Goal: Task Accomplishment & Management: Manage account settings

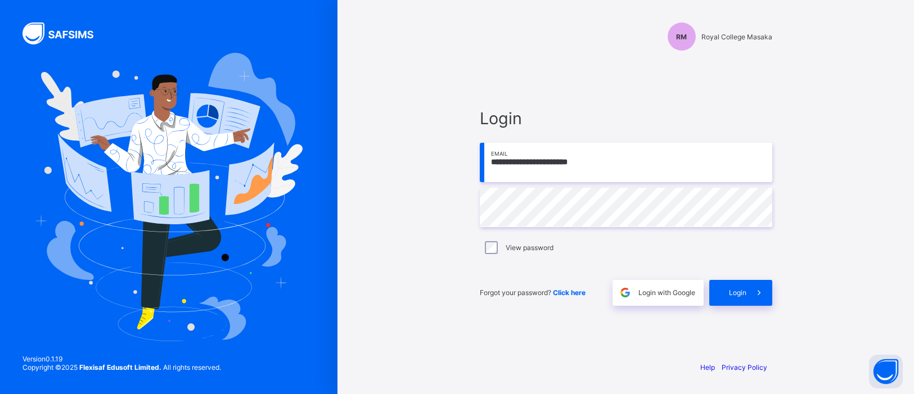
type input "**********"
click at [750, 292] on span at bounding box center [759, 293] width 26 height 26
type input "**********"
click at [741, 295] on span "Login" at bounding box center [737, 293] width 17 height 8
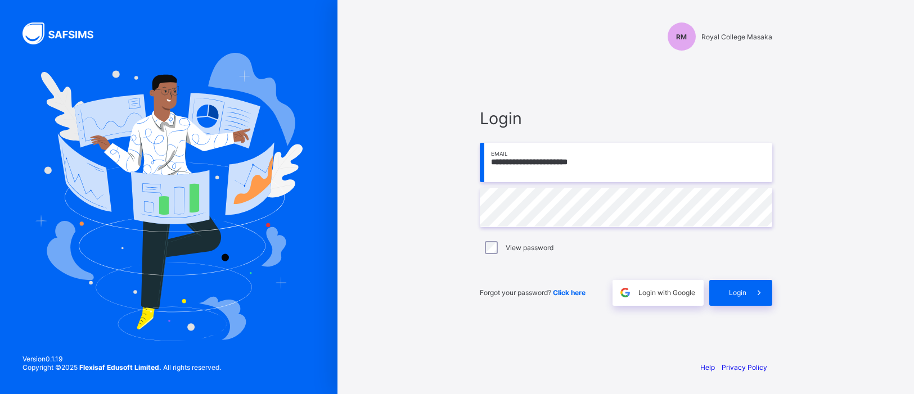
type input "**********"
click at [739, 289] on span "Login" at bounding box center [737, 293] width 17 height 8
click at [621, 163] on input "email" at bounding box center [626, 162] width 292 height 39
type input "**********"
click at [749, 296] on span at bounding box center [759, 293] width 26 height 26
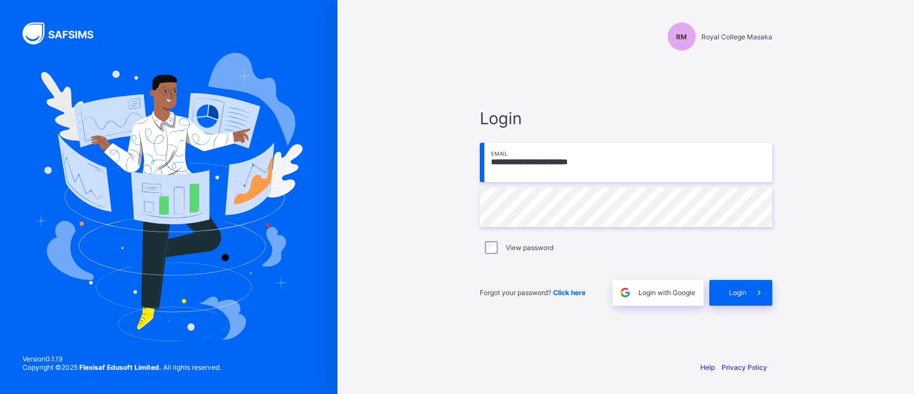
type input "**********"
click at [494, 255] on div "View password" at bounding box center [626, 248] width 292 height 24
click at [746, 287] on span at bounding box center [759, 293] width 26 height 26
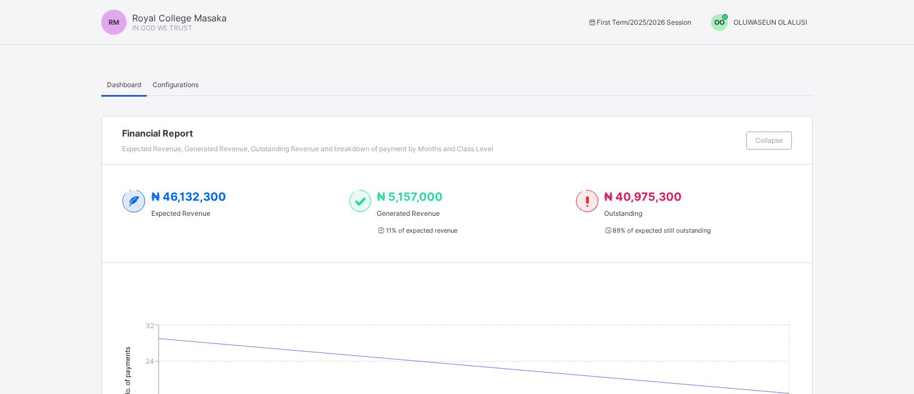
click at [716, 27] on div "OO" at bounding box center [719, 22] width 17 height 17
click at [760, 53] on span "Switch to Admin View" at bounding box center [764, 48] width 85 height 13
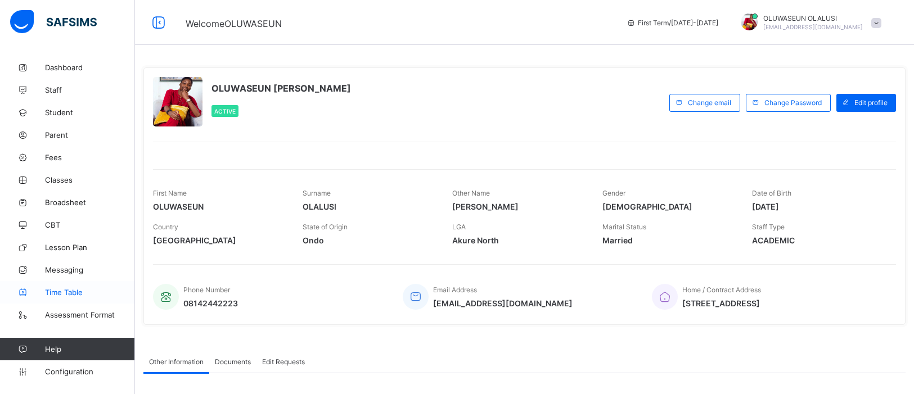
click at [74, 299] on link "Time Table" at bounding box center [67, 292] width 135 height 22
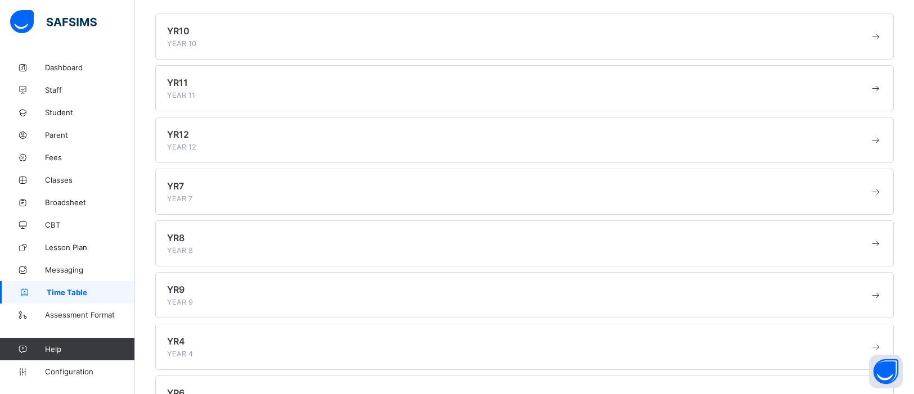
scroll to position [96, 0]
click at [226, 238] on div "YR8 YEAR 8" at bounding box center [518, 245] width 702 height 22
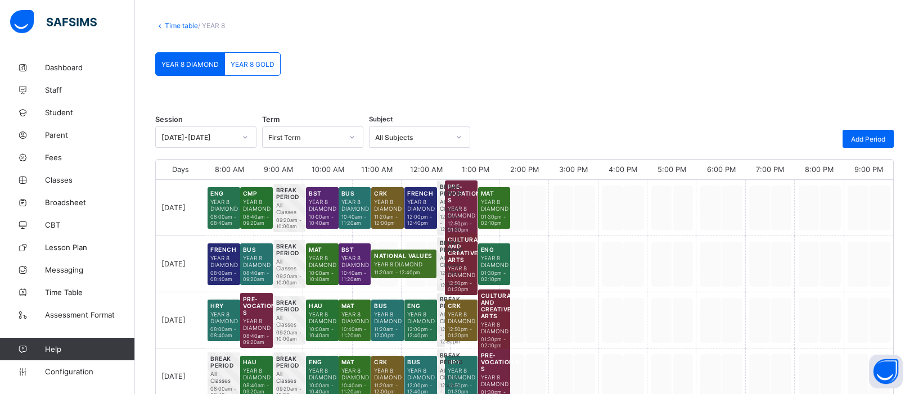
scroll to position [96, 0]
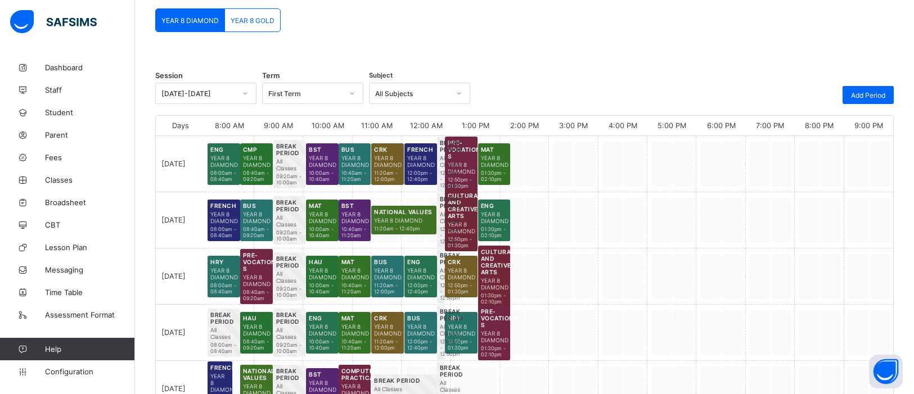
click at [502, 177] on span "01:30pm - 02:10pm" at bounding box center [494, 176] width 27 height 12
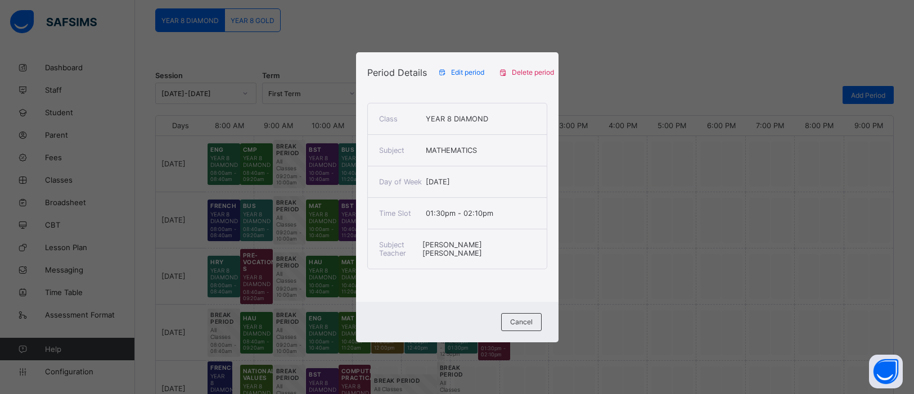
click at [476, 69] on span "Edit period" at bounding box center [467, 72] width 33 height 8
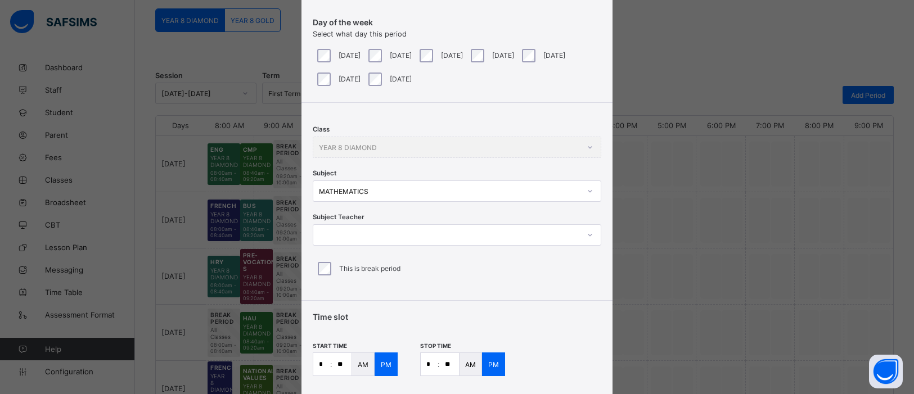
scroll to position [124, 0]
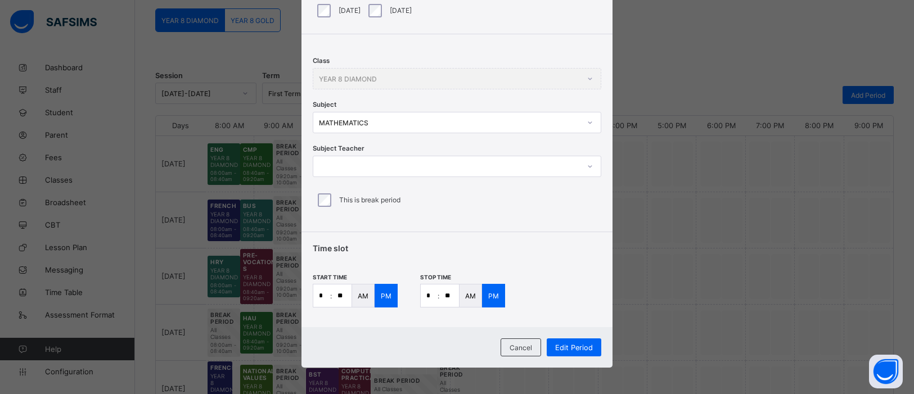
click at [588, 165] on icon at bounding box center [590, 166] width 4 height 2
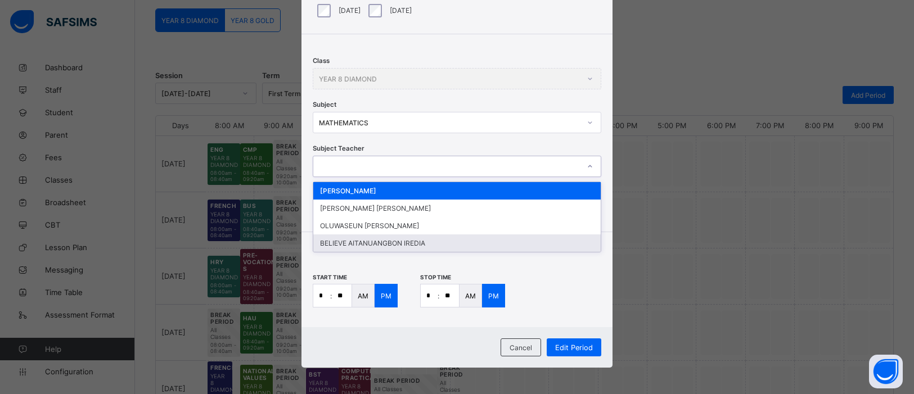
click at [507, 240] on div "BELIEVE AITANUANGBON IREDIA" at bounding box center [456, 243] width 287 height 17
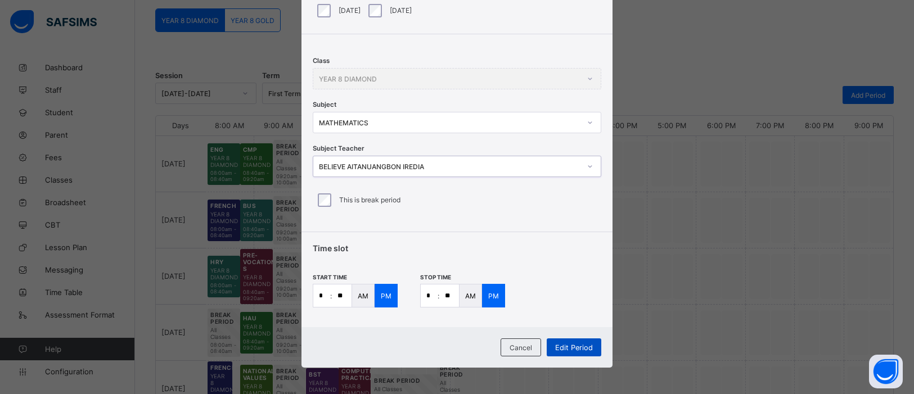
click at [575, 348] on span "Edit Period" at bounding box center [574, 348] width 38 height 8
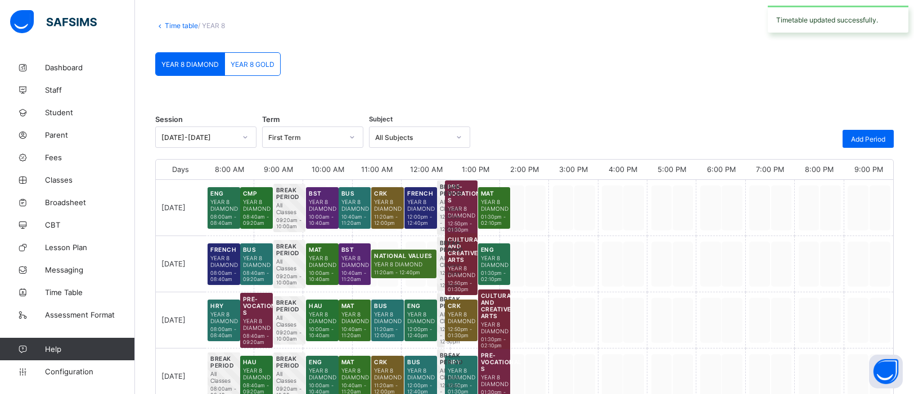
scroll to position [96, 0]
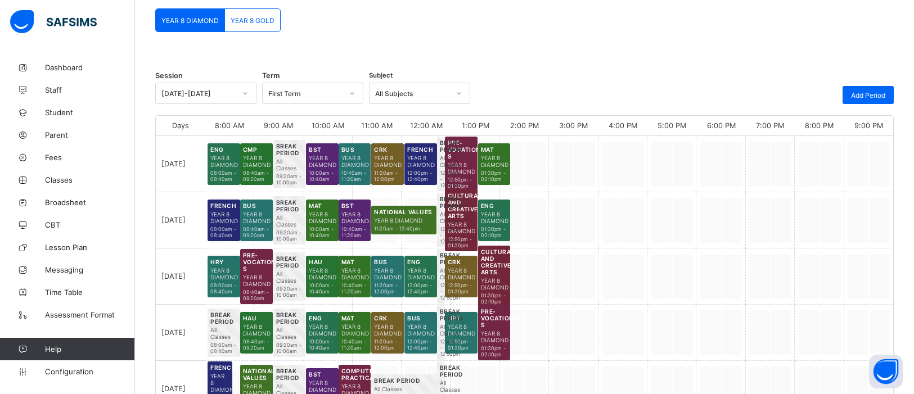
click at [315, 219] on span "YEAR 8 DIAMOND" at bounding box center [322, 217] width 27 height 13
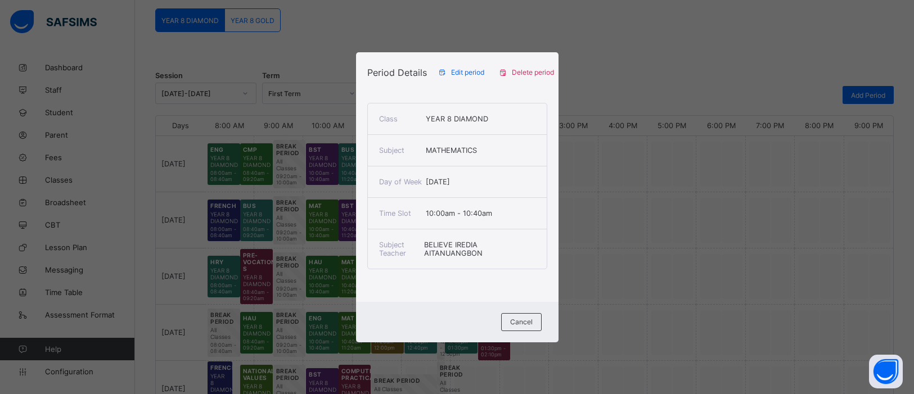
click at [589, 238] on div "Period Details Edit period Delete period Class YEAR 8 DIAMOND Subject MATHEMATI…" at bounding box center [457, 197] width 914 height 394
click at [525, 328] on div "Cancel" at bounding box center [521, 322] width 40 height 18
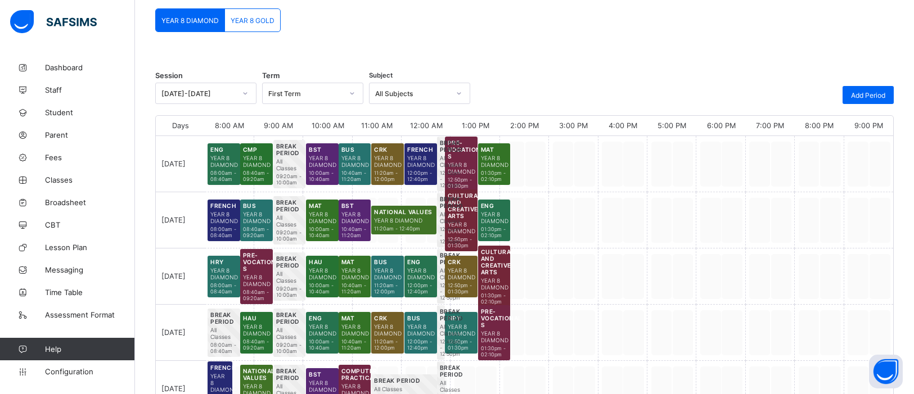
click at [271, 24] on div "YEAR 8 GOLD" at bounding box center [252, 20] width 55 height 22
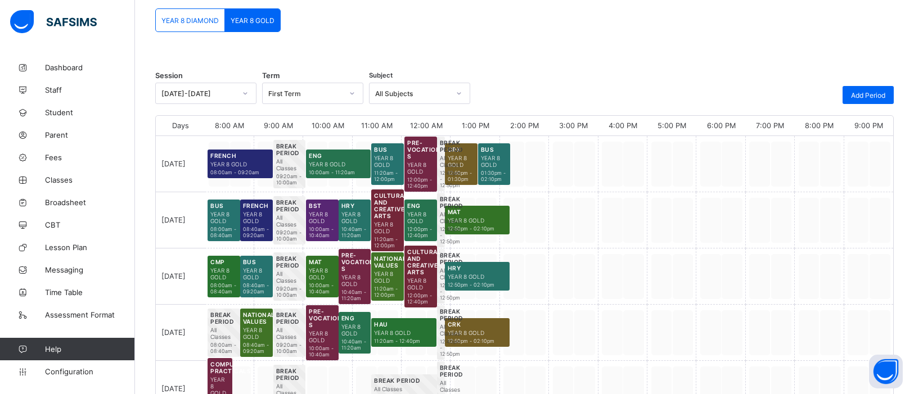
click at [462, 221] on span "YEAR 8 GOLD" at bounding box center [477, 220] width 59 height 7
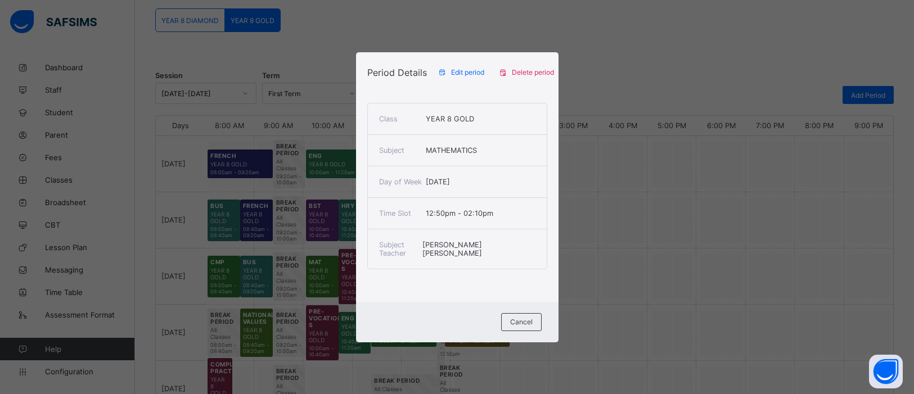
click at [463, 65] on div "Edit period" at bounding box center [462, 73] width 61 height 18
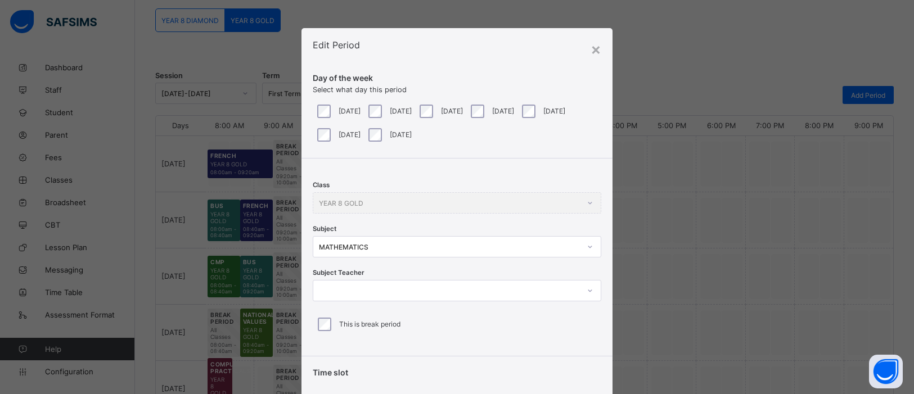
click at [590, 291] on div at bounding box center [589, 291] width 19 height 18
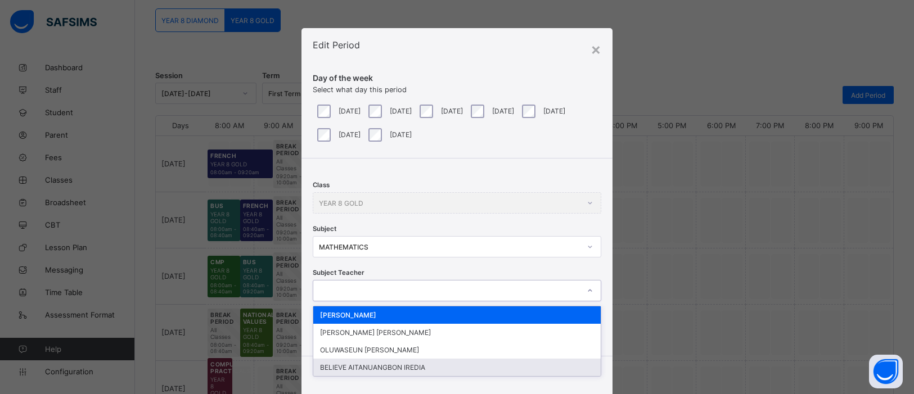
click at [378, 364] on div "BELIEVE AITANUANGBON IREDIA" at bounding box center [456, 367] width 287 height 17
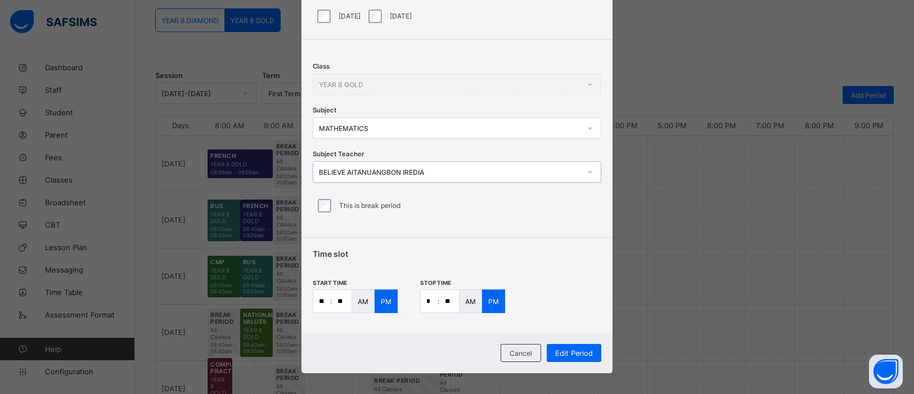
scroll to position [124, 0]
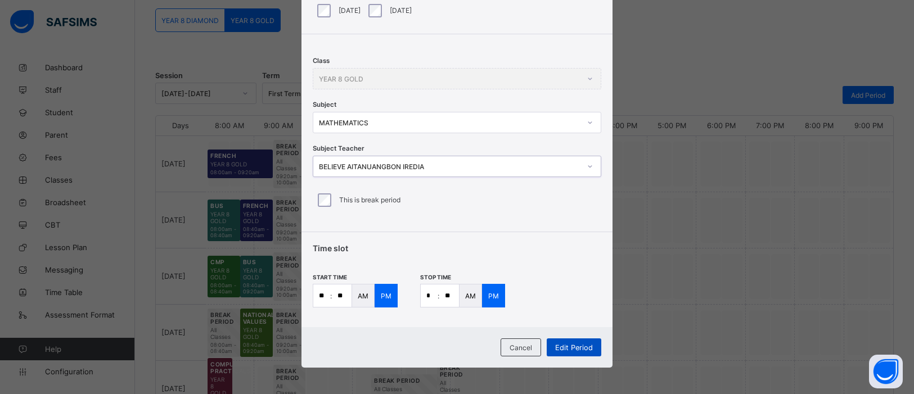
click at [569, 348] on span "Edit Period" at bounding box center [574, 348] width 38 height 8
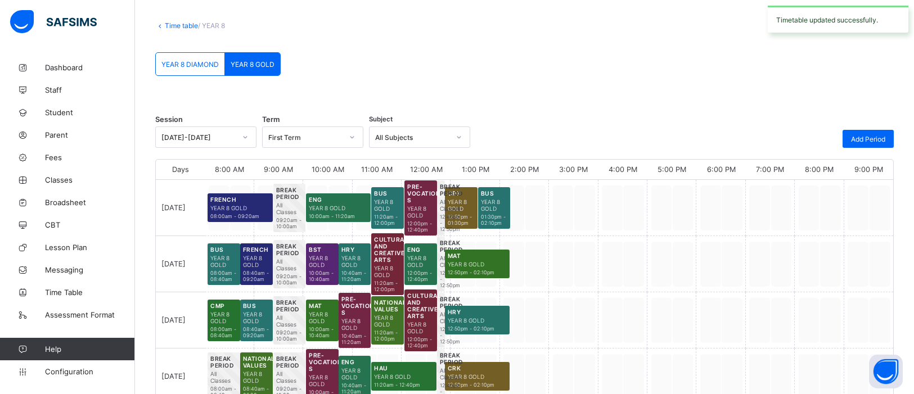
scroll to position [96, 0]
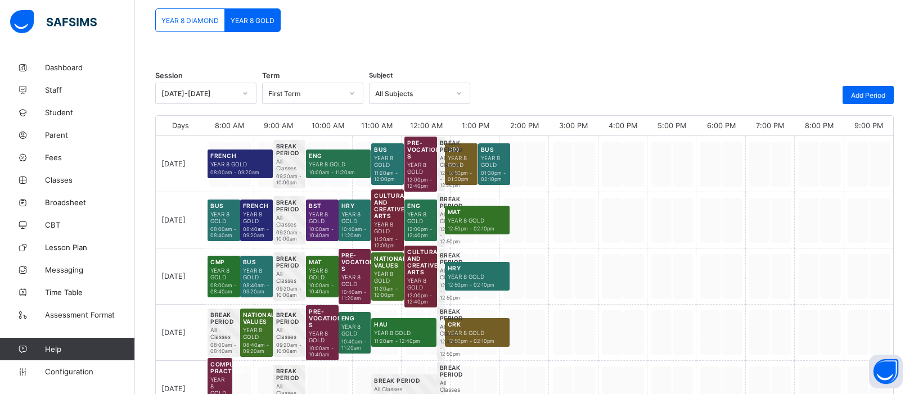
click at [327, 272] on span "YEAR 8 GOLD" at bounding box center [322, 273] width 27 height 13
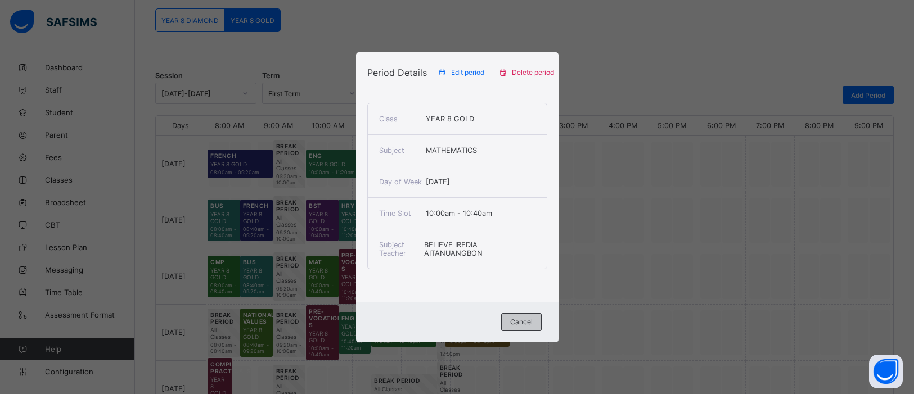
click at [531, 331] on div "Cancel" at bounding box center [521, 322] width 40 height 18
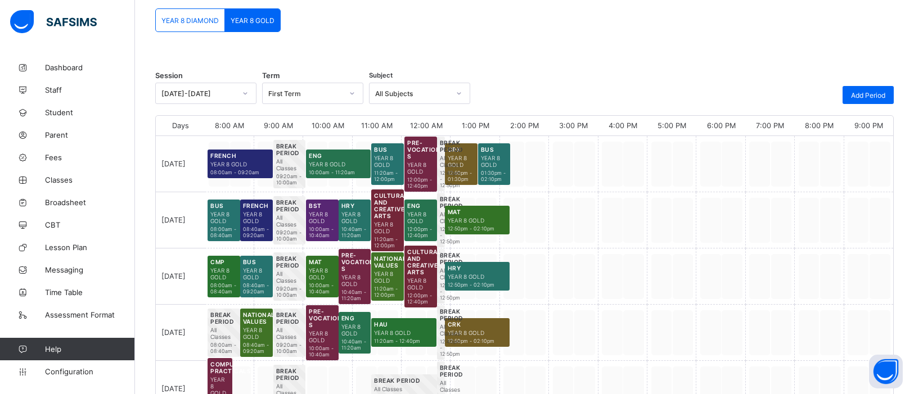
click at [331, 282] on span "10:00am - 10:40am" at bounding box center [322, 288] width 27 height 12
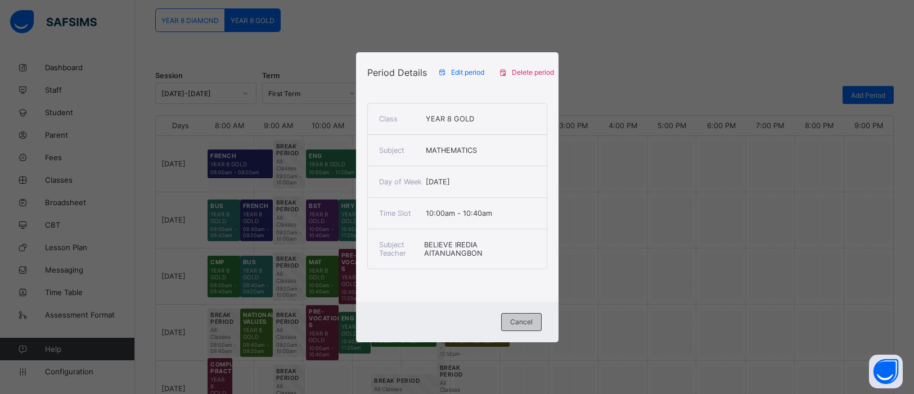
click at [526, 321] on span "Cancel" at bounding box center [521, 322] width 22 height 8
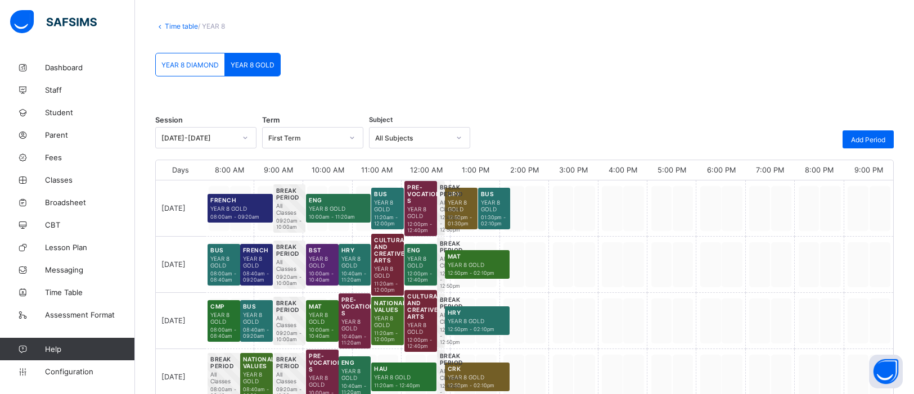
scroll to position [0, 0]
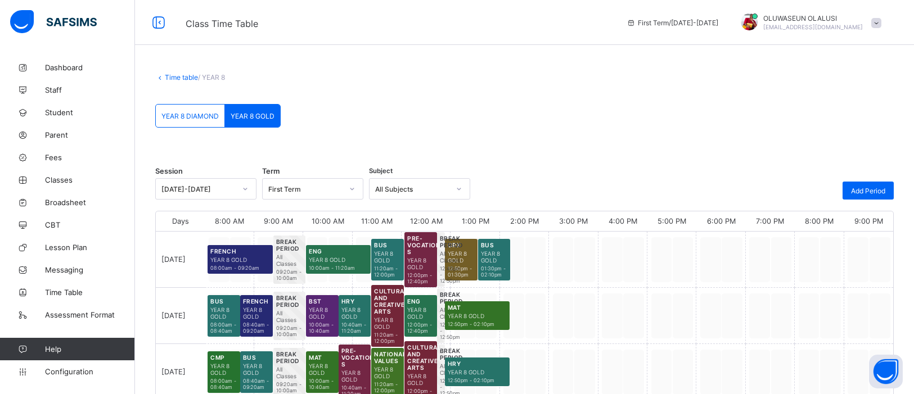
click at [166, 79] on link "Time table" at bounding box center [181, 77] width 33 height 8
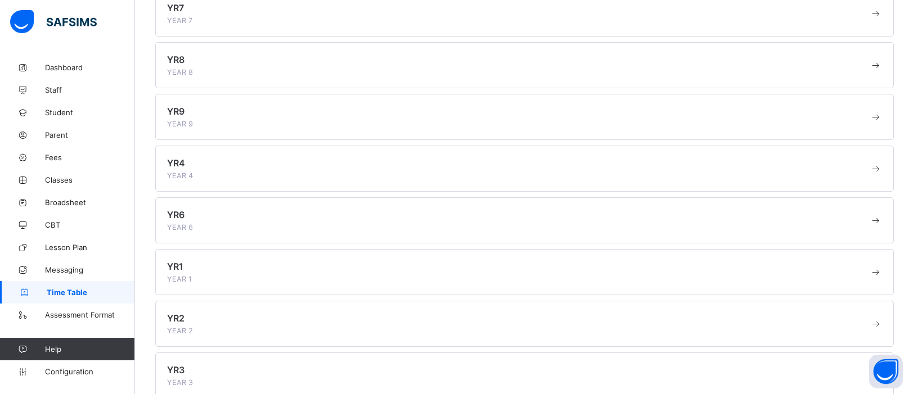
scroll to position [266, 0]
click at [242, 136] on div "YR9 YEAR 9" at bounding box center [518, 126] width 702 height 22
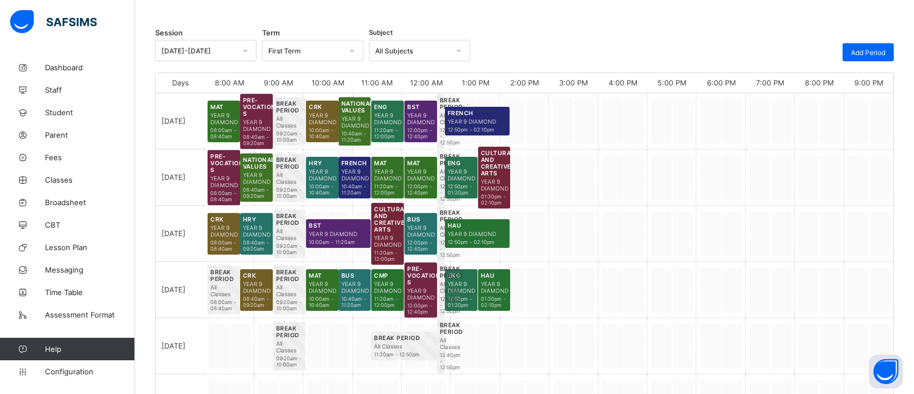
scroll to position [137, 0]
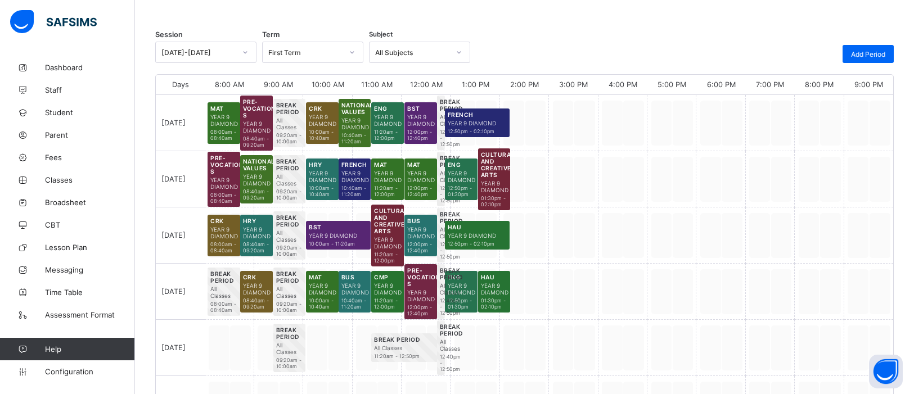
click at [227, 123] on span "YEAR 9 DIAMOND" at bounding box center [223, 120] width 27 height 13
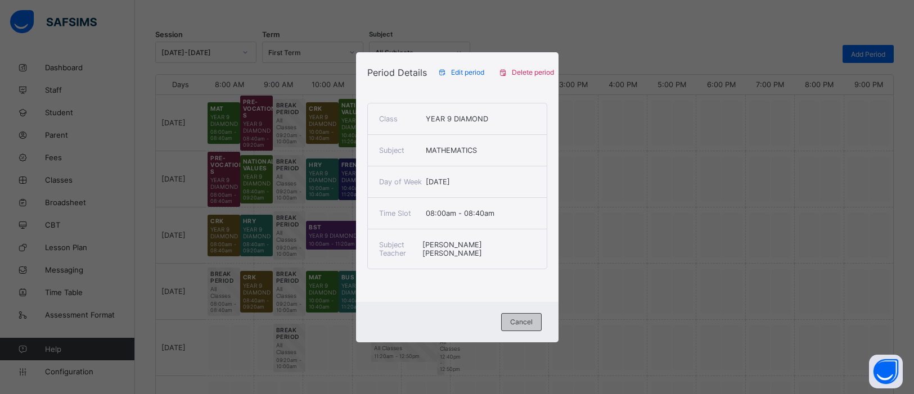
click at [528, 324] on span "Cancel" at bounding box center [521, 322] width 22 height 8
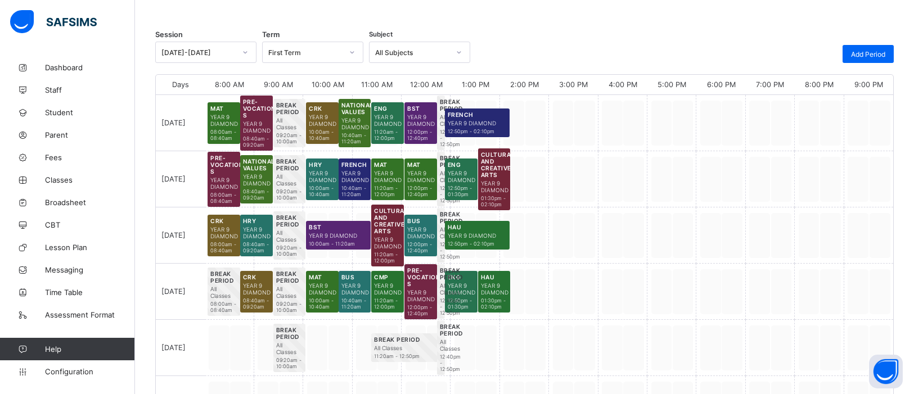
click at [228, 123] on span "YEAR 9 DIAMOND" at bounding box center [223, 120] width 27 height 13
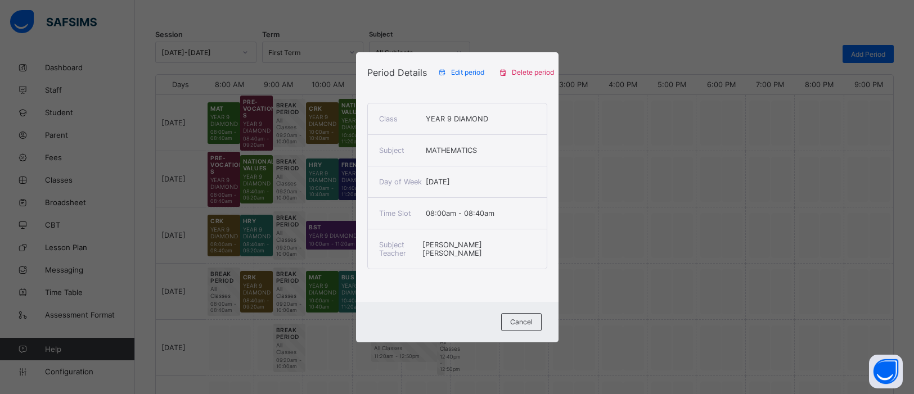
click at [456, 69] on span "Edit period" at bounding box center [467, 72] width 33 height 8
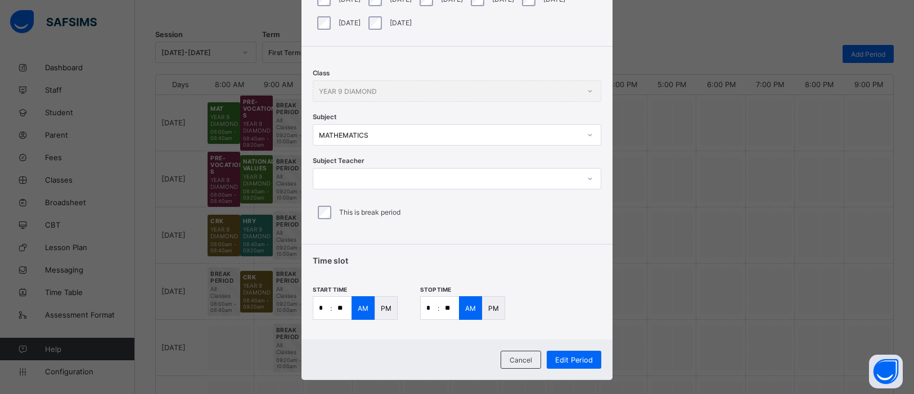
scroll to position [124, 0]
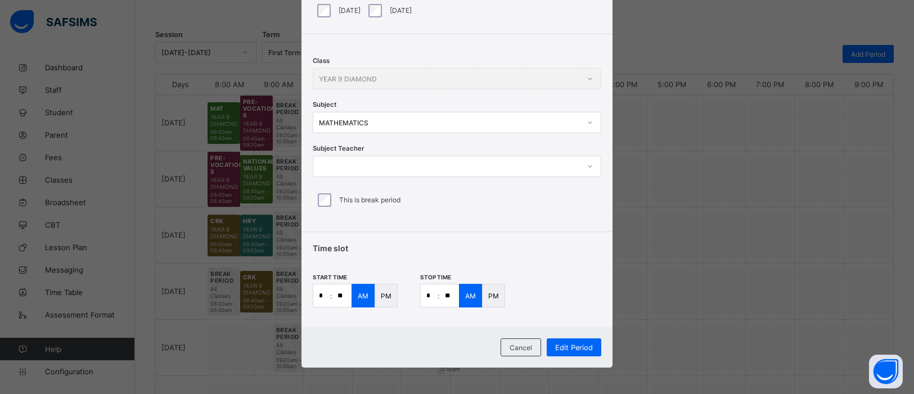
click at [587, 168] on icon at bounding box center [590, 166] width 7 height 11
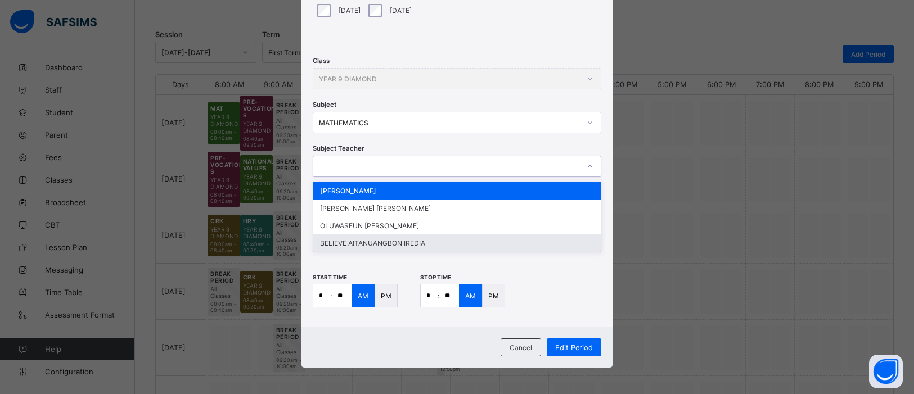
click at [501, 239] on div "BELIEVE AITANUANGBON IREDIA" at bounding box center [456, 243] width 287 height 17
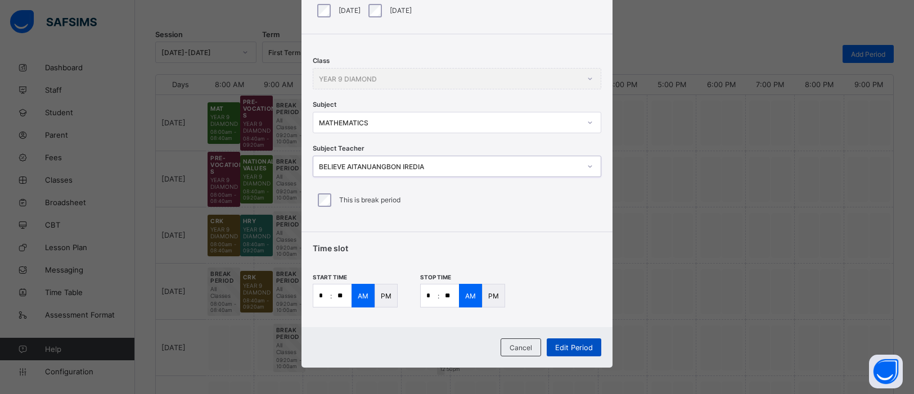
click at [575, 344] on span "Edit Period" at bounding box center [574, 348] width 38 height 8
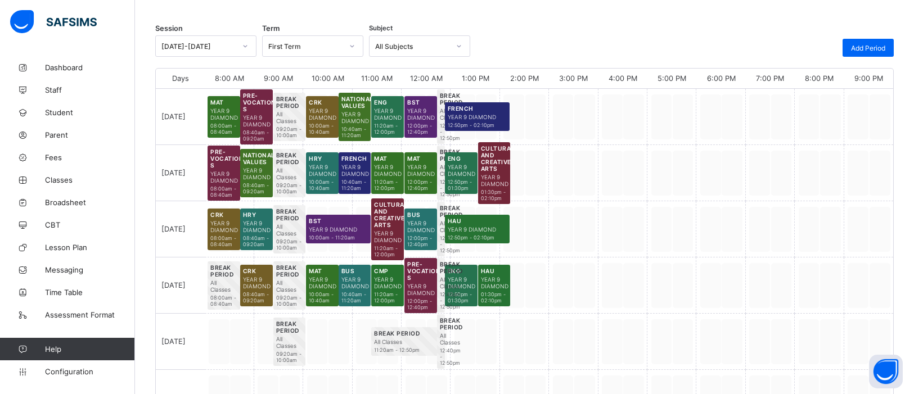
scroll to position [143, 0]
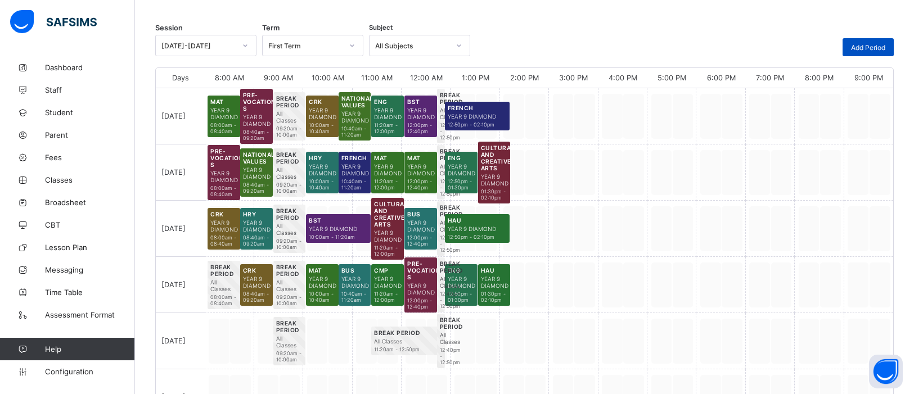
click at [864, 43] on span "Add Period" at bounding box center [868, 47] width 34 height 8
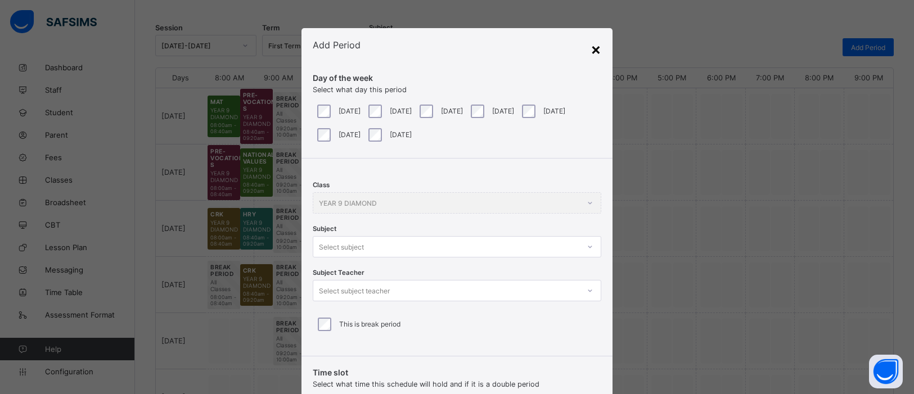
click at [592, 52] on div "×" at bounding box center [595, 48] width 11 height 19
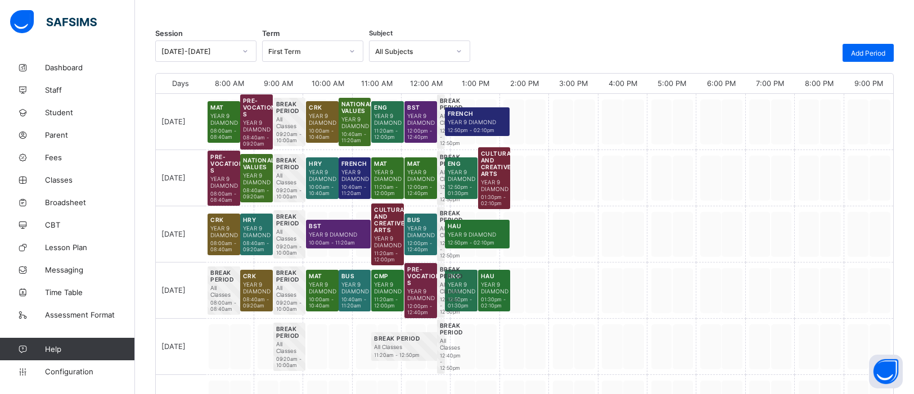
scroll to position [145, 0]
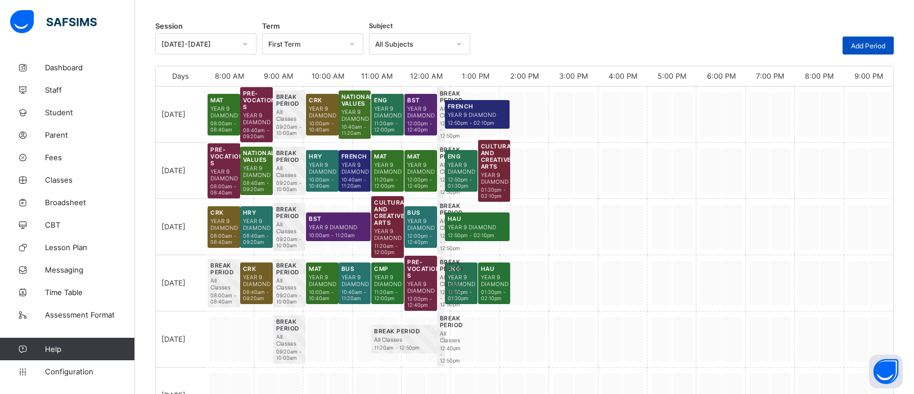
click at [864, 46] on span "Add Period" at bounding box center [868, 46] width 34 height 8
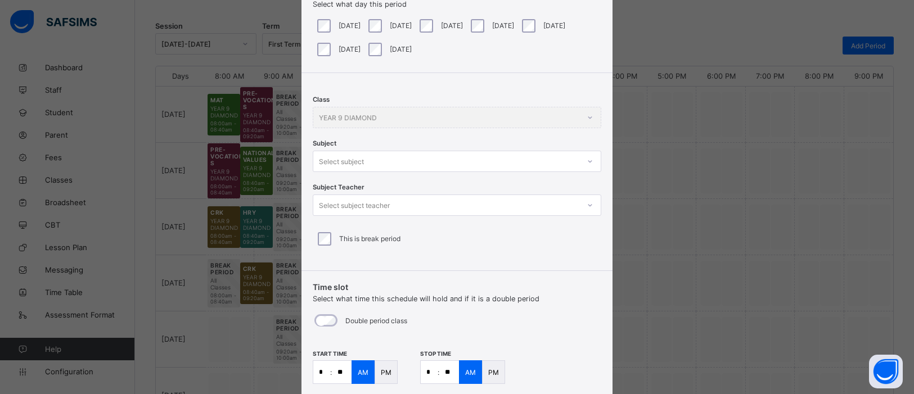
scroll to position [101, 0]
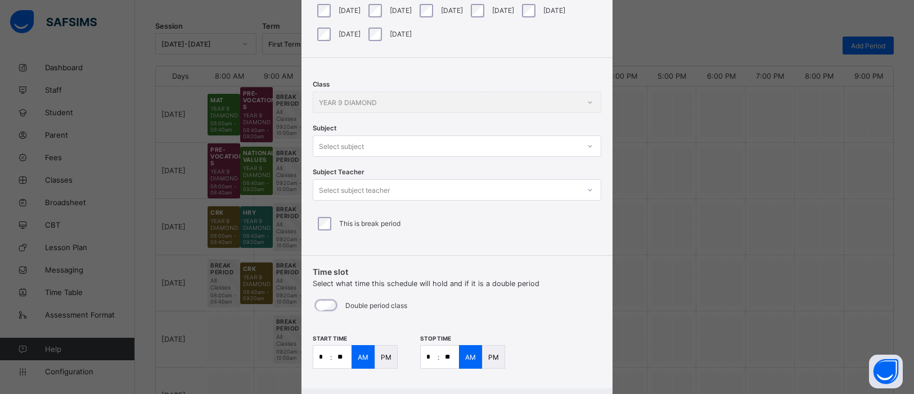
click at [587, 147] on icon at bounding box center [590, 146] width 7 height 11
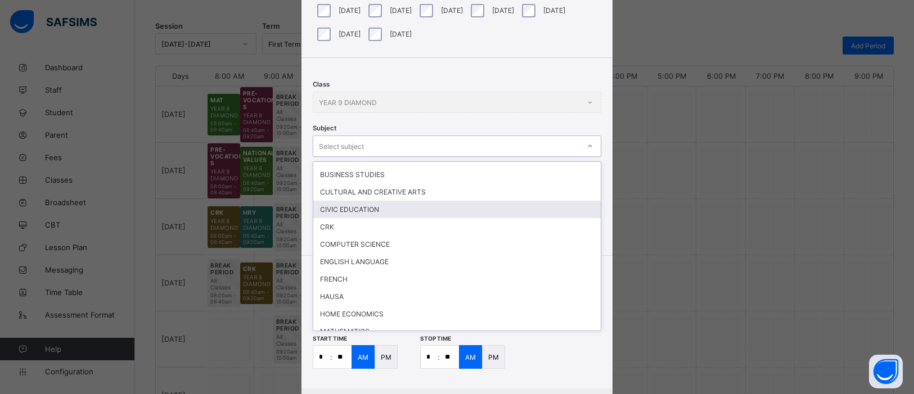
scroll to position [120, 0]
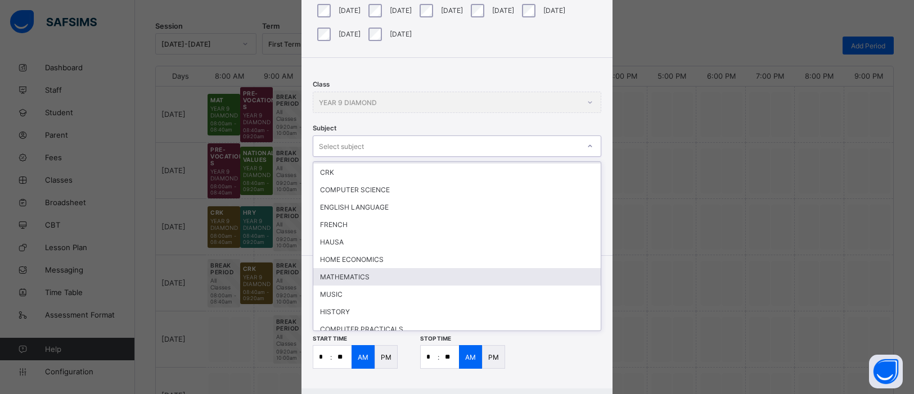
click at [362, 269] on div "MATHEMATICS" at bounding box center [456, 276] width 287 height 17
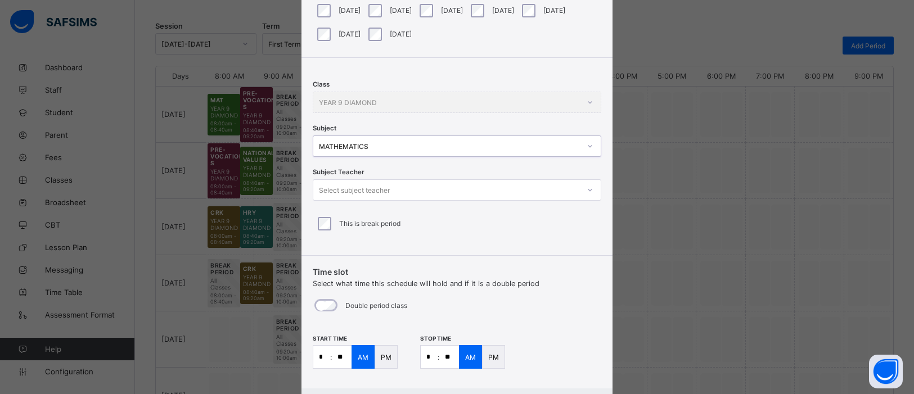
click at [449, 361] on input "**" at bounding box center [449, 357] width 20 height 22
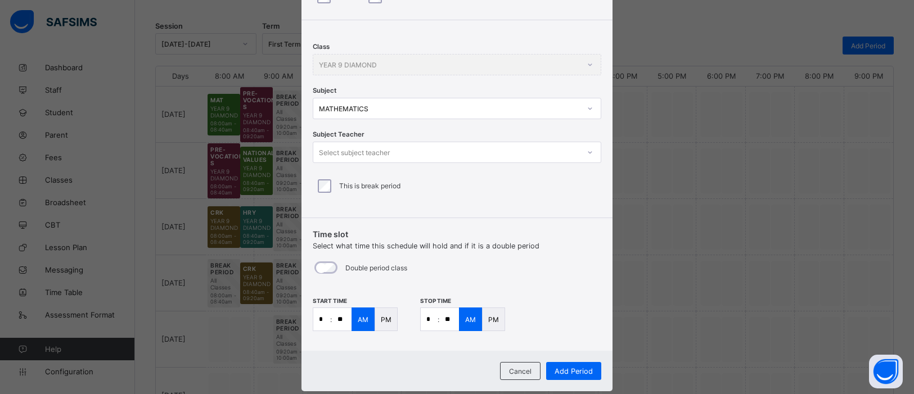
scroll to position [163, 0]
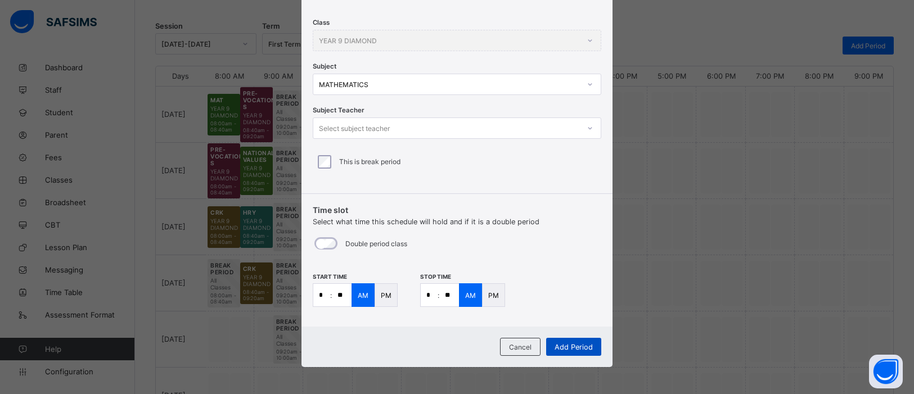
type input "**"
click at [570, 344] on span "Add Period" at bounding box center [574, 347] width 38 height 8
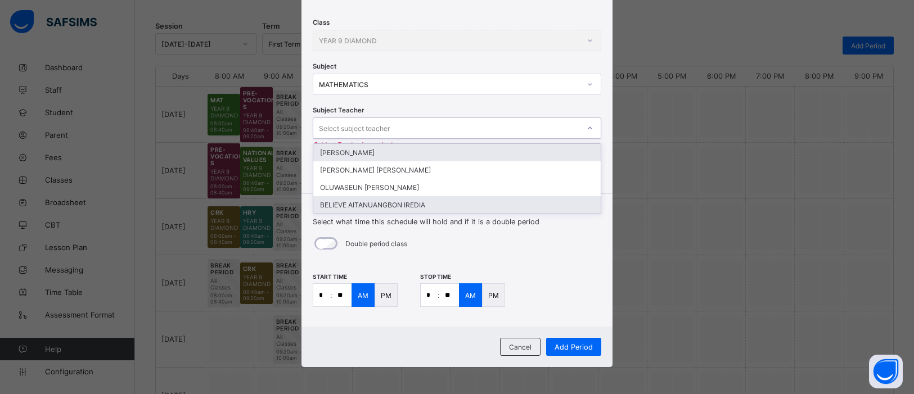
click at [456, 199] on div "BELIEVE AITANUANGBON IREDIA" at bounding box center [456, 204] width 287 height 17
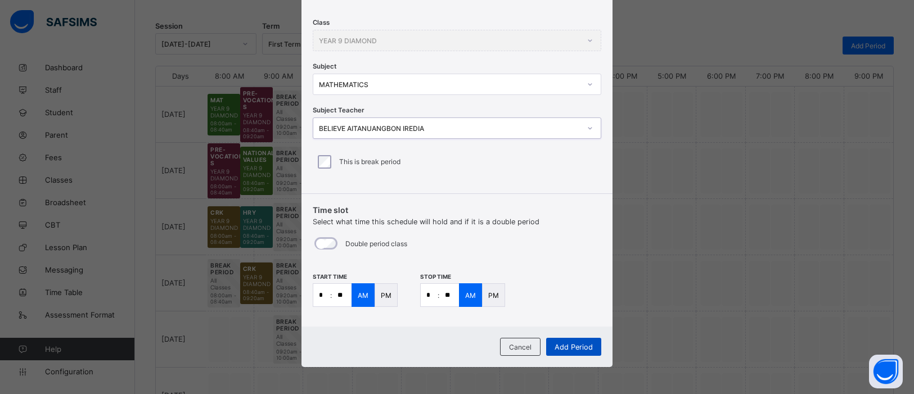
click at [571, 340] on div "Add Period" at bounding box center [573, 347] width 55 height 18
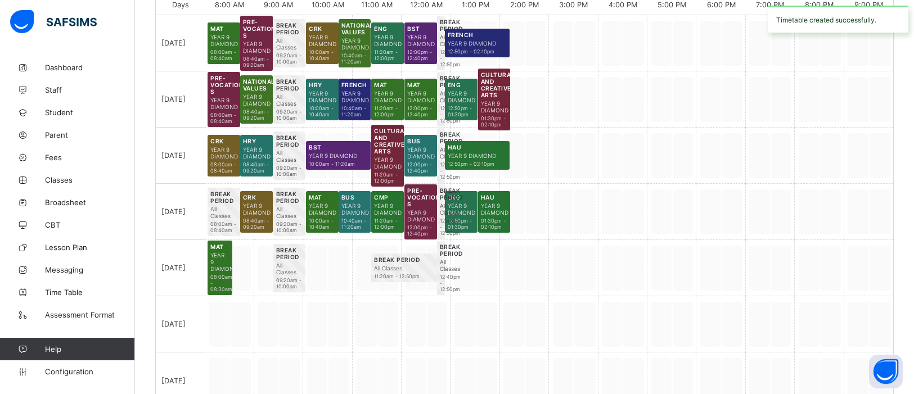
scroll to position [209, 0]
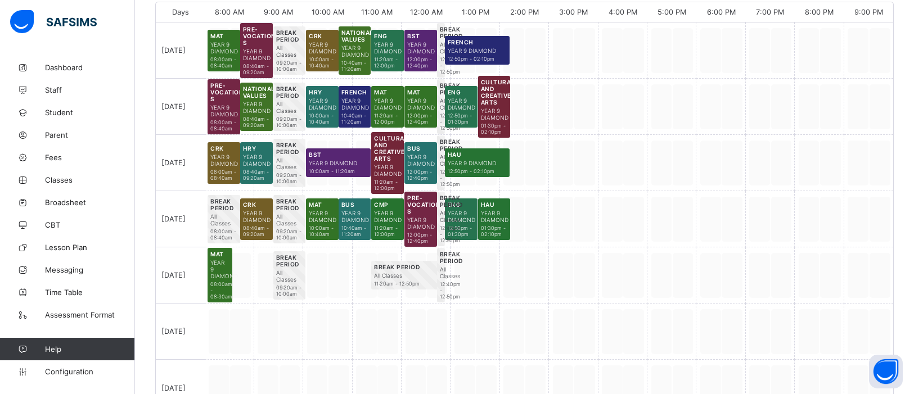
click at [212, 271] on span "YEAR 9 DIAMOND" at bounding box center [219, 269] width 19 height 20
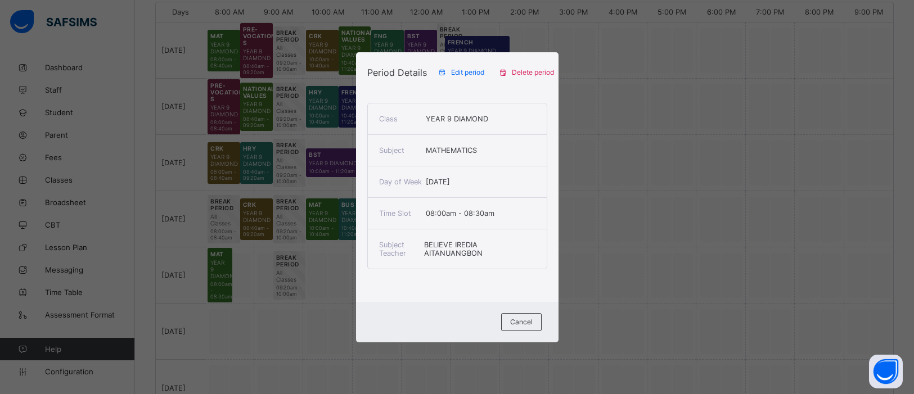
click at [459, 71] on span "Edit period" at bounding box center [467, 72] width 33 height 8
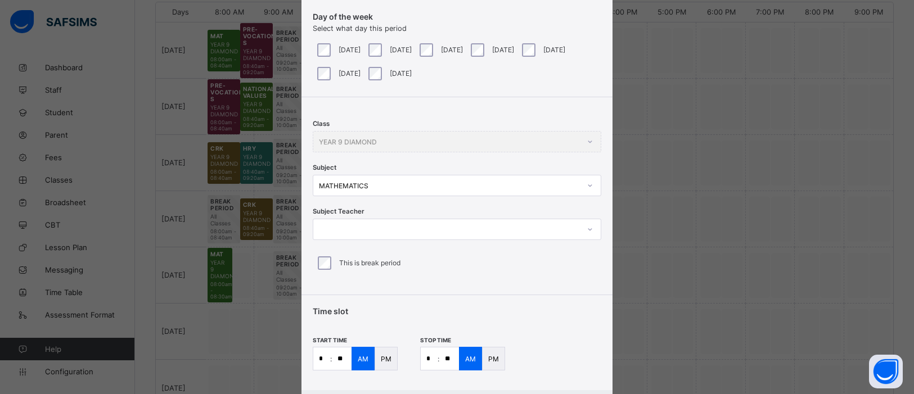
scroll to position [124, 0]
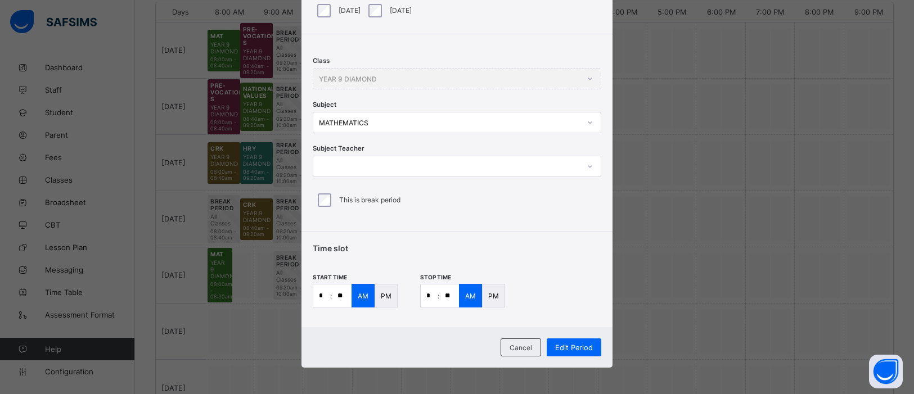
click at [582, 164] on div at bounding box center [589, 166] width 19 height 18
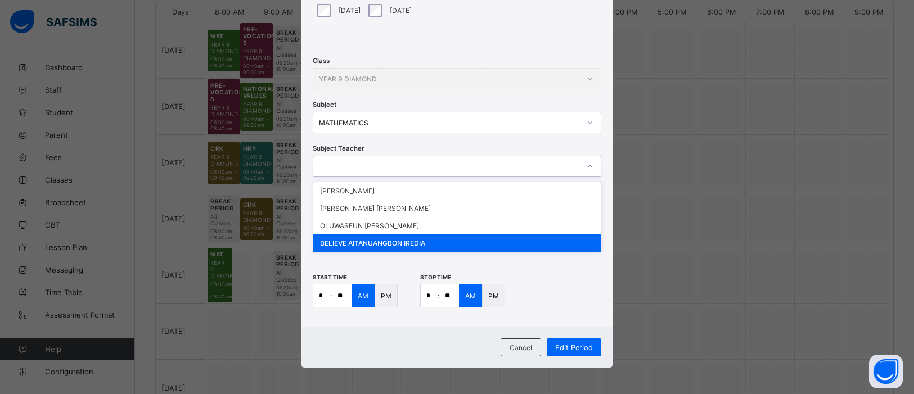
click at [484, 242] on div "BELIEVE AITANUANGBON IREDIA" at bounding box center [456, 243] width 287 height 17
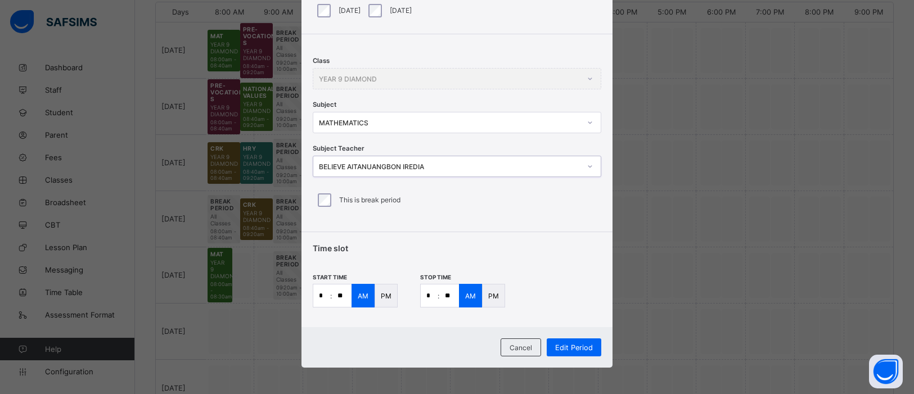
click at [323, 295] on input "*" at bounding box center [321, 296] width 17 height 22
type input "*"
click at [340, 294] on input "**" at bounding box center [342, 296] width 20 height 22
type input "**"
click at [576, 344] on span "Edit Period" at bounding box center [574, 348] width 38 height 8
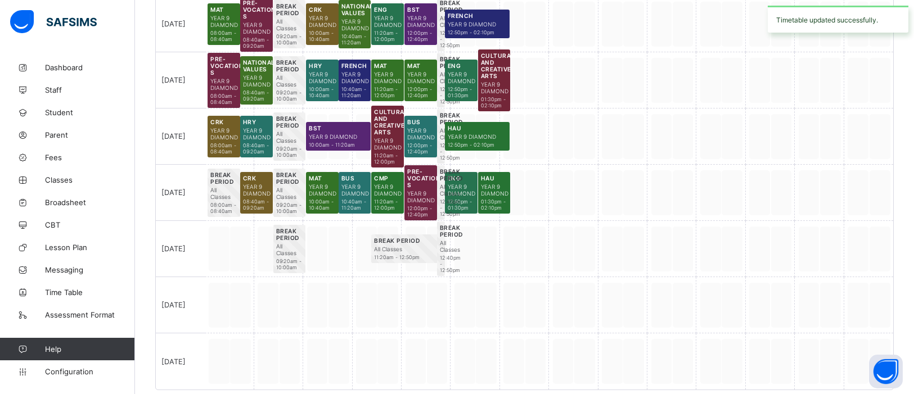
scroll to position [237, 0]
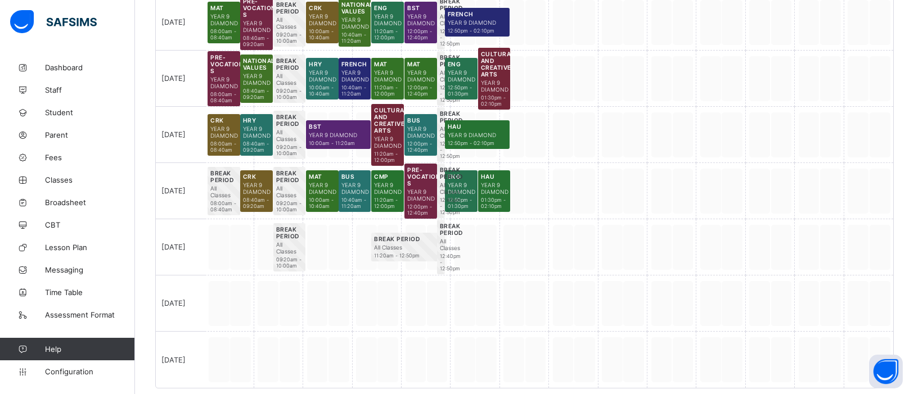
click at [233, 251] on div at bounding box center [229, 247] width 49 height 56
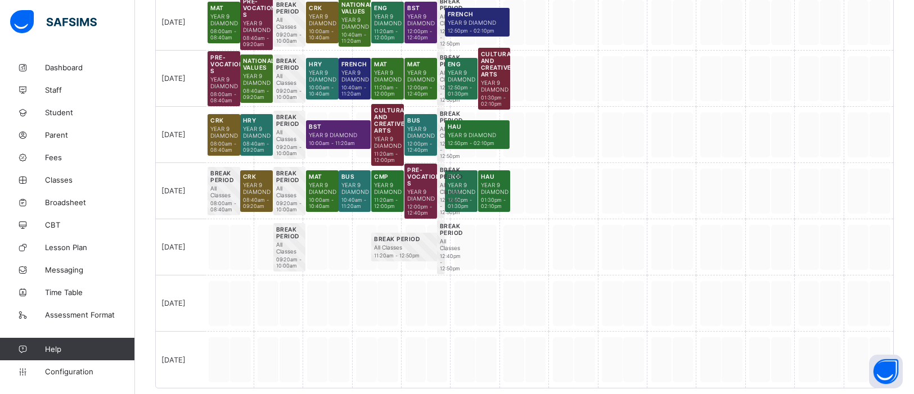
click at [233, 251] on div at bounding box center [229, 247] width 49 height 56
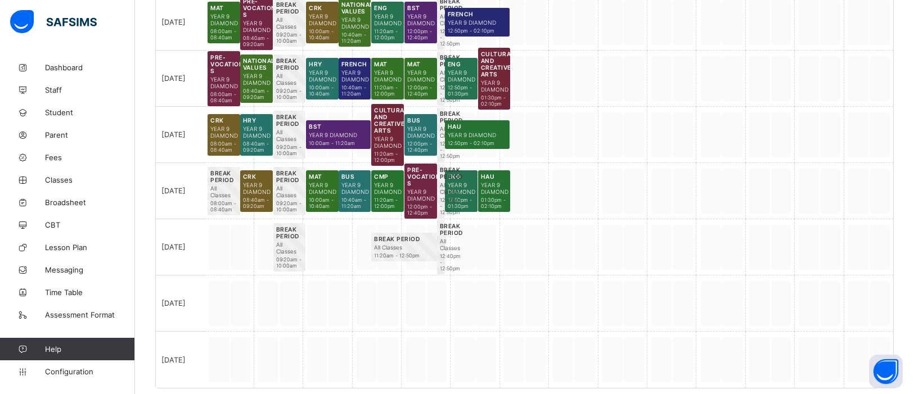
click at [236, 243] on div at bounding box center [229, 247] width 49 height 56
click at [240, 256] on div at bounding box center [229, 247] width 49 height 56
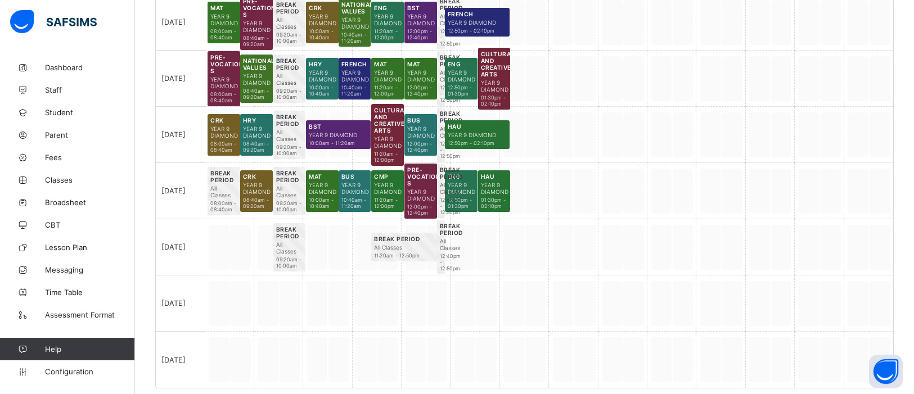
click at [240, 256] on div at bounding box center [229, 247] width 49 height 56
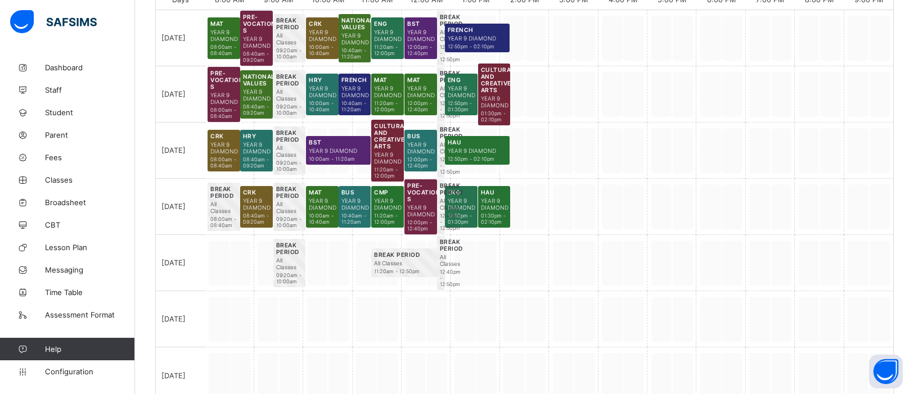
scroll to position [228, 0]
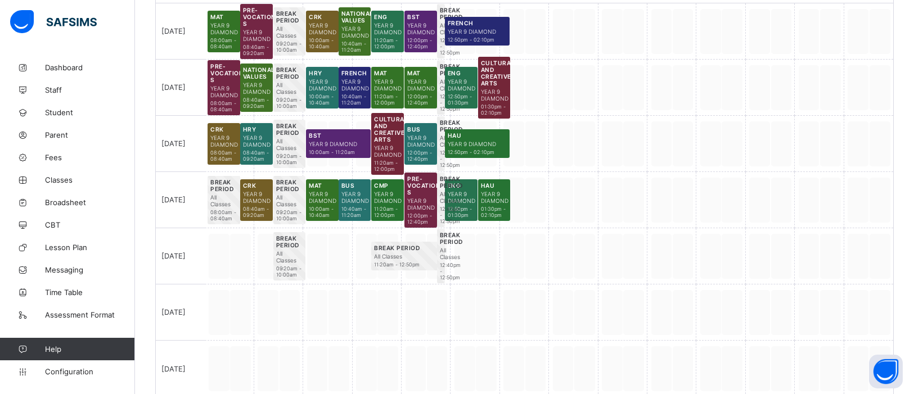
click at [240, 257] on div at bounding box center [229, 256] width 49 height 56
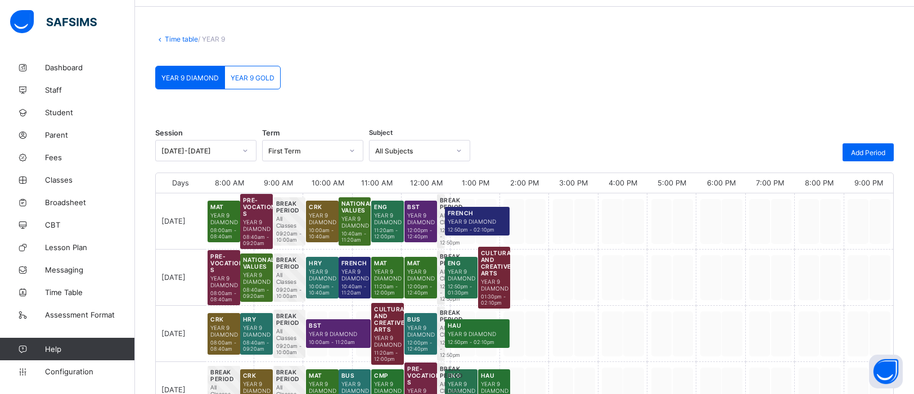
scroll to position [39, 0]
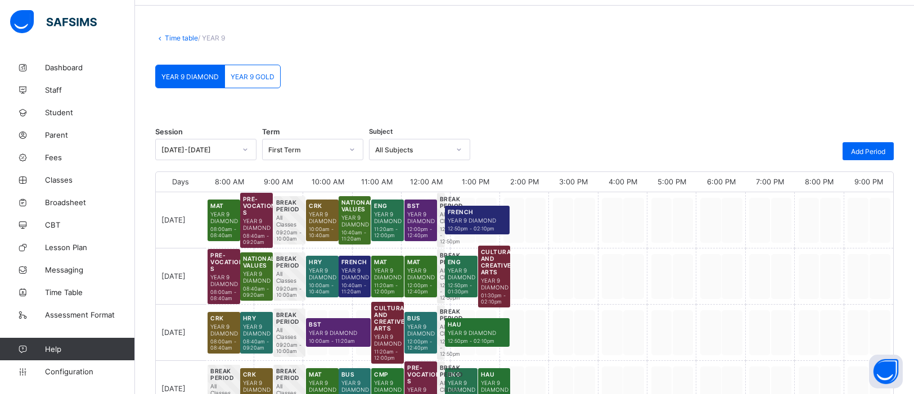
click at [256, 73] on span "YEAR 9 GOLD" at bounding box center [253, 77] width 44 height 8
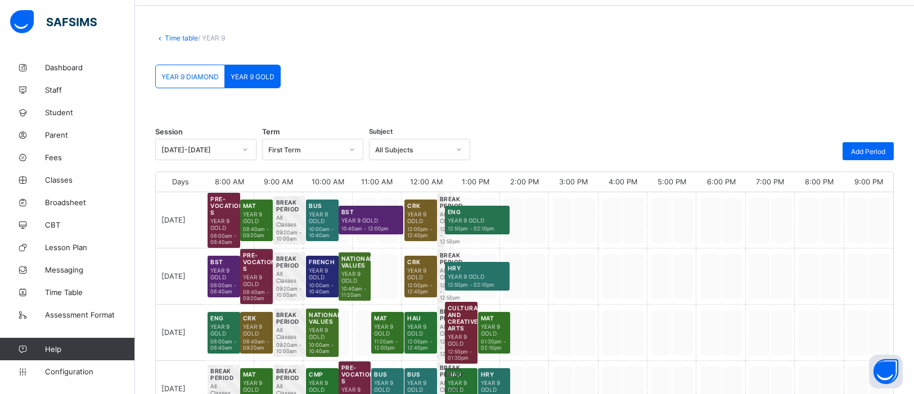
click at [258, 230] on span "08:40am - 09:20am" at bounding box center [256, 232] width 27 height 12
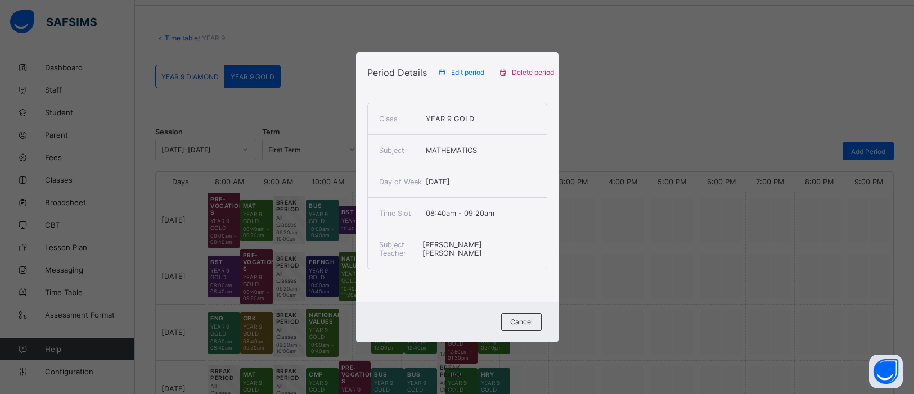
click at [463, 69] on span "Edit period" at bounding box center [467, 72] width 33 height 8
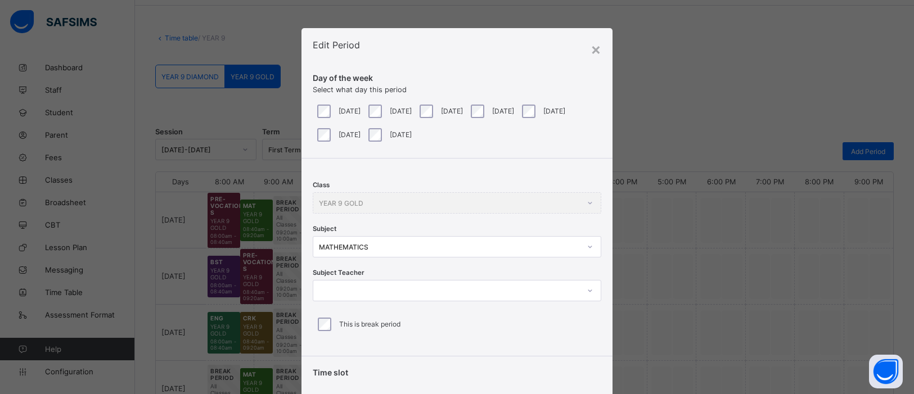
click at [587, 293] on icon at bounding box center [590, 290] width 7 height 11
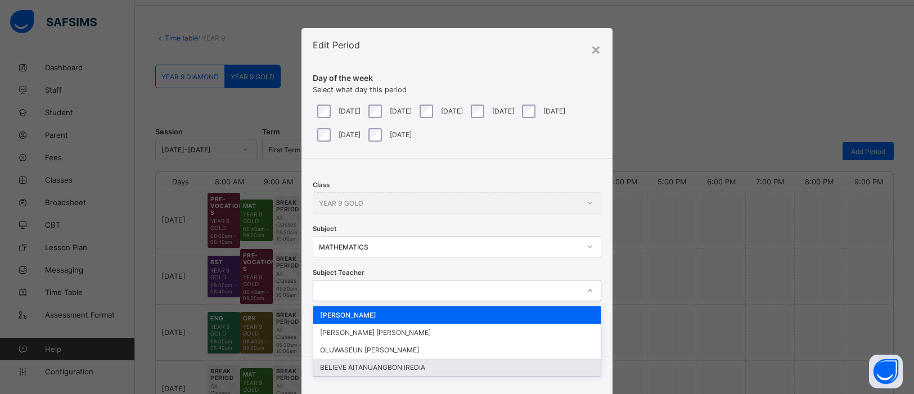
click at [476, 363] on div "BELIEVE AITANUANGBON IREDIA" at bounding box center [456, 367] width 287 height 17
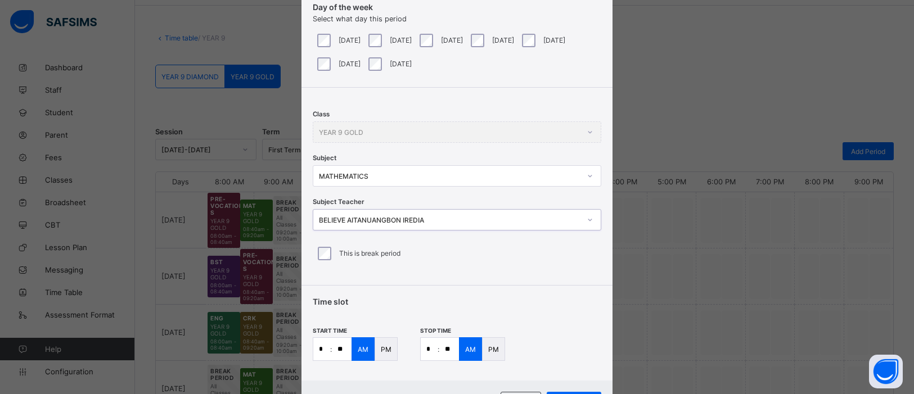
scroll to position [124, 0]
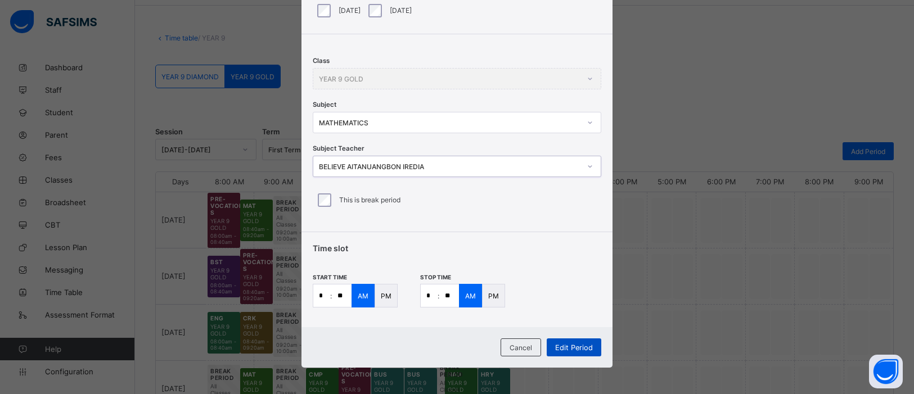
click at [575, 350] on span "Edit Period" at bounding box center [574, 348] width 38 height 8
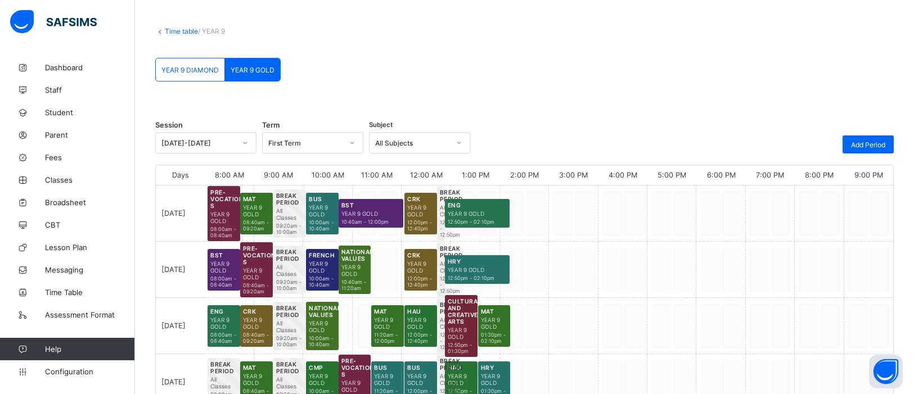
scroll to position [55, 0]
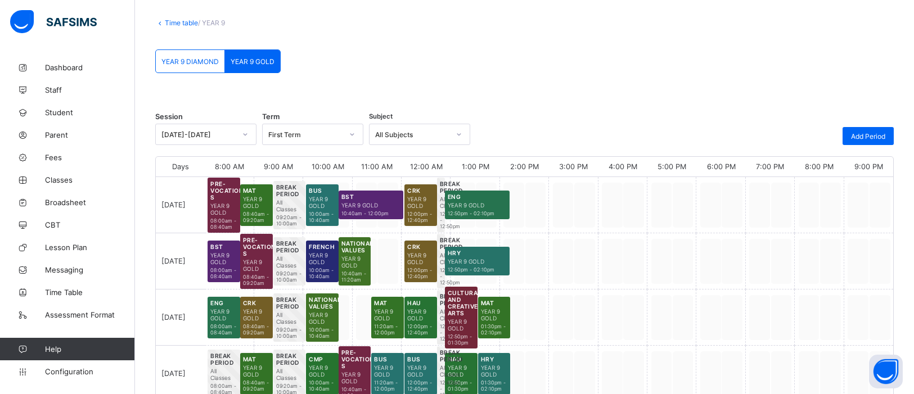
click at [168, 21] on link "Time table" at bounding box center [181, 23] width 33 height 8
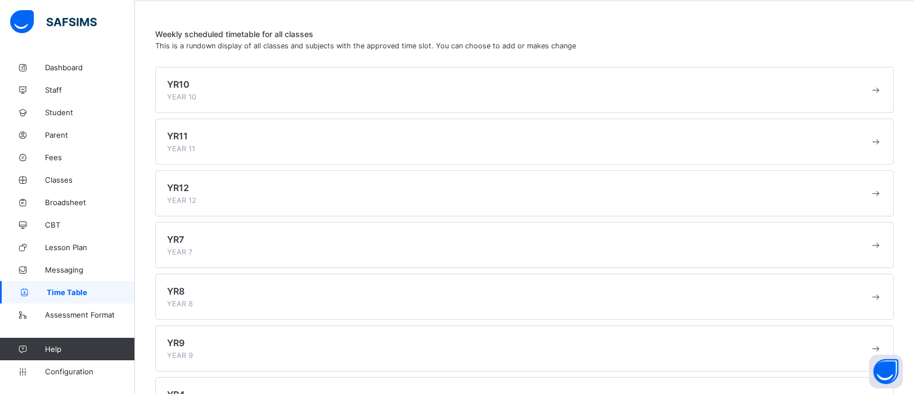
scroll to position [43, 0]
click at [207, 97] on div "YR10 YEAR 10" at bounding box center [518, 90] width 702 height 22
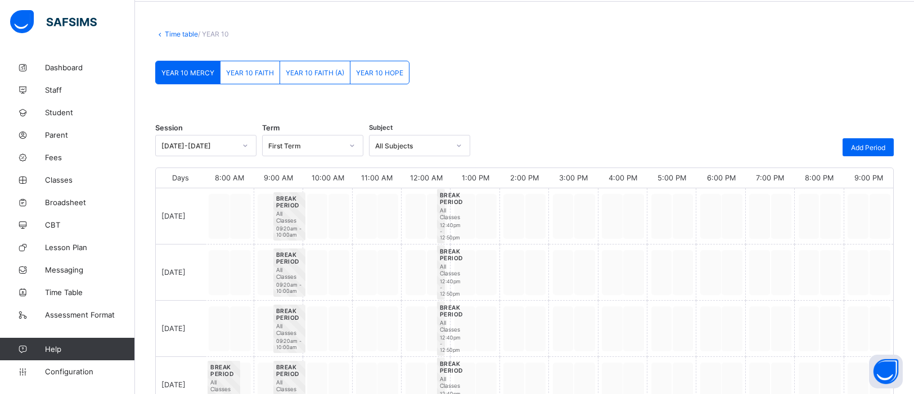
click at [260, 69] on span "YEAR 10 FAITH" at bounding box center [250, 73] width 48 height 8
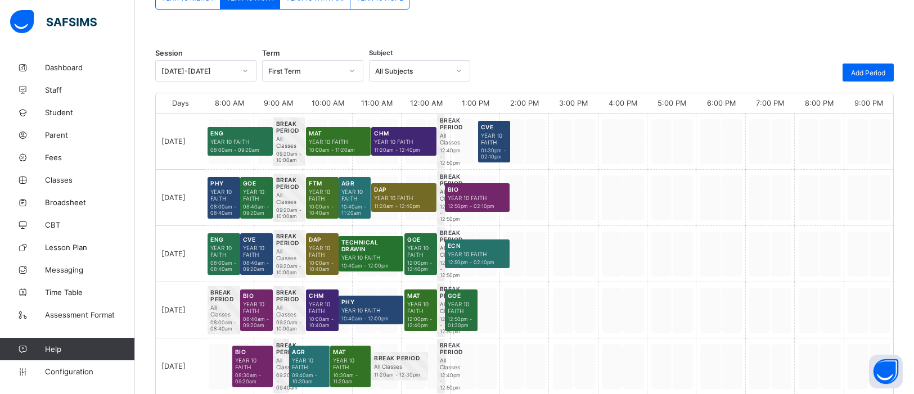
scroll to position [119, 0]
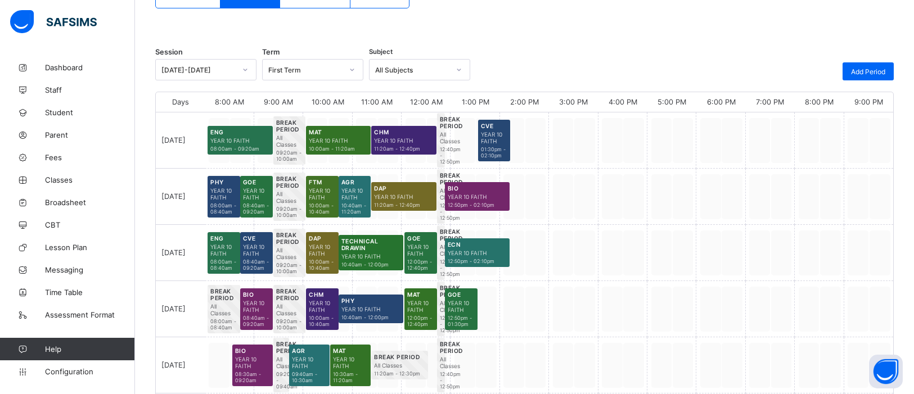
click at [318, 137] on span "YEAR 10 FAITH" at bounding box center [338, 140] width 59 height 7
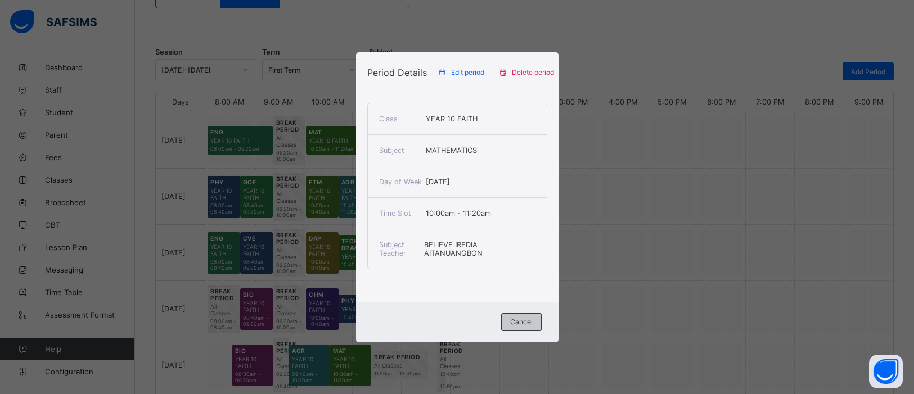
click at [516, 328] on div "Cancel" at bounding box center [521, 322] width 40 height 18
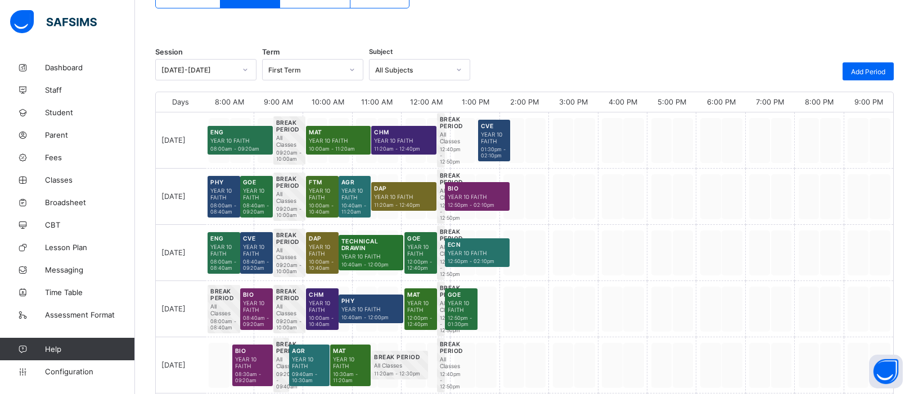
click at [217, 364] on div "BIO YEAR 10 FAITH 08:30am - 09:20am" at bounding box center [229, 365] width 49 height 56
click at [866, 74] on span "Add Period" at bounding box center [868, 71] width 34 height 8
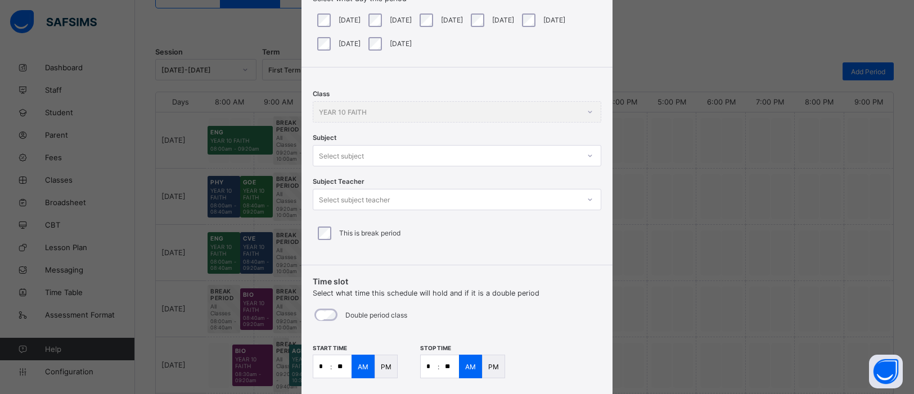
scroll to position [101, 0]
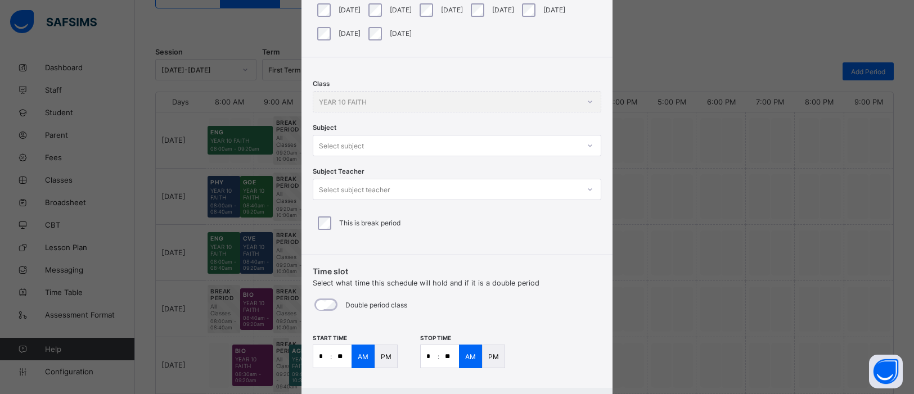
click at [587, 147] on icon at bounding box center [590, 145] width 7 height 11
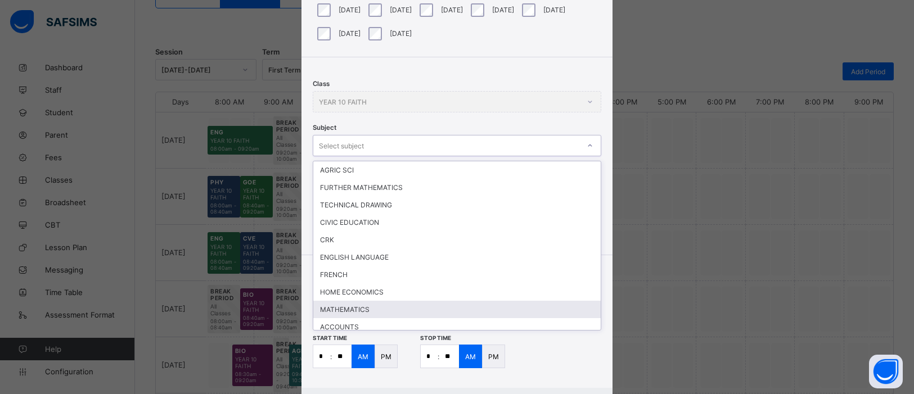
click at [465, 303] on div "MATHEMATICS" at bounding box center [456, 309] width 287 height 17
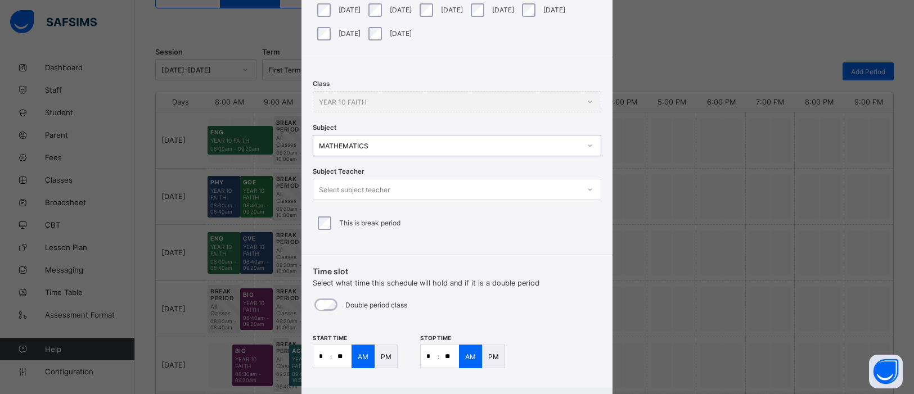
click at [592, 190] on div at bounding box center [589, 190] width 19 height 18
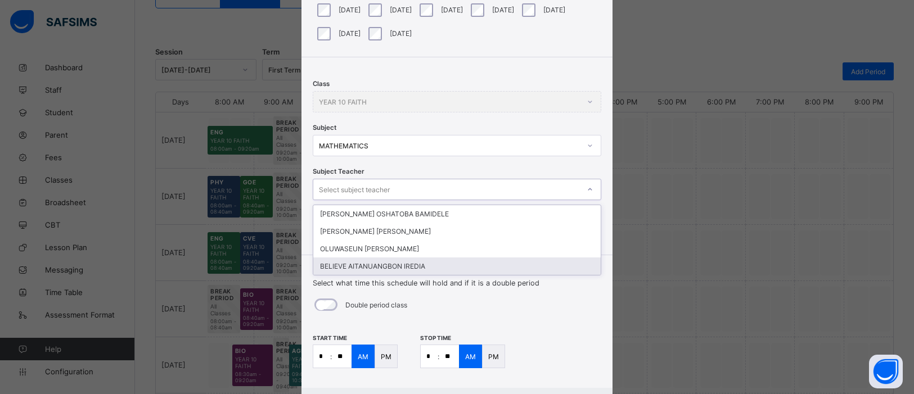
click at [456, 261] on div "BELIEVE AITANUANGBON IREDIA" at bounding box center [456, 266] width 287 height 17
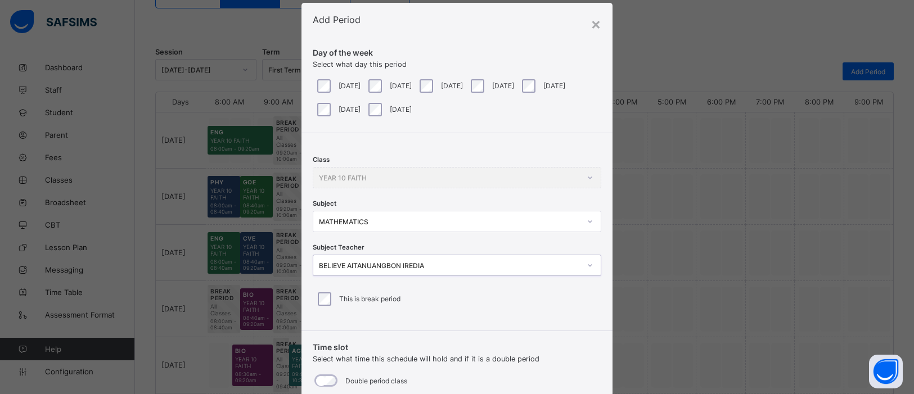
scroll to position [0, 0]
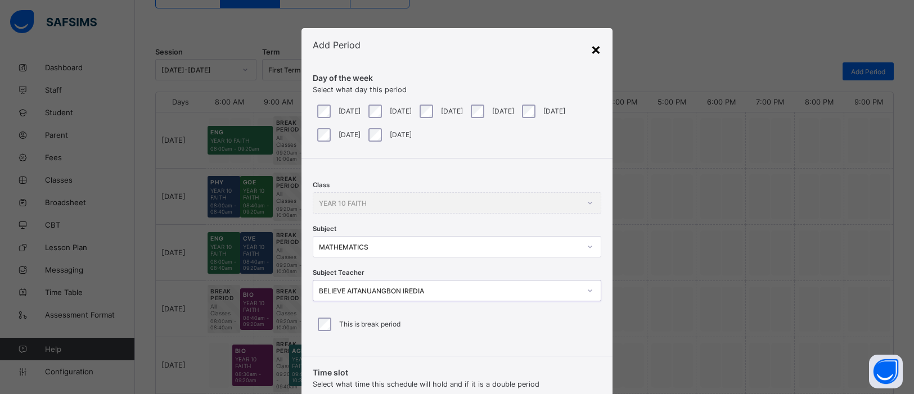
click at [597, 45] on div "×" at bounding box center [595, 48] width 11 height 19
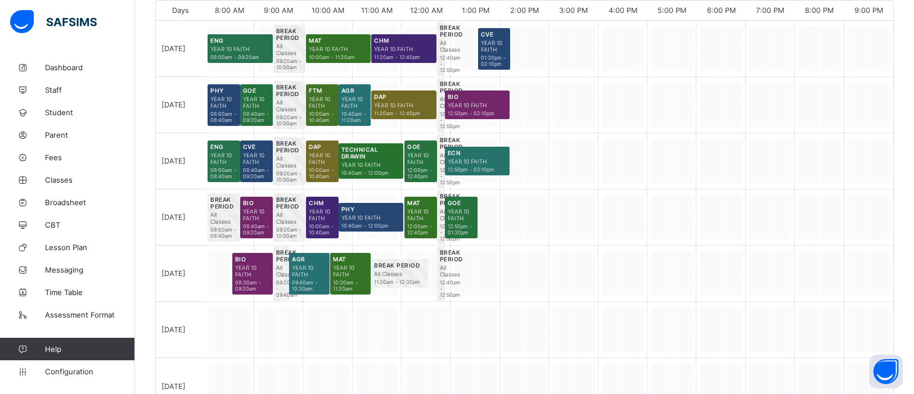
scroll to position [213, 0]
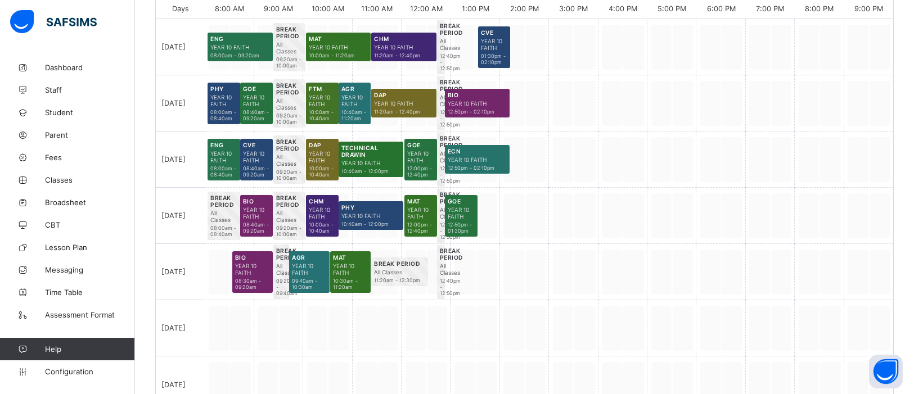
click at [359, 280] on span "10:30am - 11:20am" at bounding box center [350, 284] width 35 height 12
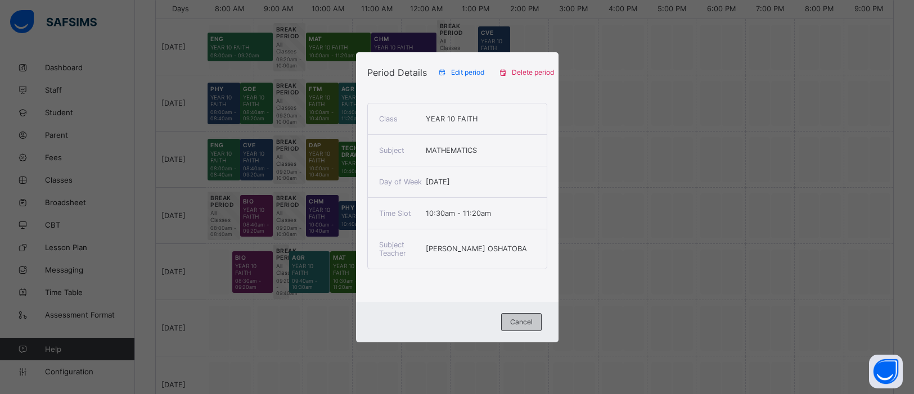
click at [516, 322] on span "Cancel" at bounding box center [521, 322] width 22 height 8
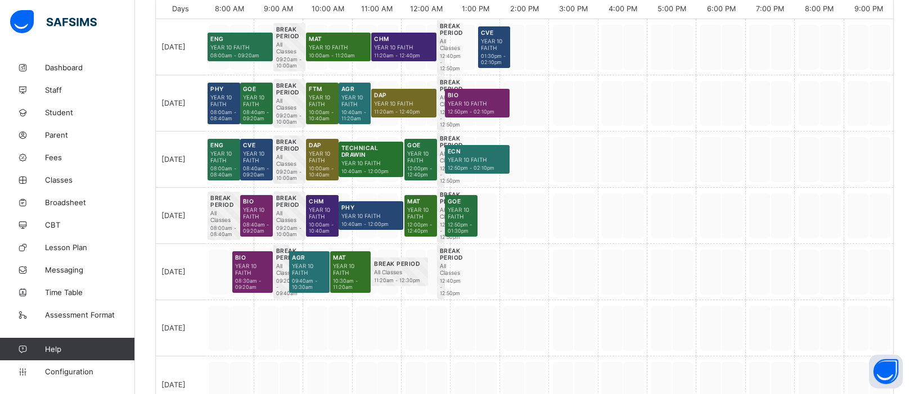
click at [345, 286] on span "10:30am - 11:20am" at bounding box center [350, 284] width 35 height 12
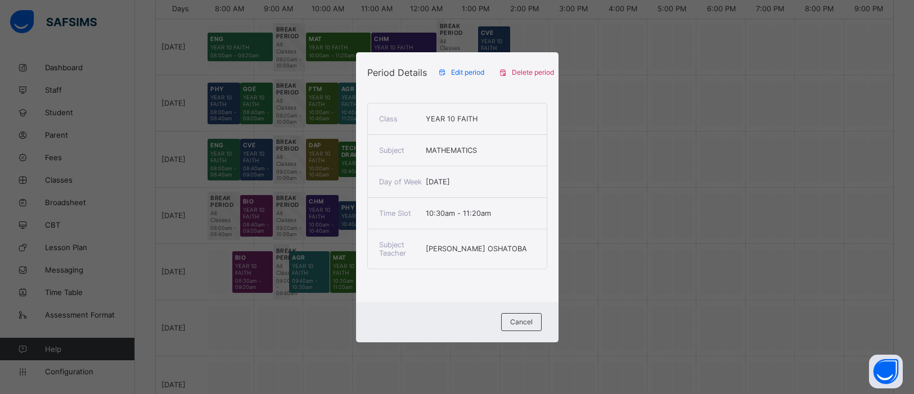
click at [457, 71] on span "Edit period" at bounding box center [467, 72] width 33 height 8
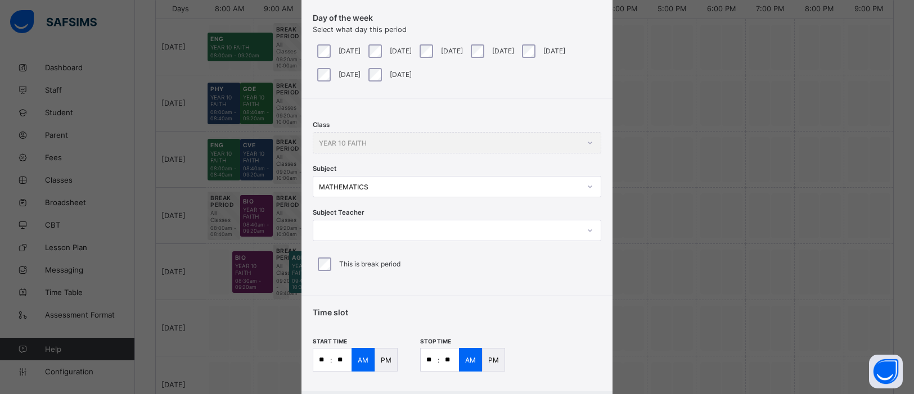
scroll to position [79, 0]
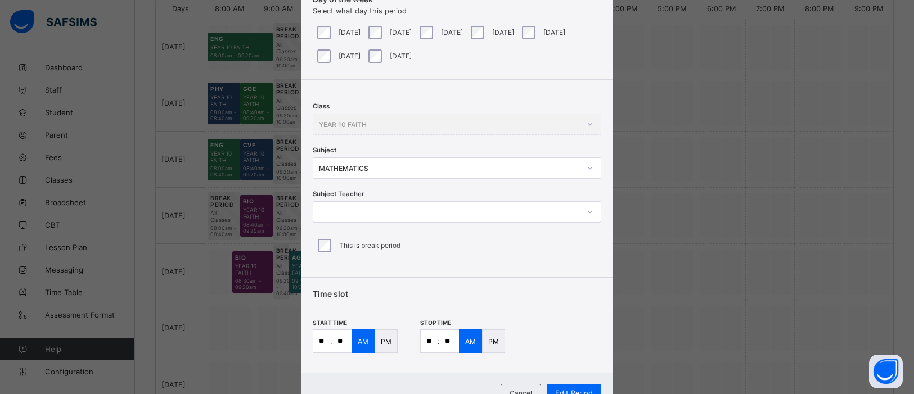
click at [587, 213] on icon at bounding box center [590, 211] width 7 height 11
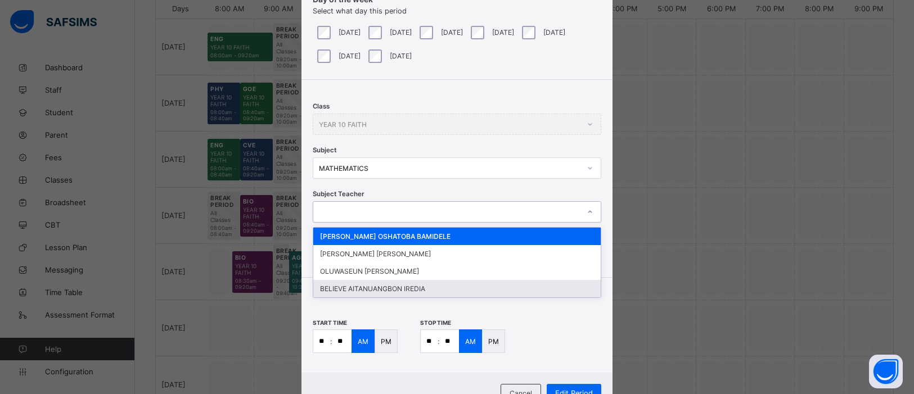
click at [456, 287] on div "BELIEVE AITANUANGBON IREDIA" at bounding box center [456, 288] width 287 height 17
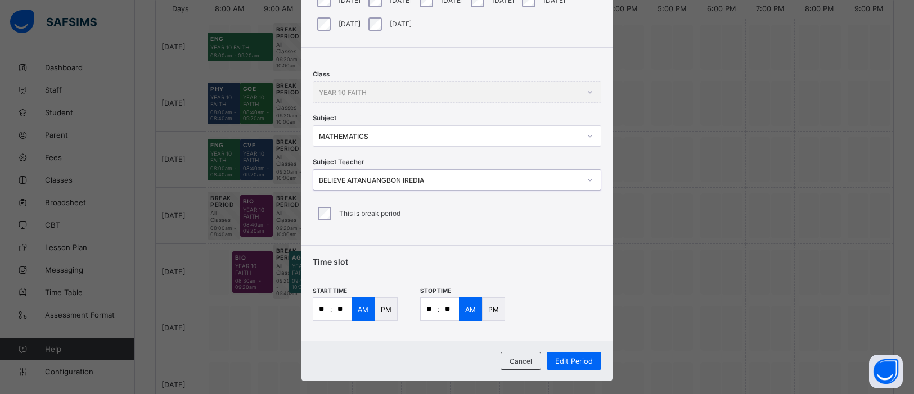
scroll to position [124, 0]
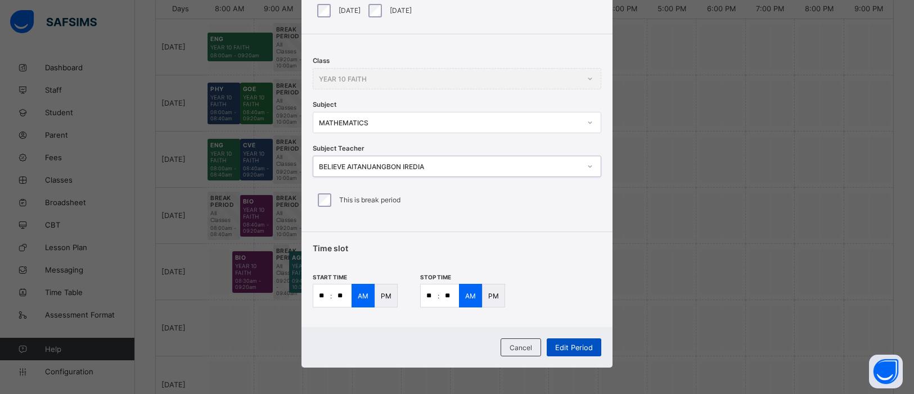
click at [571, 344] on span "Edit Period" at bounding box center [574, 348] width 38 height 8
click at [575, 346] on span "Edit Period" at bounding box center [574, 348] width 38 height 8
click at [575, 346] on div "Edit Period" at bounding box center [574, 348] width 55 height 18
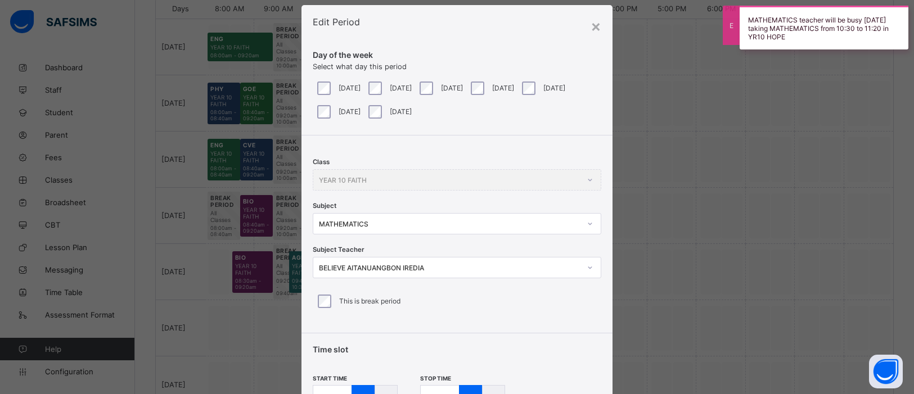
scroll to position [0, 0]
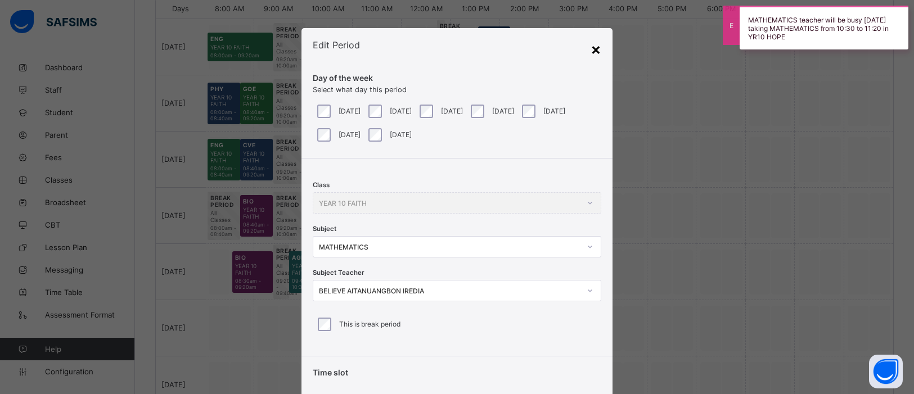
click at [592, 51] on div "×" at bounding box center [595, 48] width 11 height 19
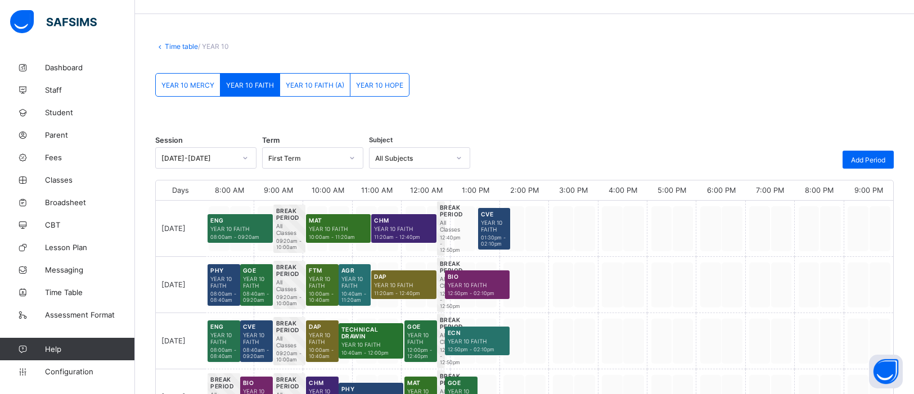
scroll to position [29, 0]
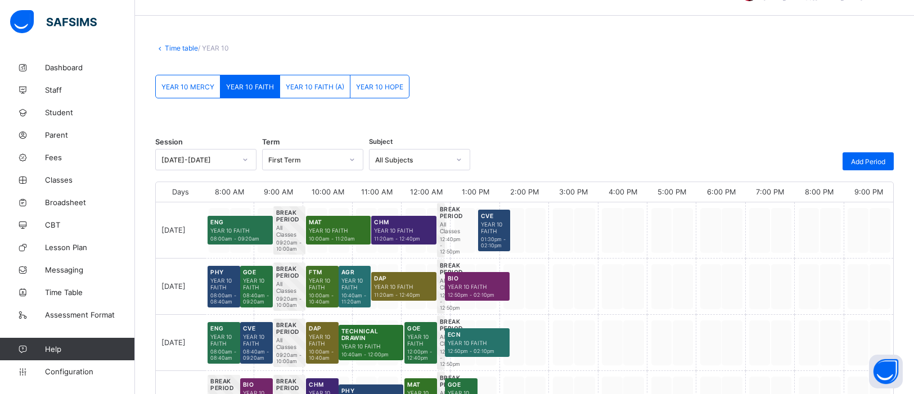
click at [380, 87] on span "YEAR 10 HOPE" at bounding box center [379, 87] width 47 height 8
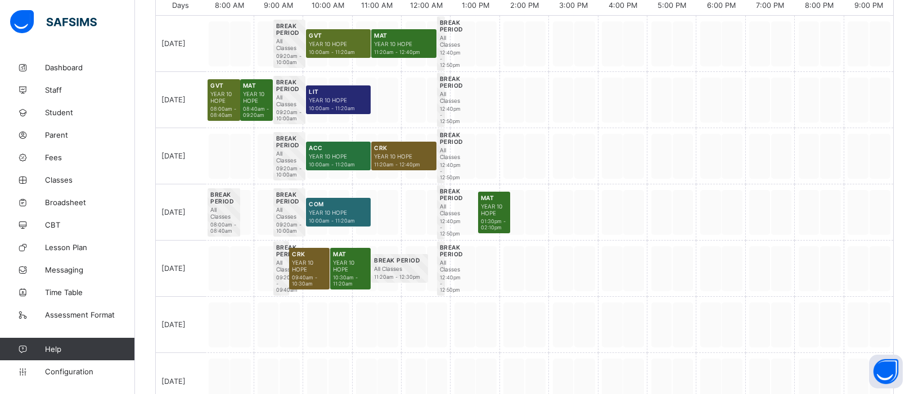
scroll to position [217, 0]
click at [344, 276] on span "10:30am - 11:20am" at bounding box center [350, 280] width 35 height 12
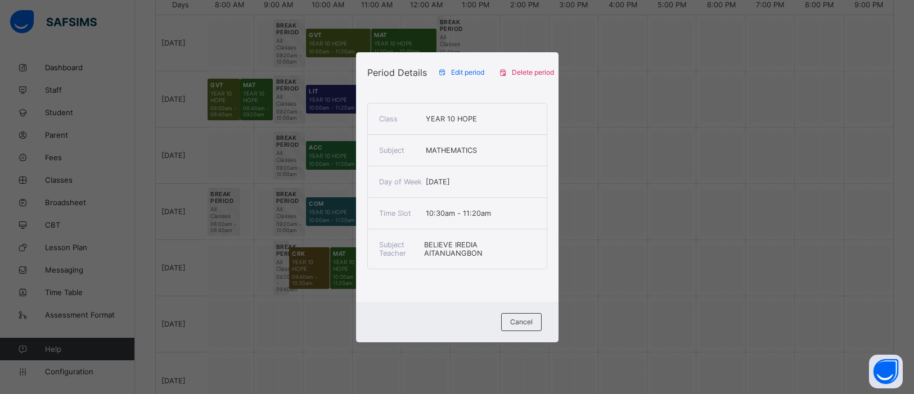
click at [522, 68] on span "Delete period" at bounding box center [533, 72] width 42 height 8
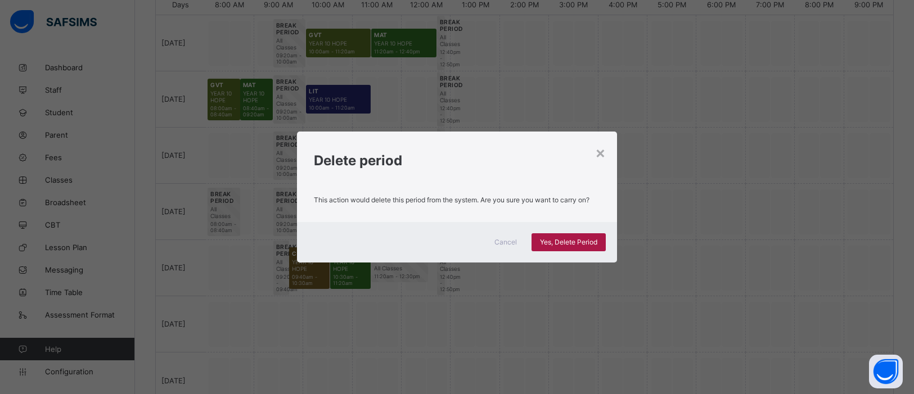
click at [573, 241] on span "Yes, Delete Period" at bounding box center [568, 242] width 57 height 8
click at [567, 245] on span "Yes, Delete Period" at bounding box center [568, 242] width 57 height 8
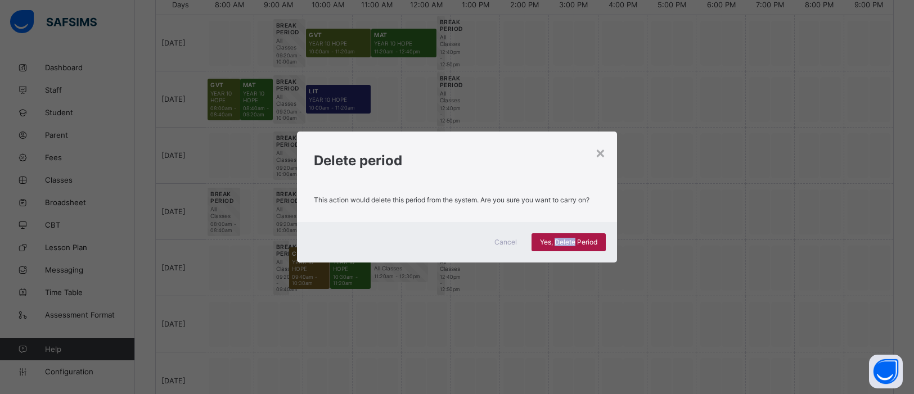
click at [575, 251] on div "Yes, Delete Period" at bounding box center [568, 242] width 74 height 18
click at [715, 217] on div "× Delete period This action would delete this period from the system. Are you s…" at bounding box center [457, 197] width 914 height 394
click at [566, 236] on div "Yes, Delete Period" at bounding box center [568, 242] width 74 height 18
click at [575, 240] on span "Yes, Delete Period" at bounding box center [568, 242] width 57 height 8
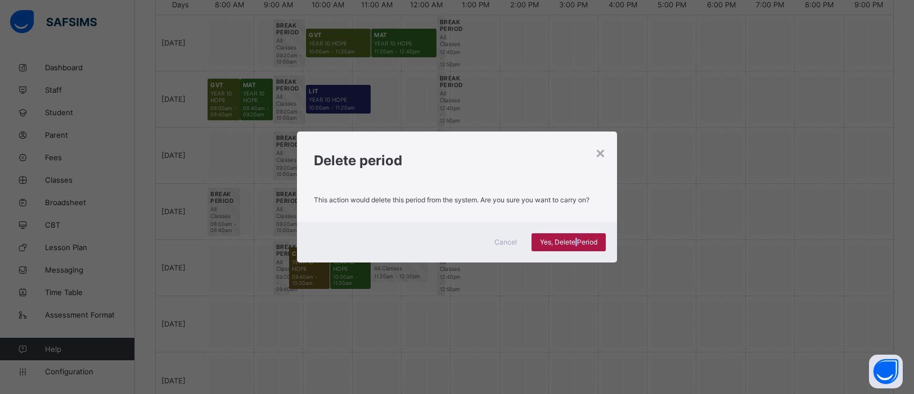
click at [575, 240] on span "Yes, Delete Period" at bounding box center [568, 242] width 57 height 8
click at [601, 156] on div "×" at bounding box center [600, 152] width 11 height 19
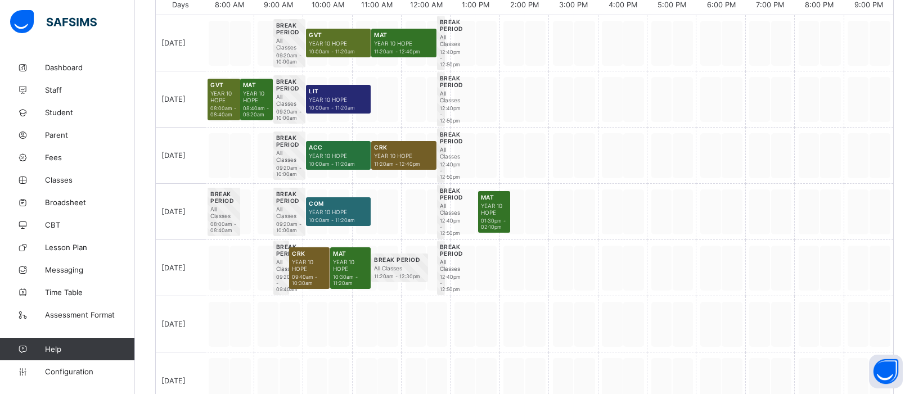
click at [347, 280] on span "10:30am - 11:20am" at bounding box center [350, 280] width 35 height 12
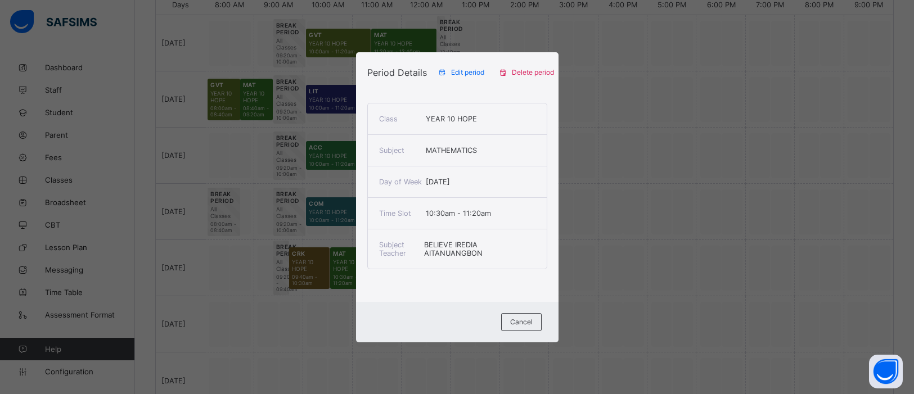
click at [525, 70] on span "Delete period" at bounding box center [533, 72] width 42 height 8
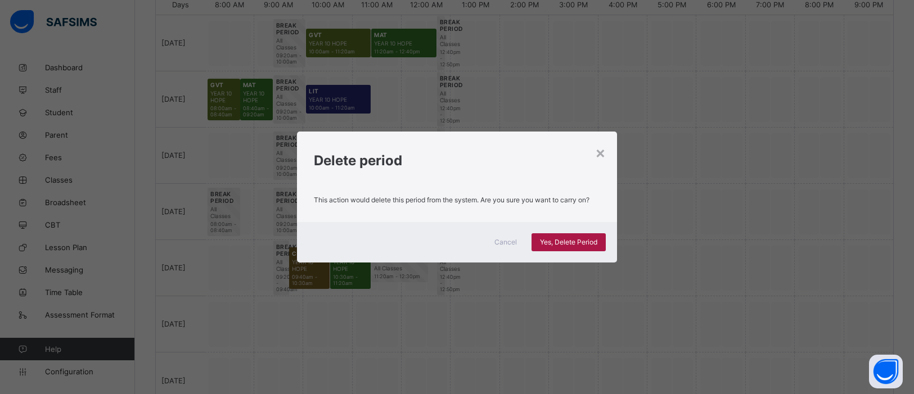
click at [552, 240] on span "Yes, Delete Period" at bounding box center [568, 242] width 57 height 8
click at [542, 242] on span "Yes, Delete Period" at bounding box center [568, 242] width 57 height 8
click at [603, 152] on div "×" at bounding box center [600, 152] width 11 height 19
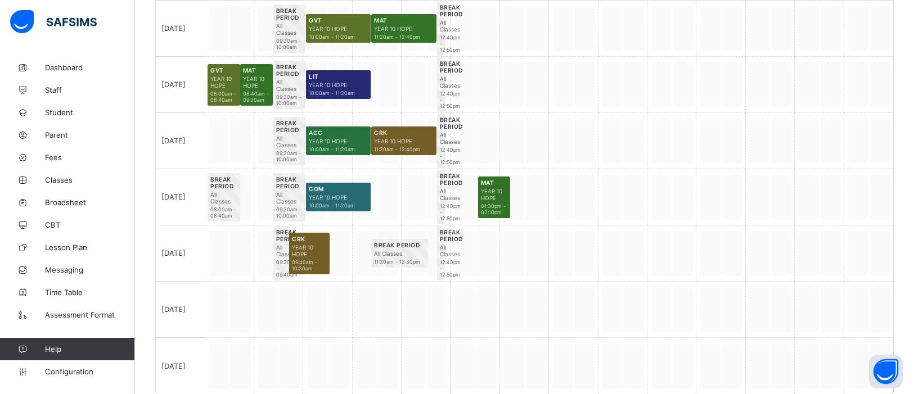
scroll to position [232, 0]
click at [338, 260] on div at bounding box center [327, 253] width 49 height 56
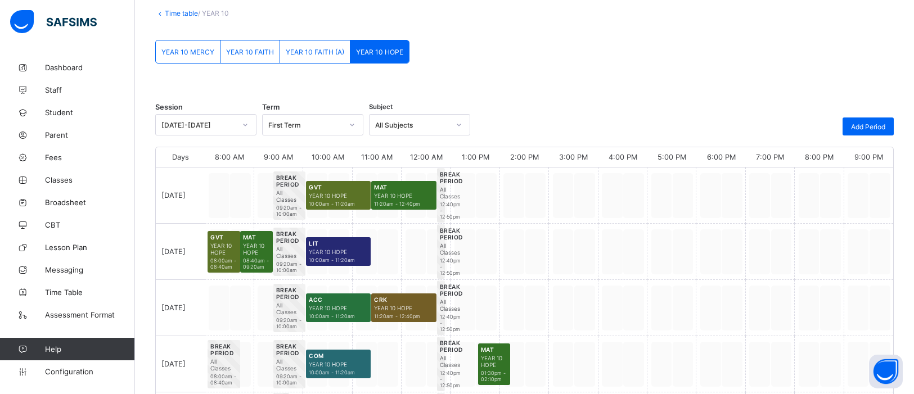
scroll to position [53, 0]
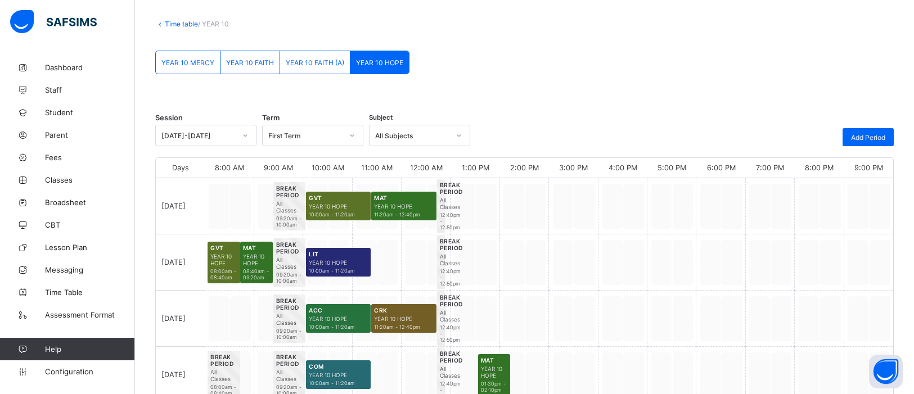
click at [244, 64] on span "YEAR 10 FAITH" at bounding box center [250, 62] width 48 height 8
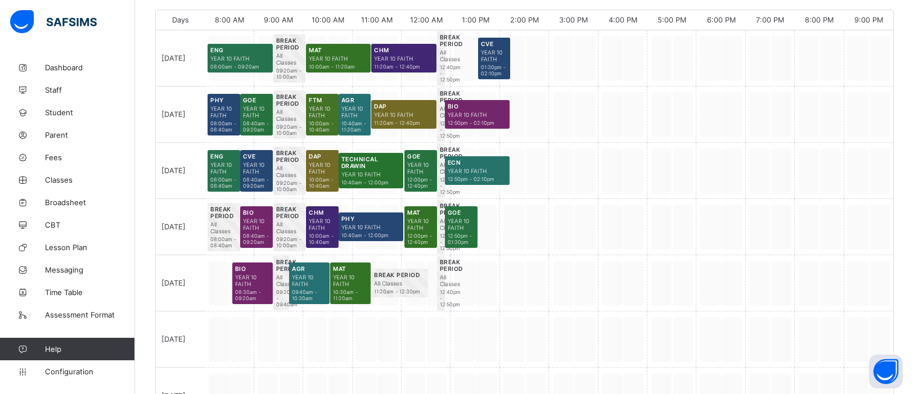
scroll to position [202, 0]
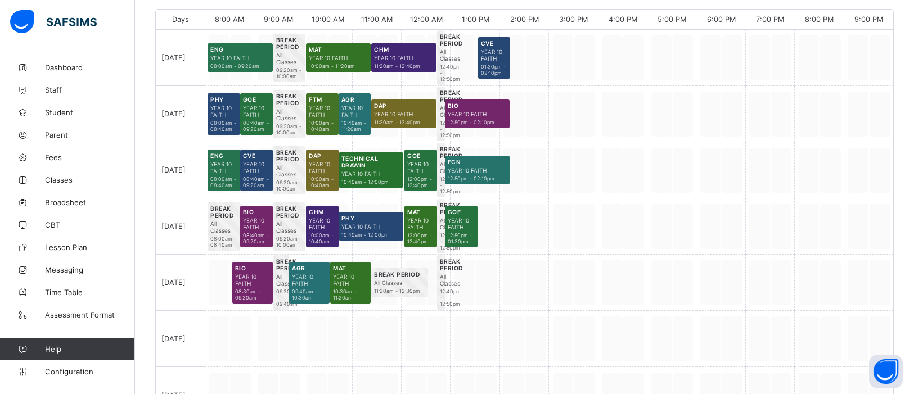
click at [349, 291] on span "10:30am - 11:20am" at bounding box center [350, 295] width 35 height 12
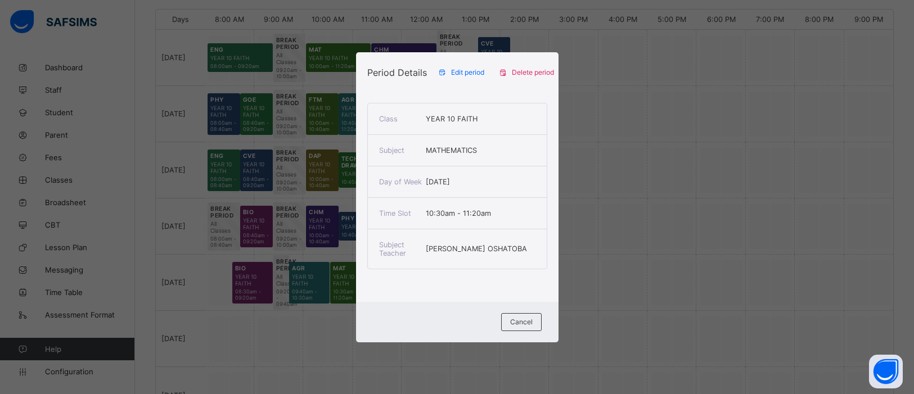
click at [453, 69] on span "Edit period" at bounding box center [467, 72] width 33 height 8
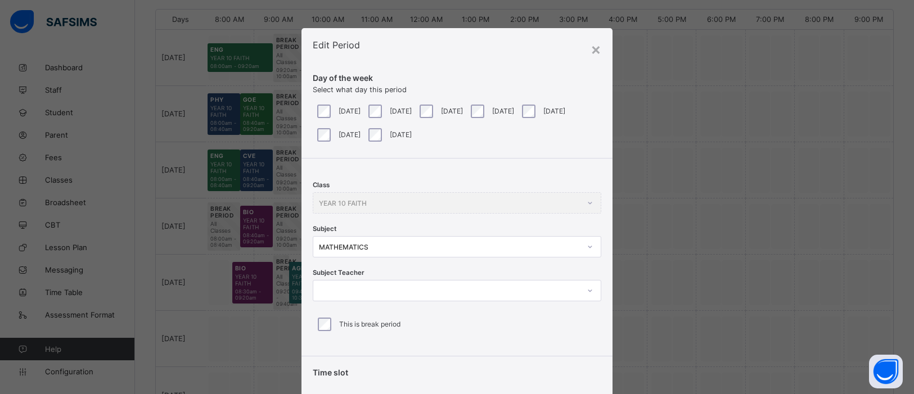
click at [587, 294] on icon at bounding box center [590, 290] width 7 height 11
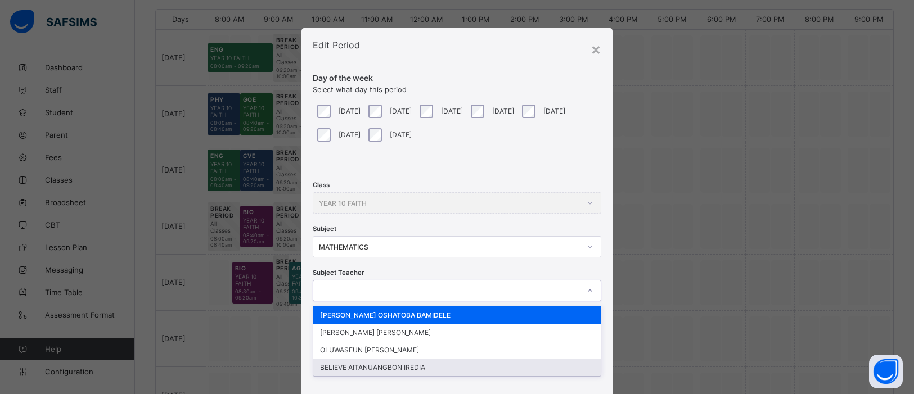
click at [403, 365] on div "BELIEVE AITANUANGBON IREDIA" at bounding box center [456, 367] width 287 height 17
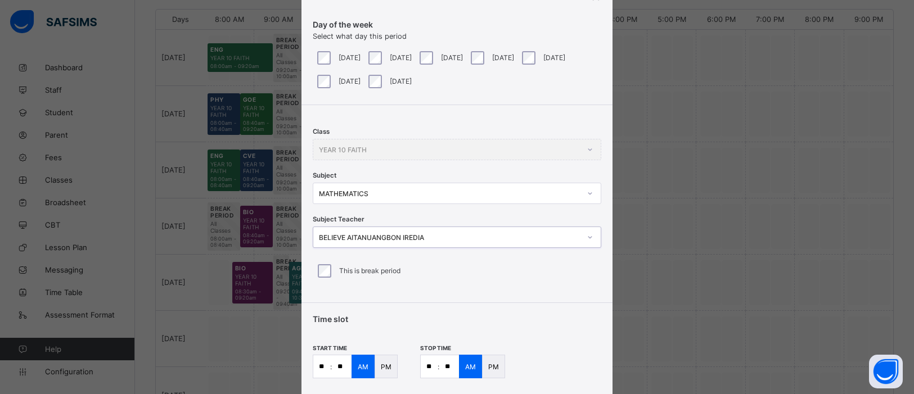
scroll to position [124, 0]
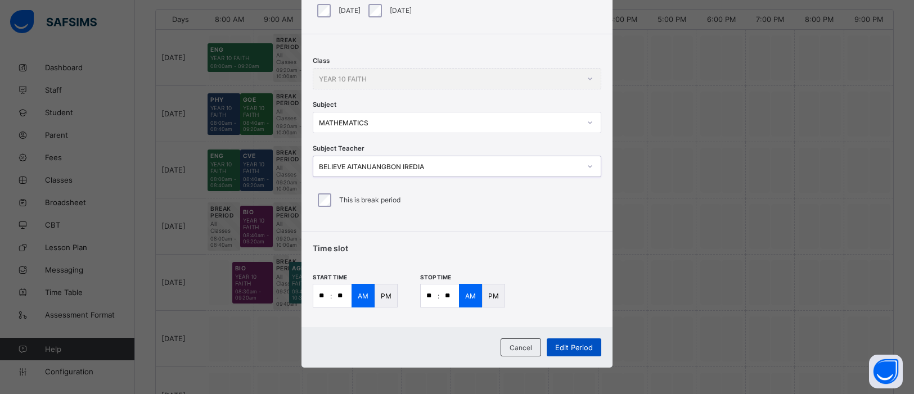
click at [577, 346] on span "Edit Period" at bounding box center [574, 348] width 38 height 8
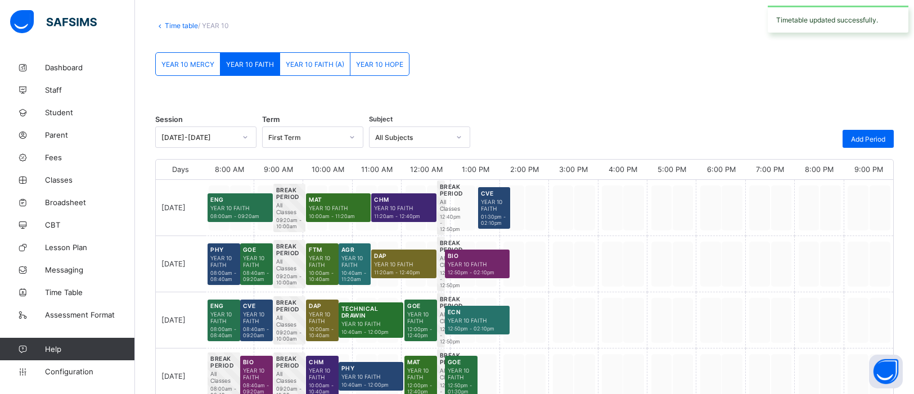
scroll to position [202, 0]
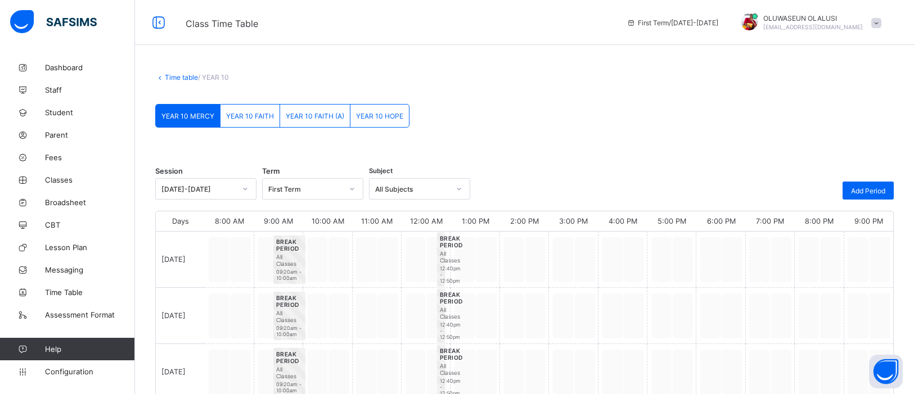
click at [394, 120] on div "YEAR 10 HOPE" at bounding box center [379, 116] width 58 height 22
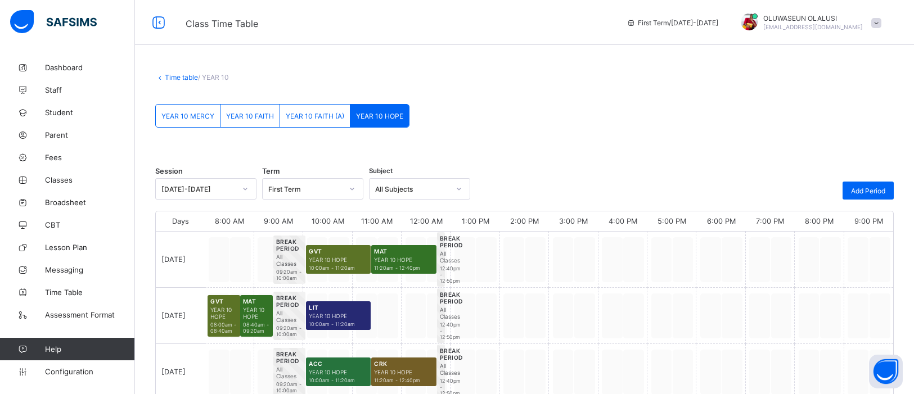
click at [254, 112] on span "YEAR 10 FAITH" at bounding box center [250, 116] width 48 height 8
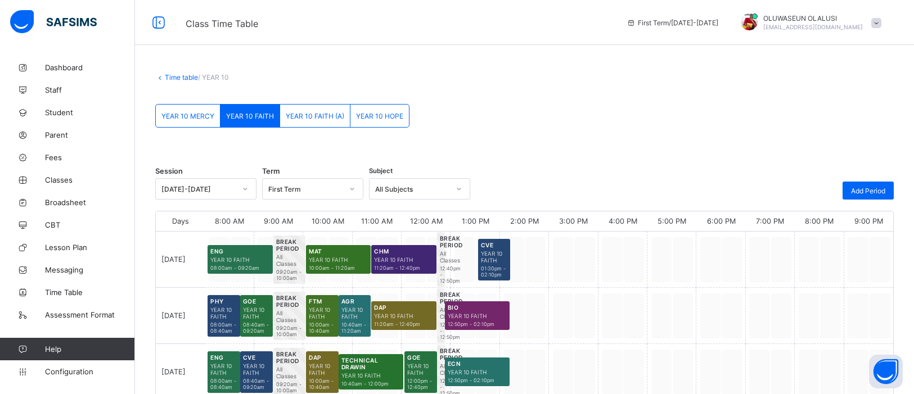
click at [168, 76] on link "Time table" at bounding box center [181, 77] width 33 height 8
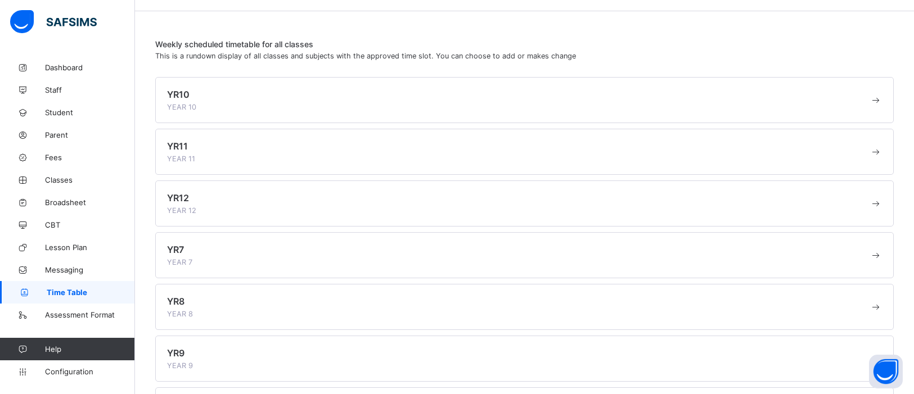
scroll to position [26, 0]
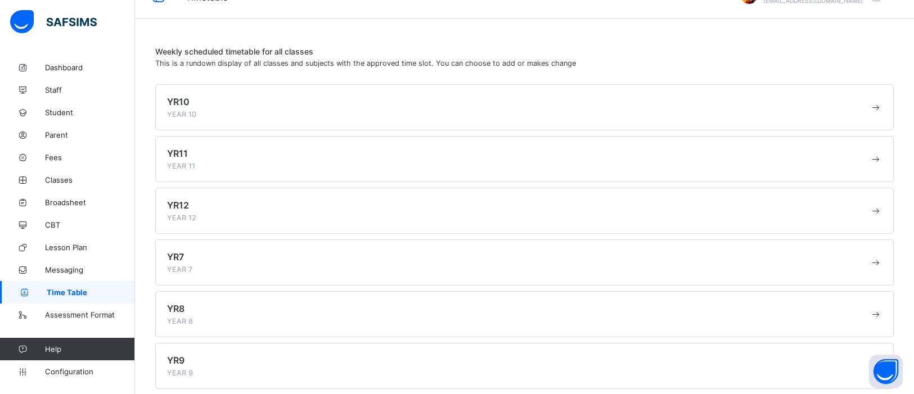
click at [319, 314] on span at bounding box center [518, 315] width 702 height 3
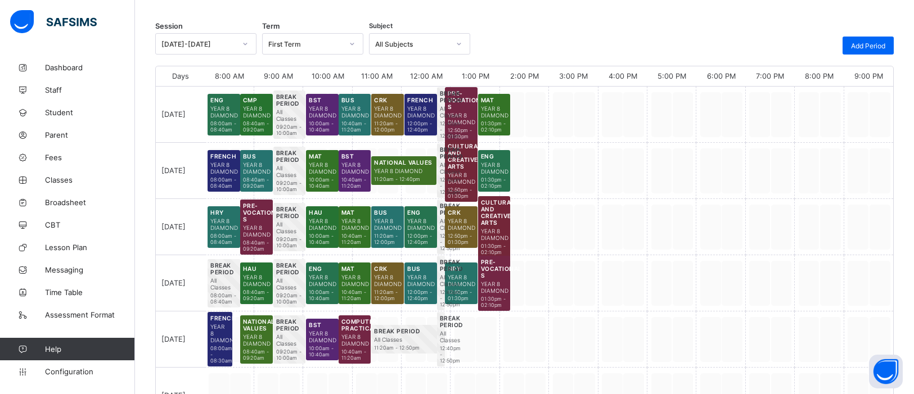
scroll to position [146, 0]
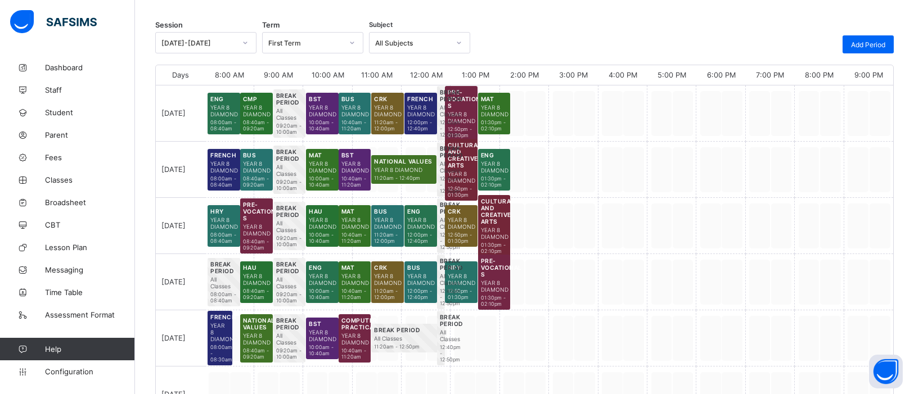
click at [360, 290] on span "10:40am - 11:20am" at bounding box center [354, 294] width 27 height 12
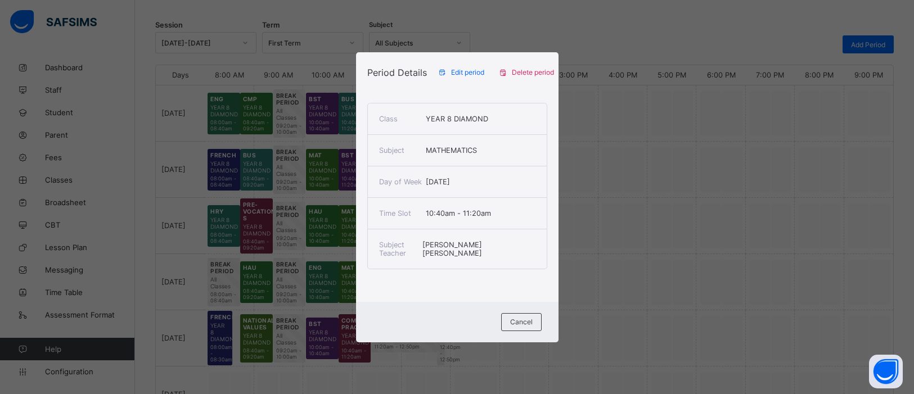
click at [465, 69] on span "Edit period" at bounding box center [467, 72] width 33 height 8
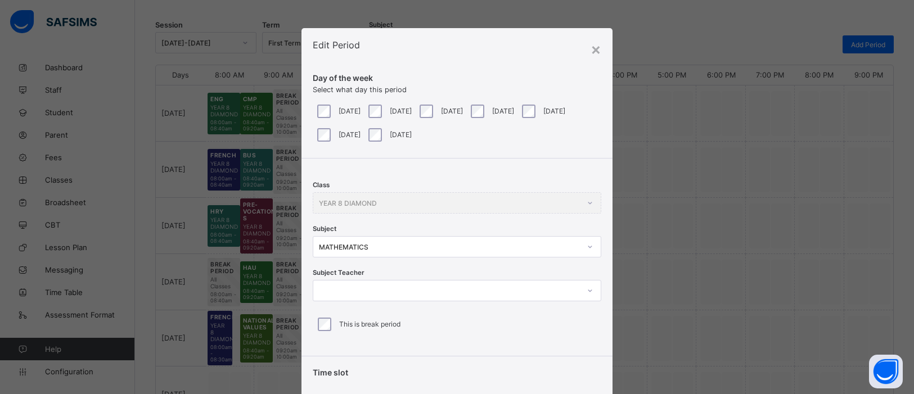
click at [590, 290] on div at bounding box center [589, 291] width 19 height 18
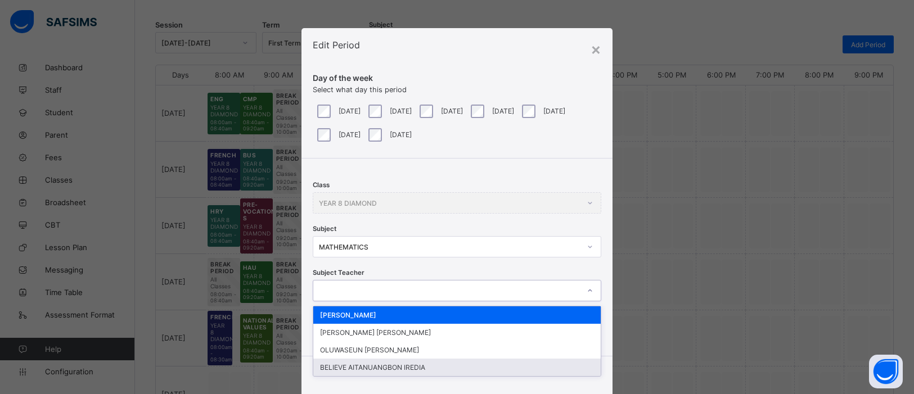
click at [490, 364] on div "BELIEVE AITANUANGBON IREDIA" at bounding box center [456, 367] width 287 height 17
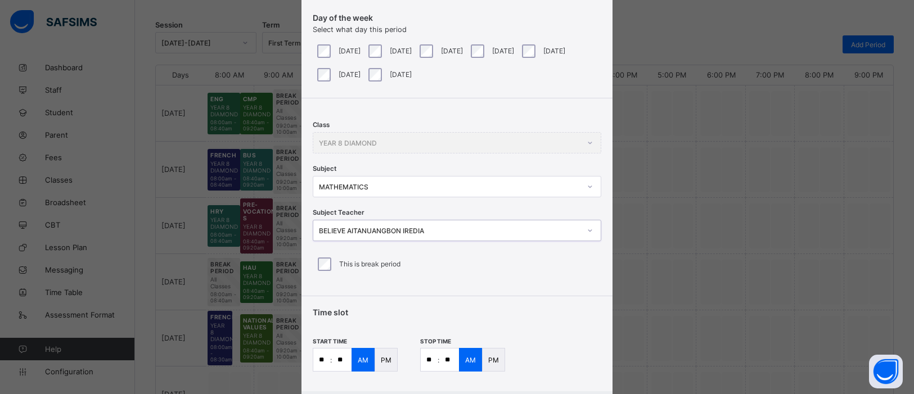
scroll to position [124, 0]
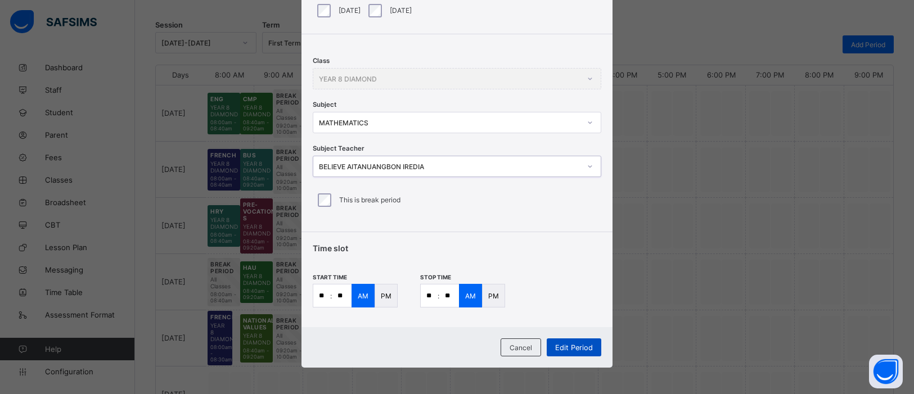
click at [582, 344] on span "Edit Period" at bounding box center [574, 348] width 38 height 8
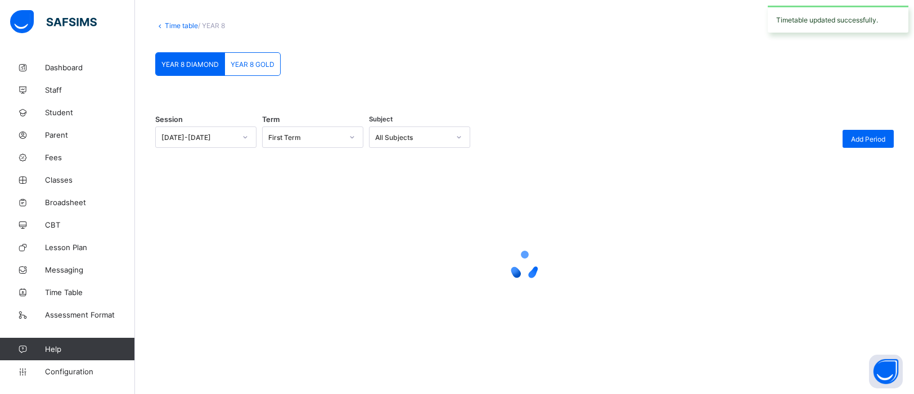
scroll to position [146, 0]
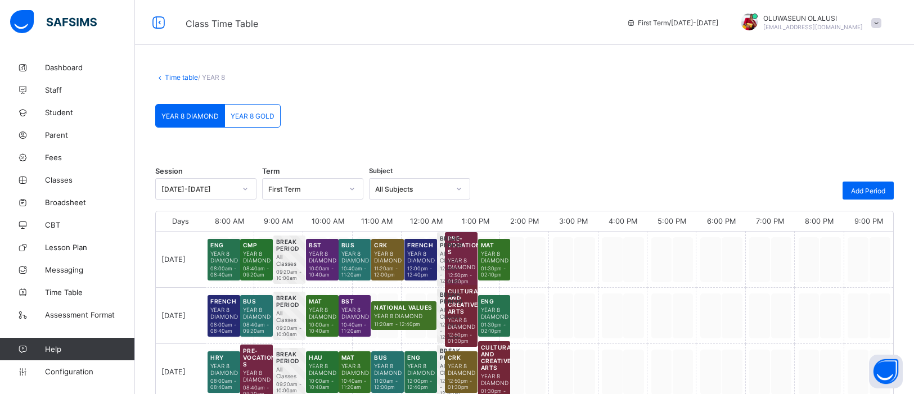
scroll to position [7, 0]
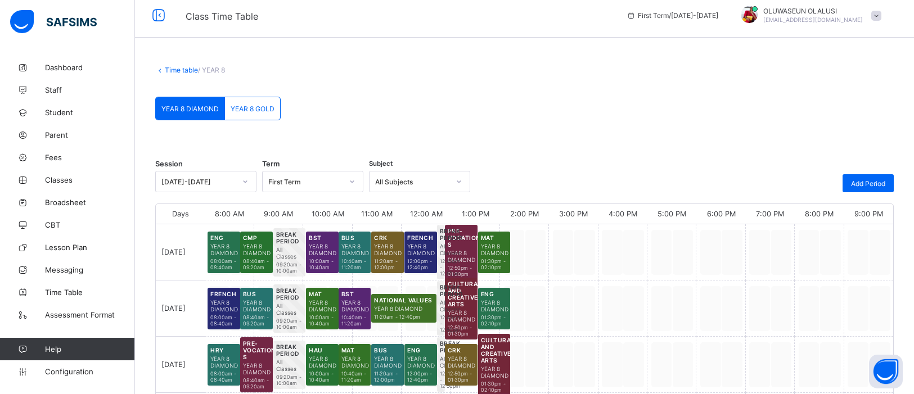
click at [456, 186] on icon at bounding box center [459, 181] width 7 height 11
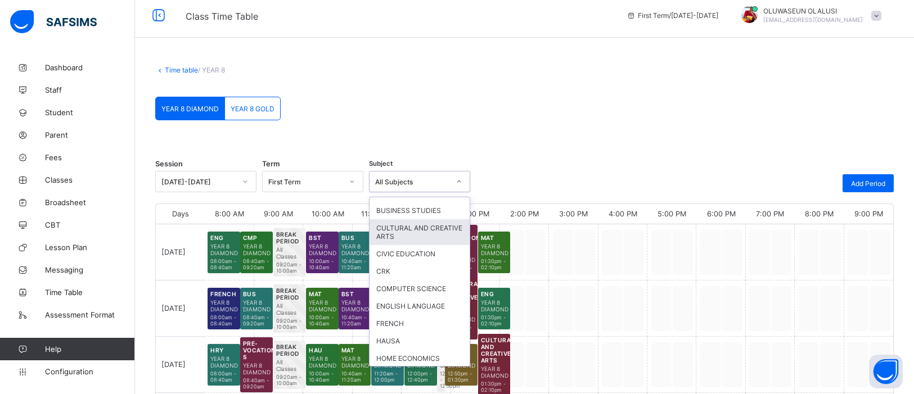
scroll to position [161, 0]
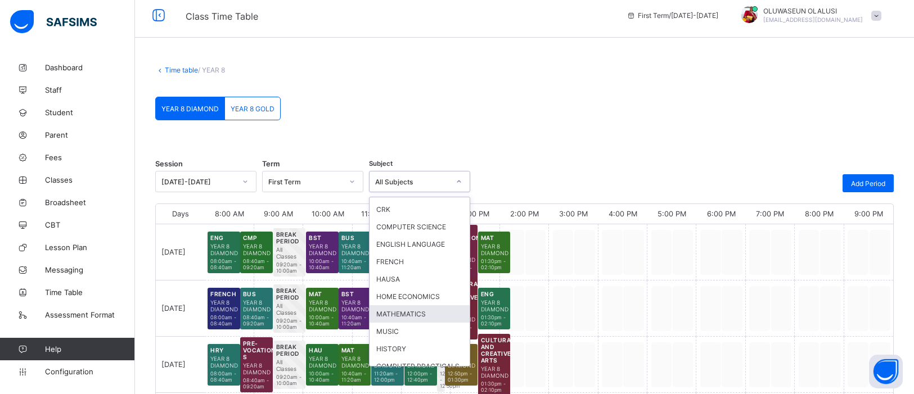
click at [422, 305] on div "MATHEMATICS" at bounding box center [419, 313] width 100 height 17
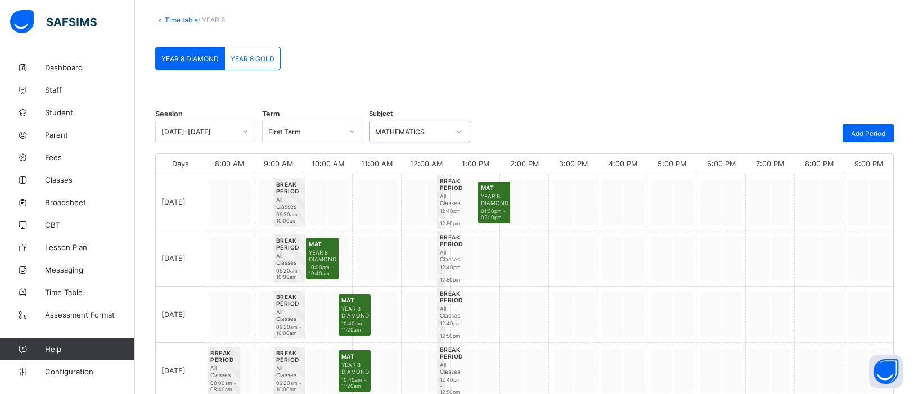
scroll to position [0, 0]
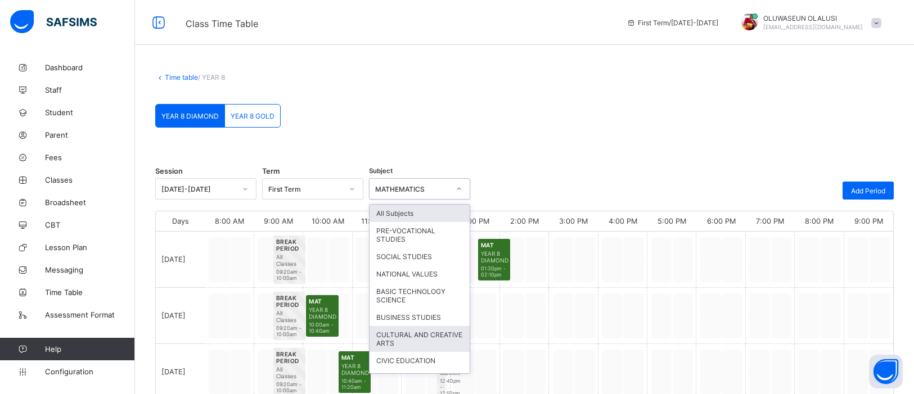
click at [409, 333] on div "CULTURAL AND CREATIVE ARTS" at bounding box center [419, 339] width 100 height 26
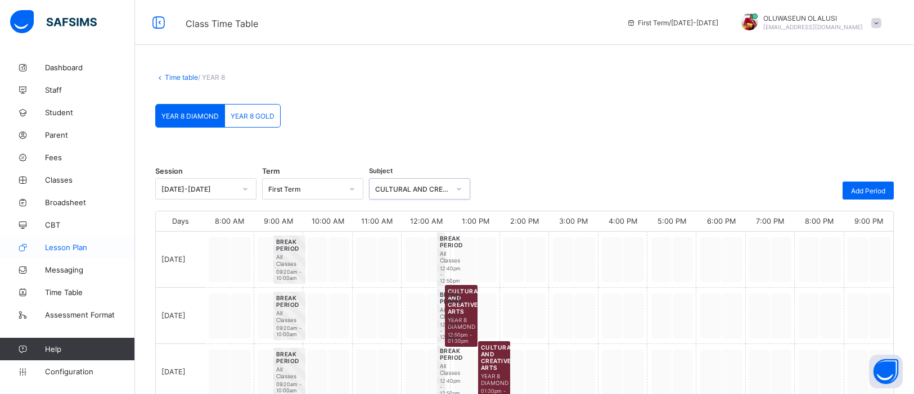
click at [79, 253] on link "Lesson Plan" at bounding box center [67, 247] width 135 height 22
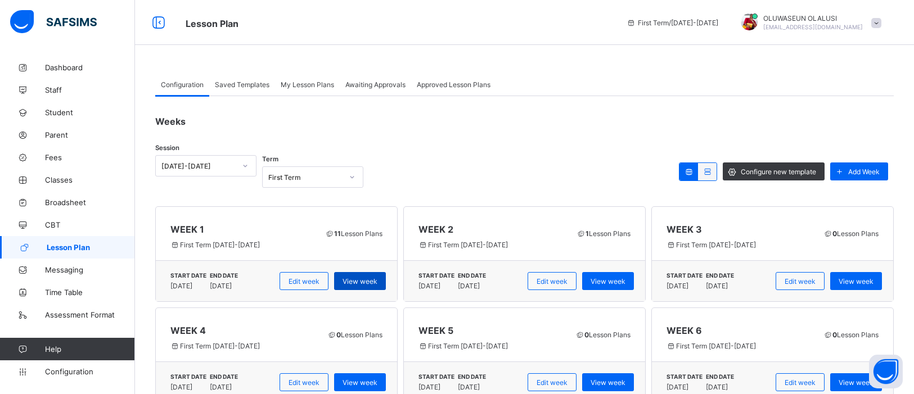
click at [363, 282] on span "View week" at bounding box center [359, 281] width 35 height 8
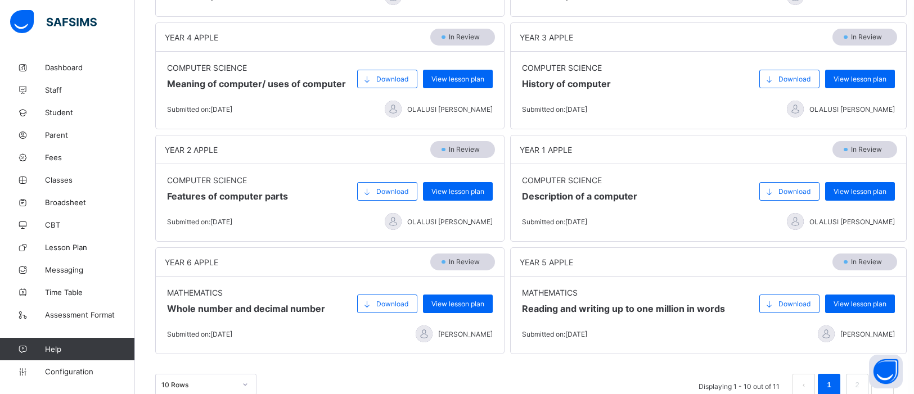
scroll to position [389, 0]
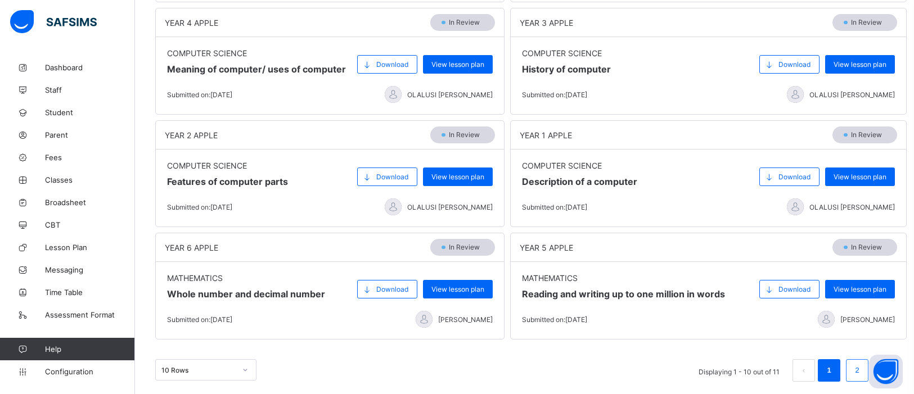
click at [855, 365] on link "2" at bounding box center [856, 370] width 11 height 15
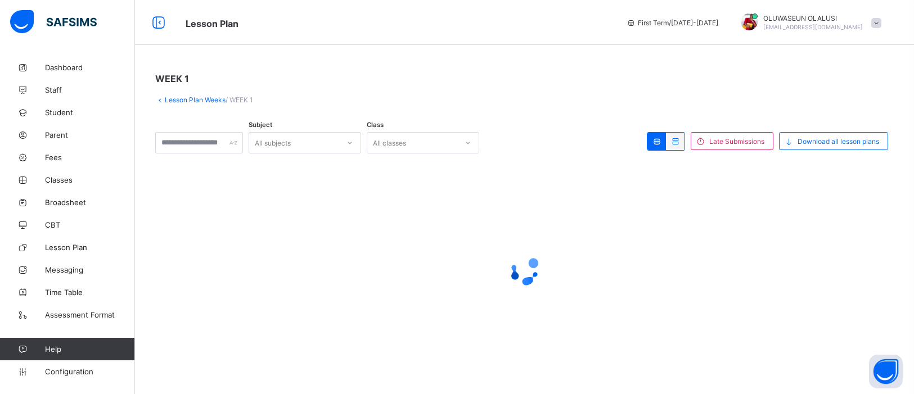
scroll to position [0, 0]
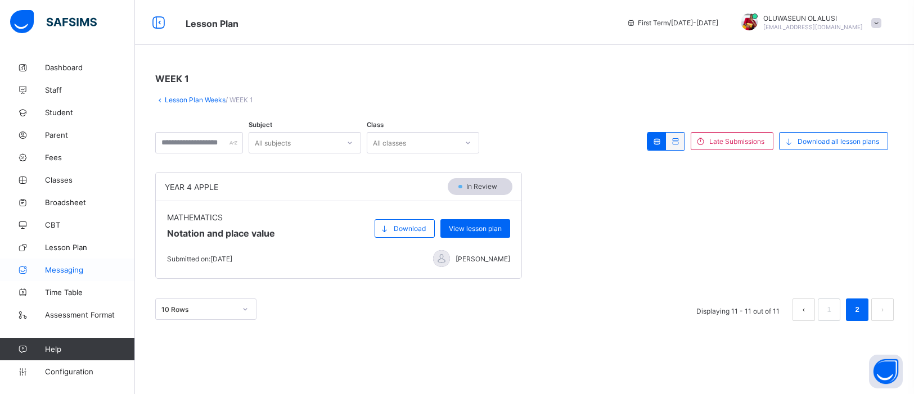
click at [75, 269] on span "Messaging" at bounding box center [90, 269] width 90 height 9
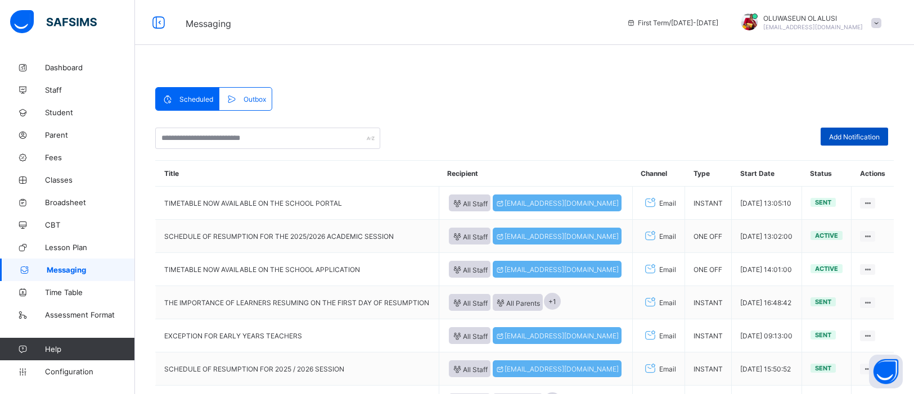
click at [863, 133] on span "Add Notification" at bounding box center [854, 137] width 51 height 8
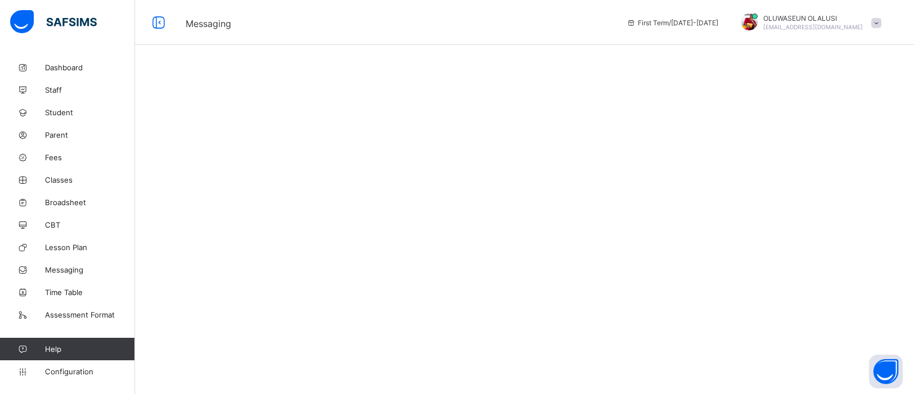
select select "*"
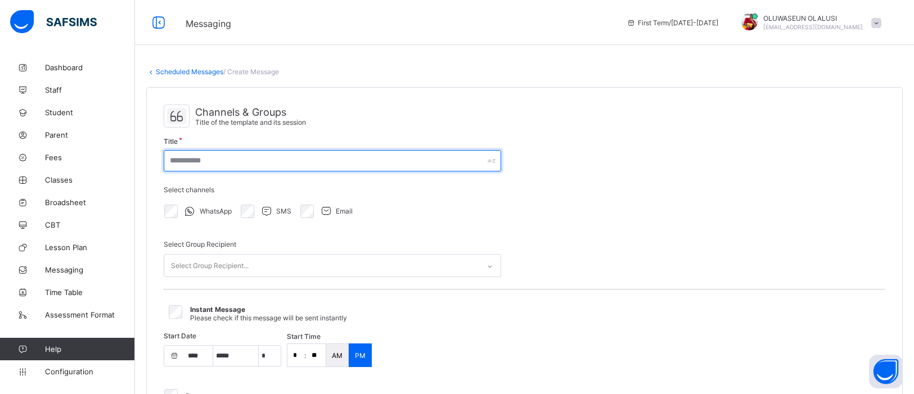
click at [333, 165] on input "text" at bounding box center [332, 160] width 337 height 21
select select "****"
select select "*"
type input "**********"
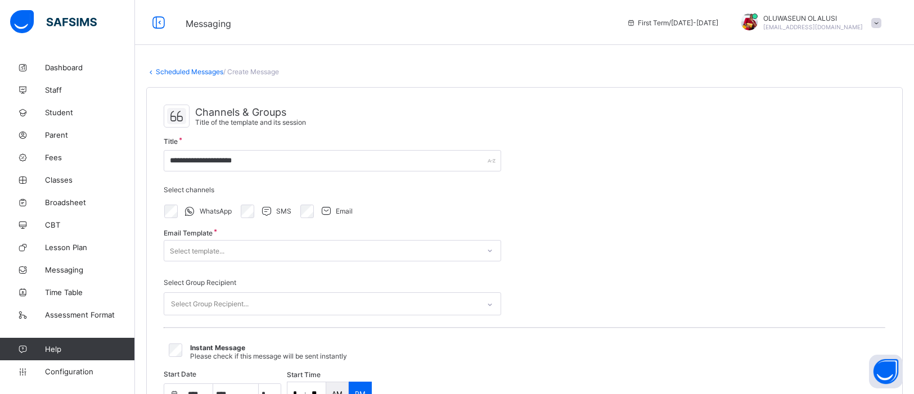
click at [490, 255] on icon at bounding box center [489, 250] width 7 height 11
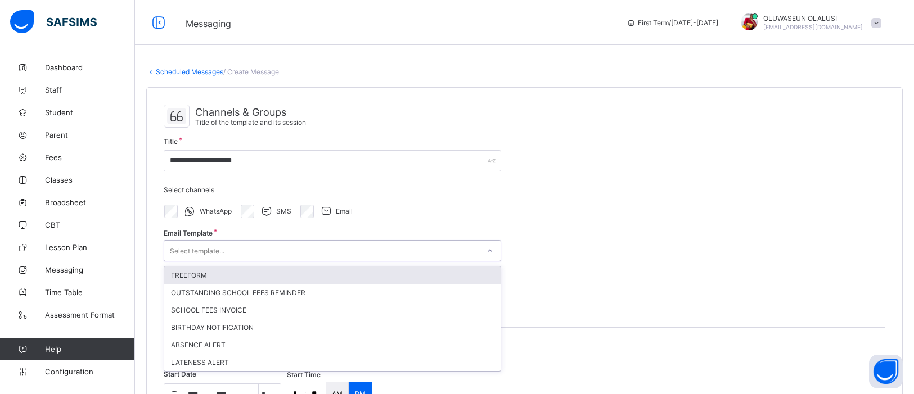
click at [267, 263] on div "Email Template option FREEFORM focused, 1 of 6. 6 results available. Use Up and…" at bounding box center [332, 251] width 337 height 38
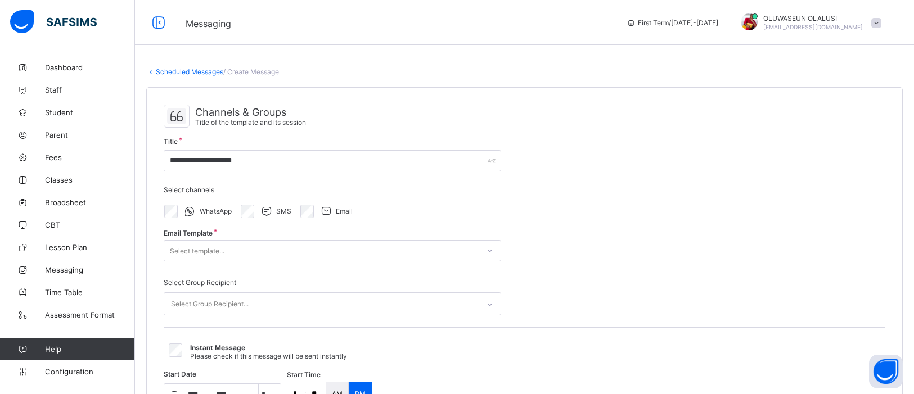
click at [492, 304] on icon at bounding box center [489, 304] width 7 height 11
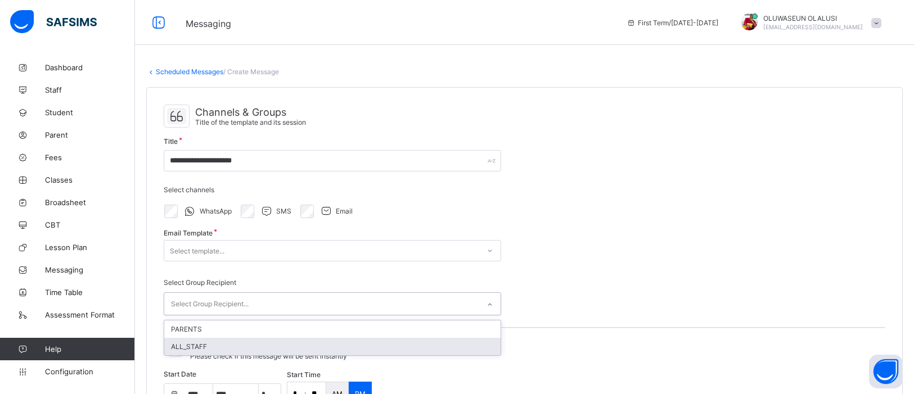
click at [351, 338] on div "ALL_STAFF" at bounding box center [332, 346] width 336 height 17
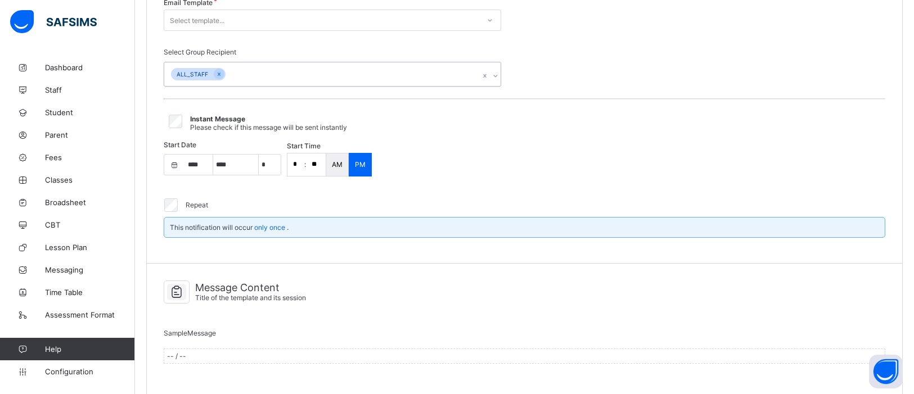
scroll to position [185, 0]
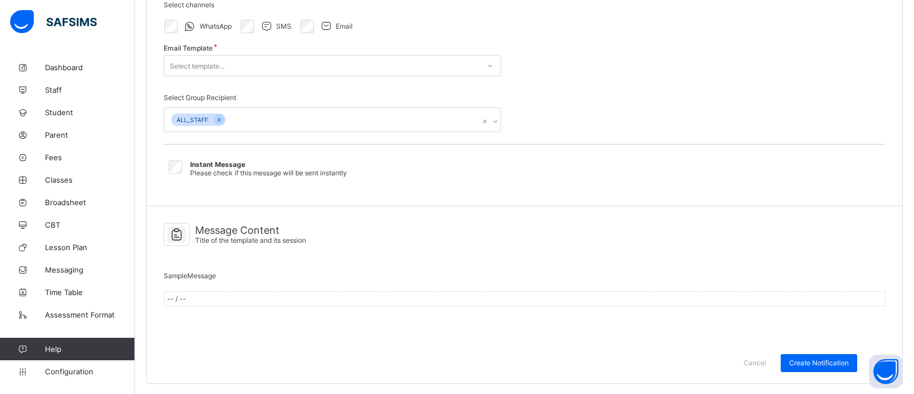
click at [361, 327] on div "Message Content Title of the template and its session Sample Message -- / --" at bounding box center [524, 274] width 755 height 137
click at [331, 293] on div "-- / --" at bounding box center [525, 298] width 722 height 15
click at [493, 69] on icon at bounding box center [489, 65] width 7 height 11
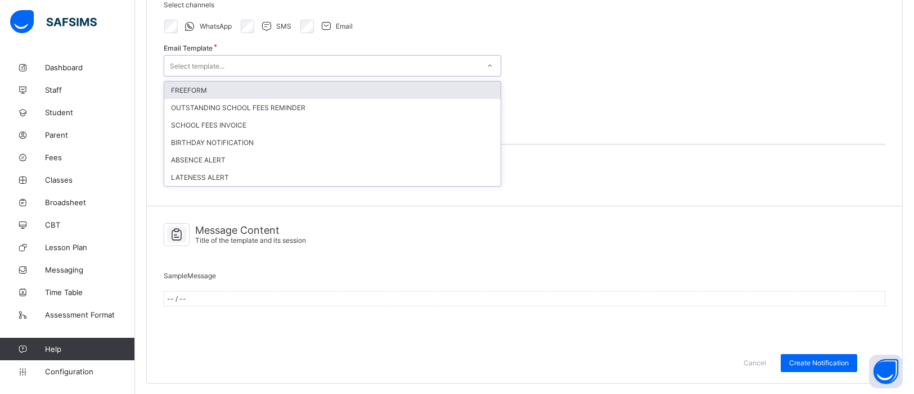
click at [388, 91] on div "FREEFORM" at bounding box center [332, 90] width 336 height 17
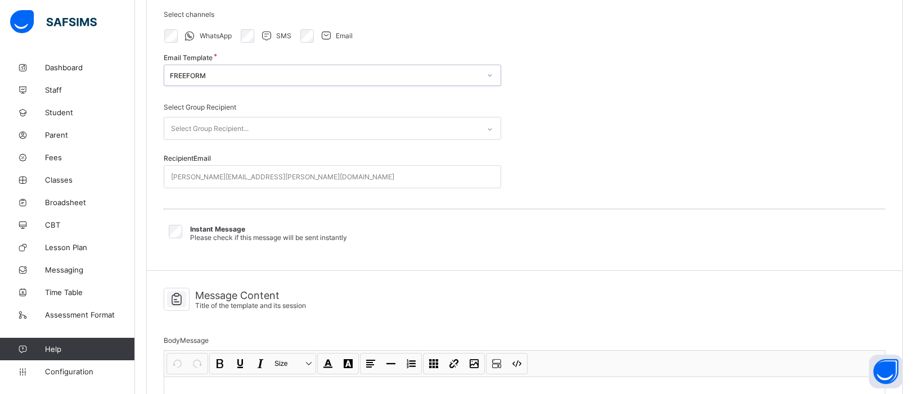
scroll to position [175, 0]
click at [491, 129] on icon at bounding box center [489, 129] width 7 height 11
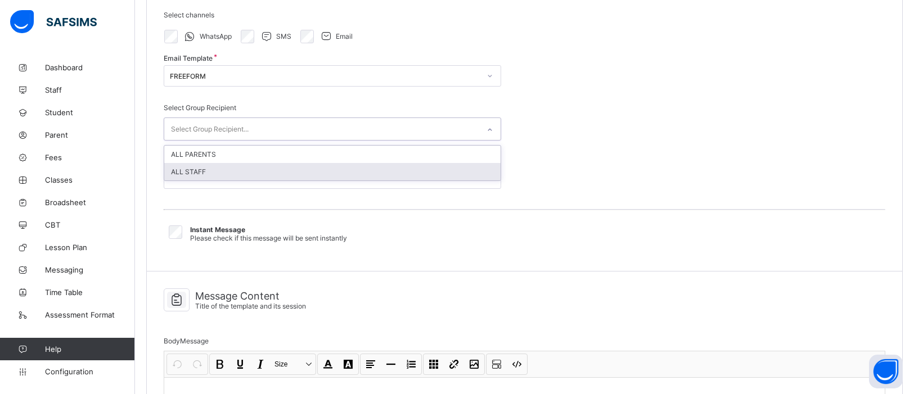
click at [416, 172] on div "ALL STAFF" at bounding box center [332, 171] width 336 height 17
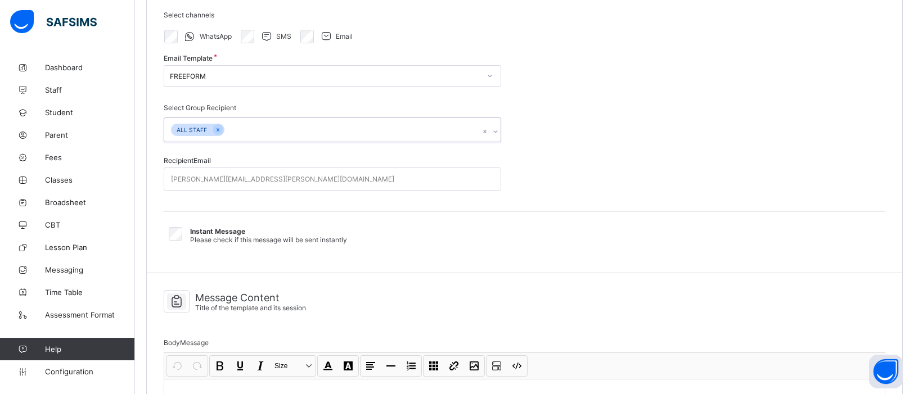
click at [394, 183] on div "john.doe@flexisaf.com" at bounding box center [321, 179] width 315 height 22
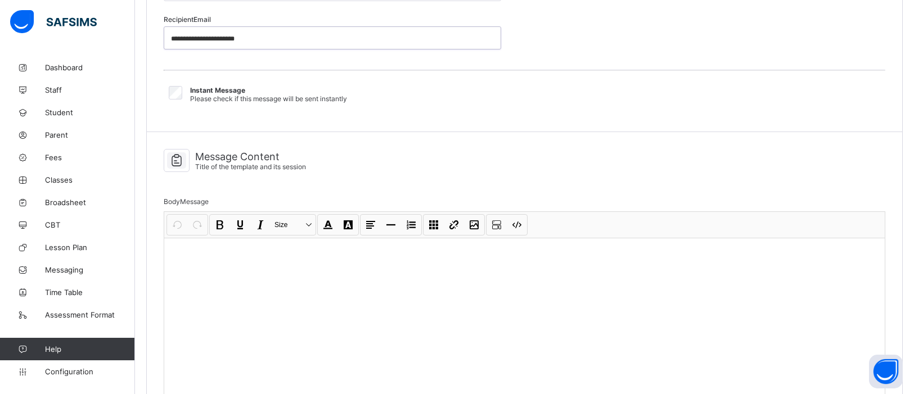
scroll to position [318, 0]
type input "**********"
click at [263, 267] on div at bounding box center [524, 320] width 720 height 169
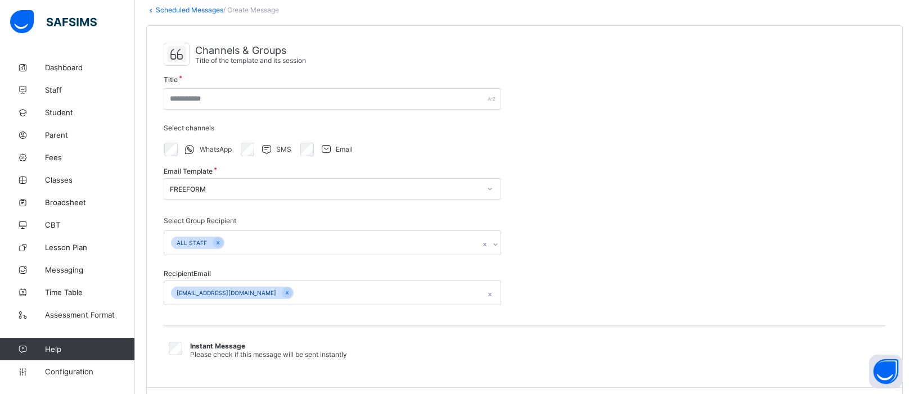
scroll to position [65, 0]
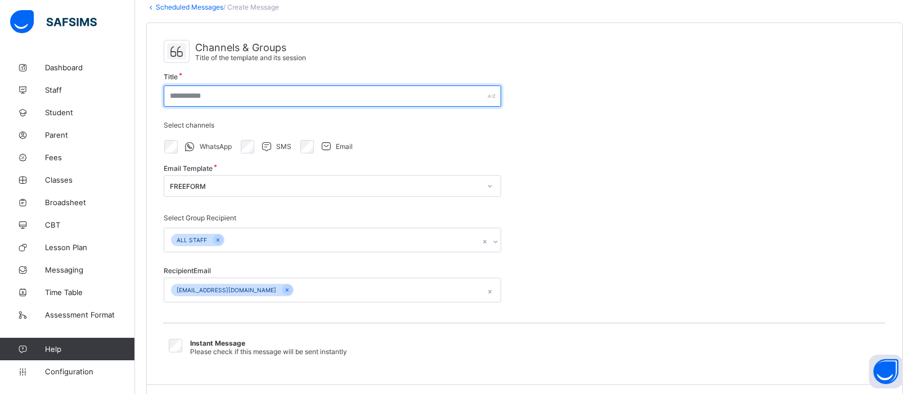
click at [456, 98] on input "text" at bounding box center [332, 95] width 337 height 21
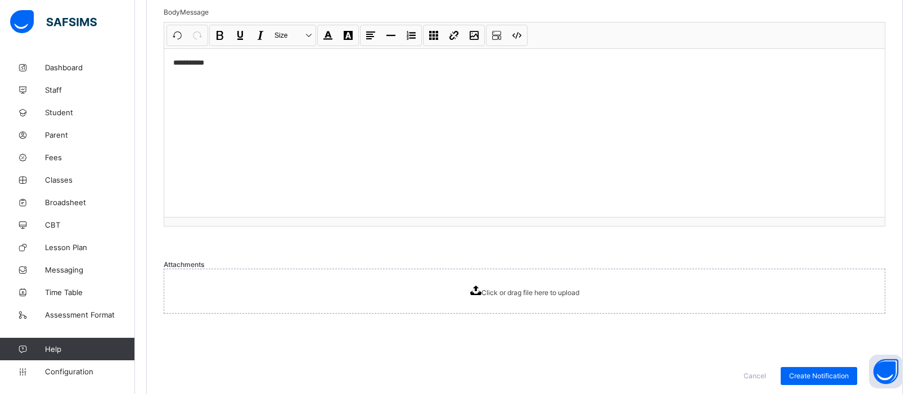
scroll to position [512, 0]
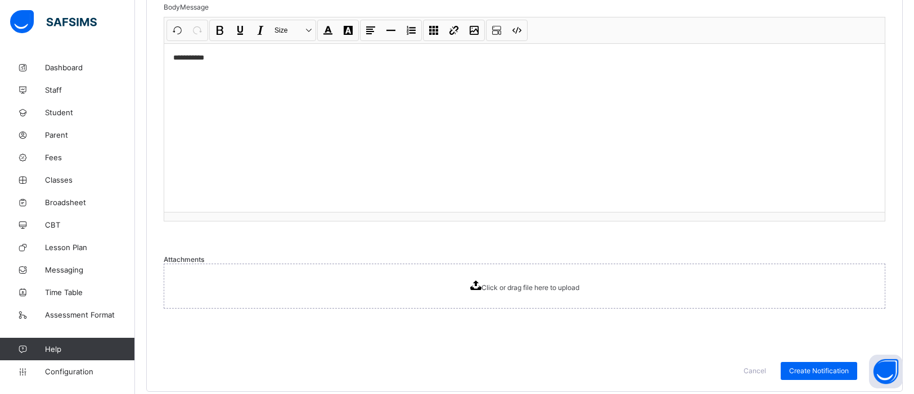
click at [215, 76] on p at bounding box center [524, 74] width 702 height 11
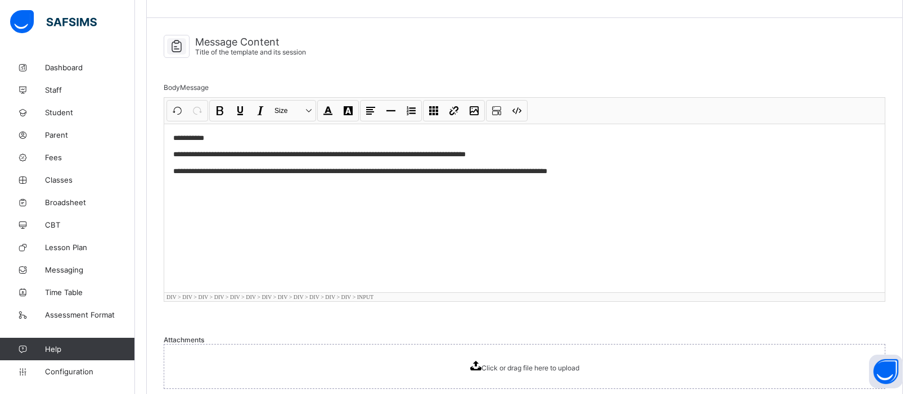
scroll to position [433, 0]
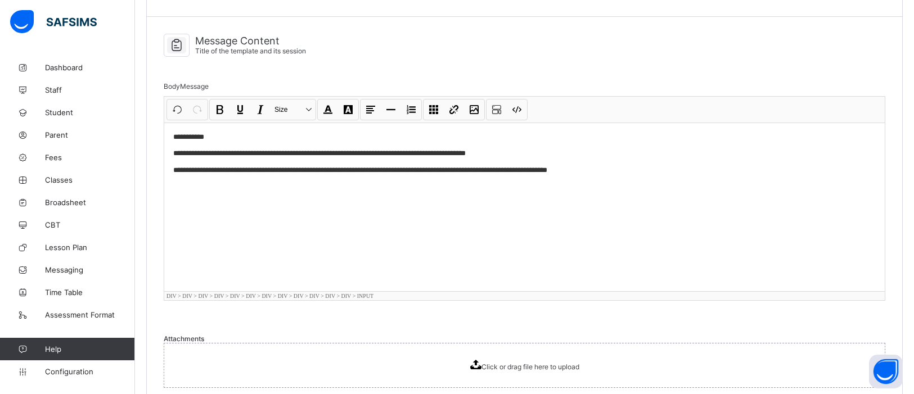
click at [190, 209] on div "**********" at bounding box center [524, 207] width 720 height 169
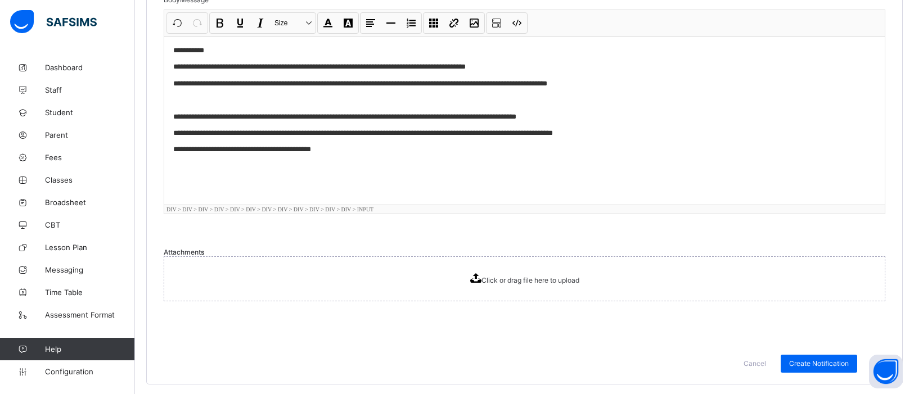
scroll to position [520, 0]
click at [232, 174] on div "**********" at bounding box center [524, 119] width 720 height 169
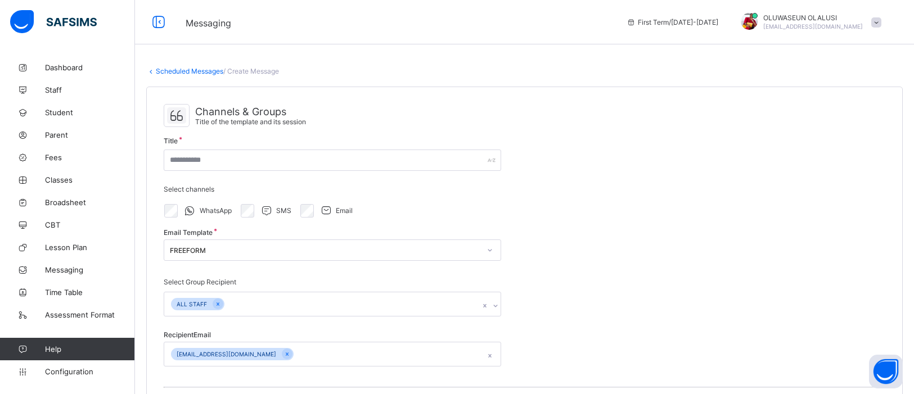
scroll to position [0, 0]
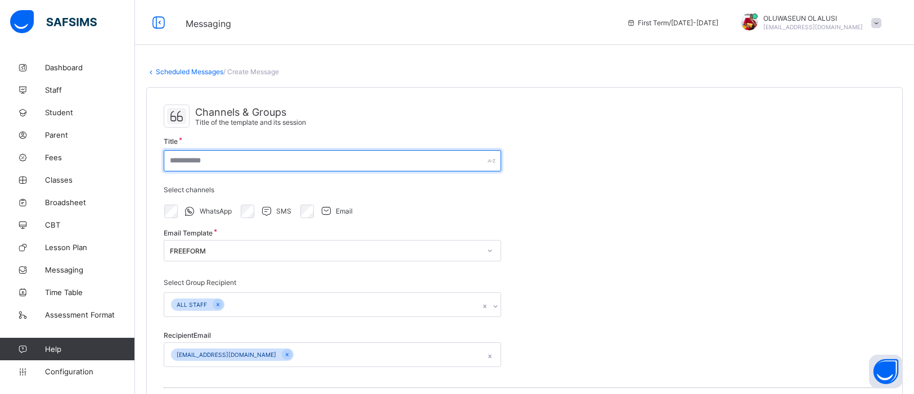
click at [283, 161] on input "text" at bounding box center [332, 160] width 337 height 21
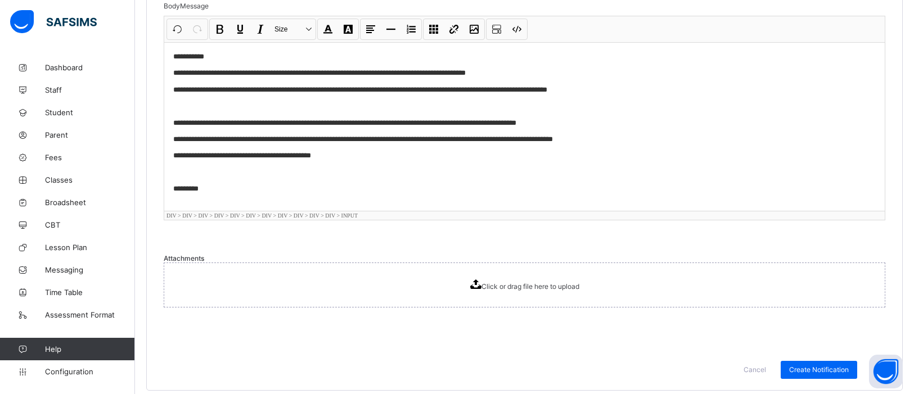
scroll to position [520, 0]
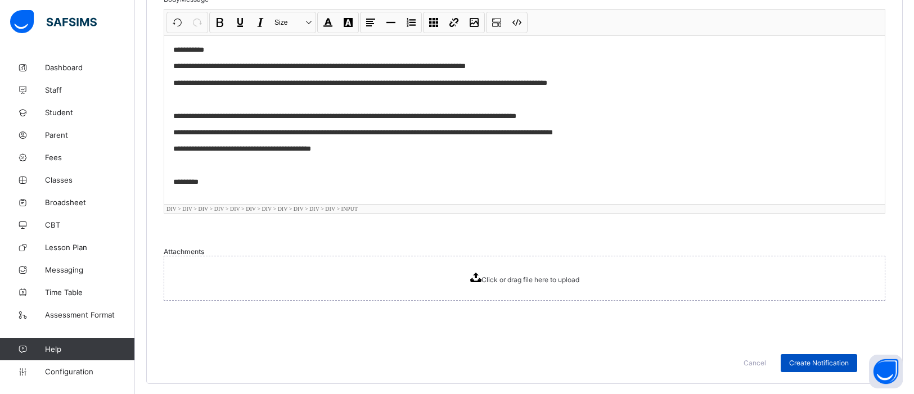
type input "**********"
click at [810, 354] on div "Create Notification" at bounding box center [819, 363] width 76 height 18
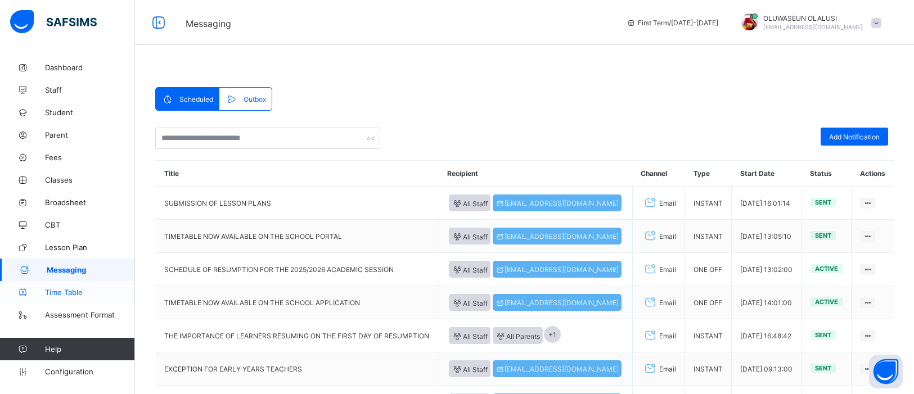
click at [69, 295] on span "Time Table" at bounding box center [90, 292] width 90 height 9
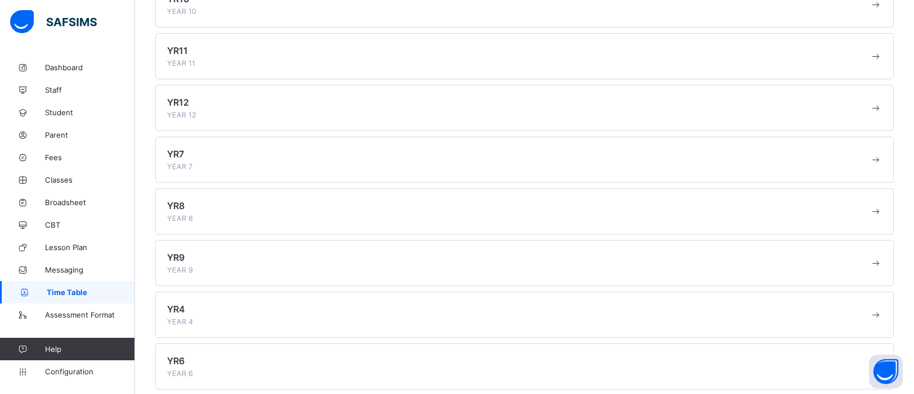
scroll to position [134, 0]
click at [273, 251] on div "YR9 YEAR 9" at bounding box center [518, 258] width 702 height 22
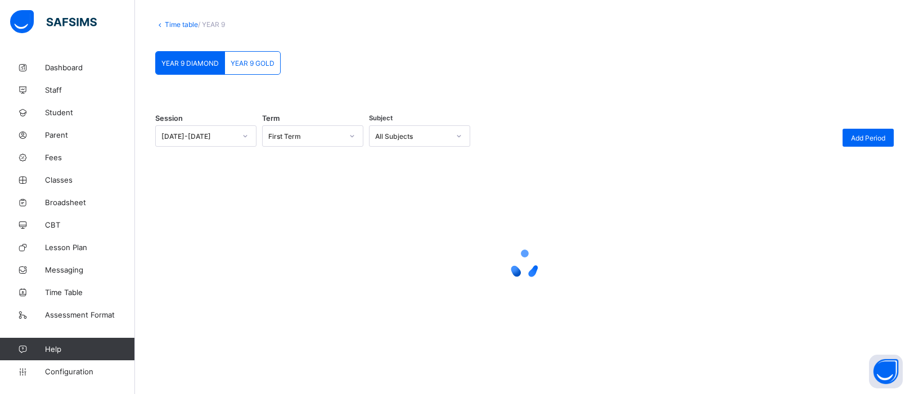
scroll to position [52, 0]
click at [262, 70] on div "YEAR 9 GOLD" at bounding box center [252, 64] width 55 height 22
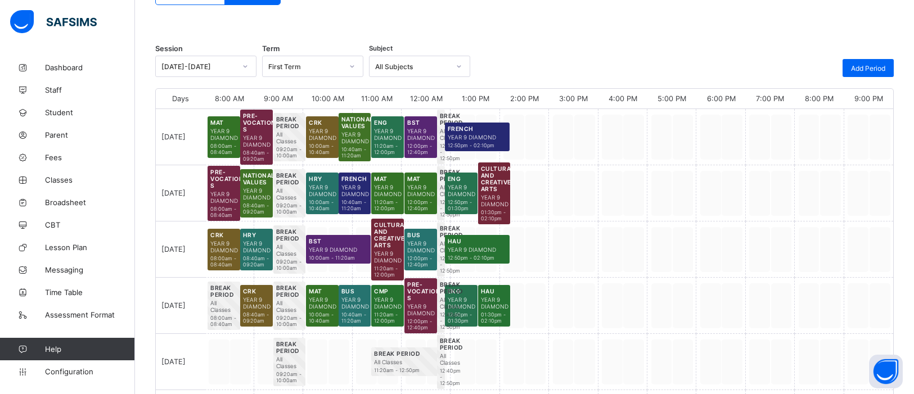
scroll to position [124, 0]
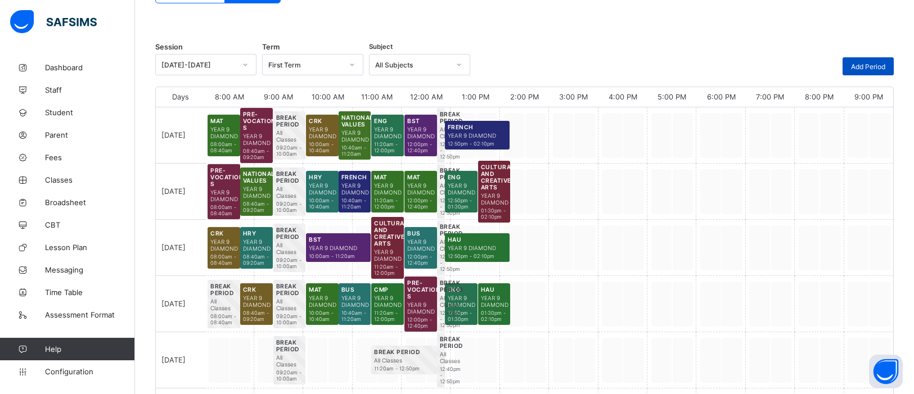
click at [863, 64] on span "Add Period" at bounding box center [868, 66] width 34 height 8
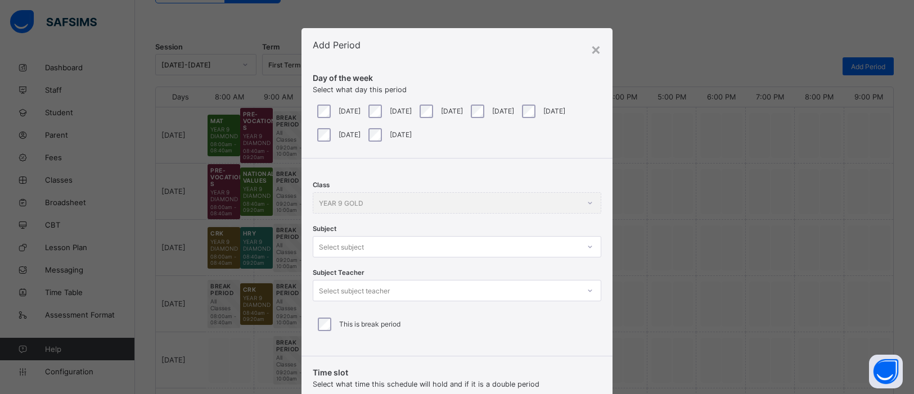
click at [590, 247] on div at bounding box center [589, 247] width 19 height 18
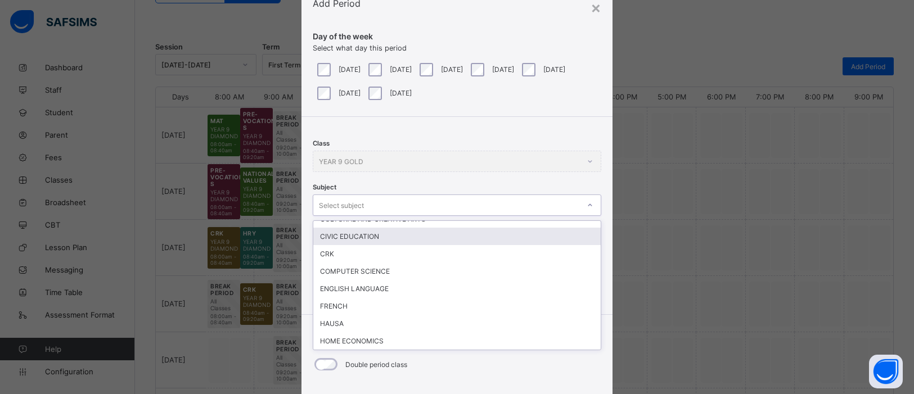
scroll to position [160, 0]
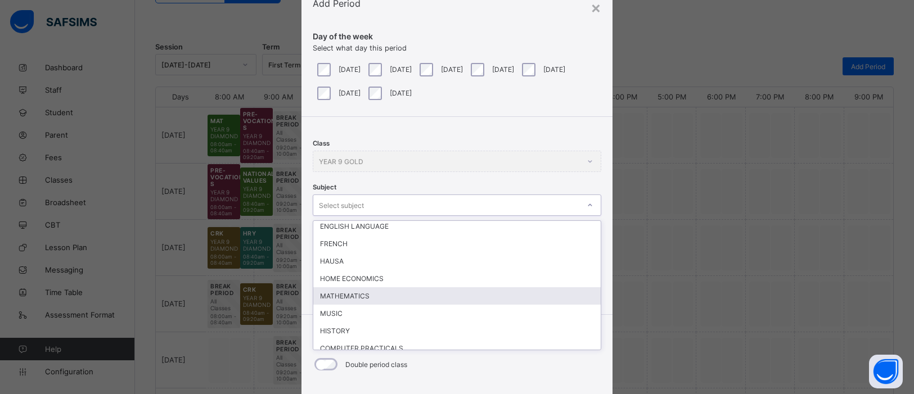
click at [344, 294] on div "MATHEMATICS" at bounding box center [456, 295] width 287 height 17
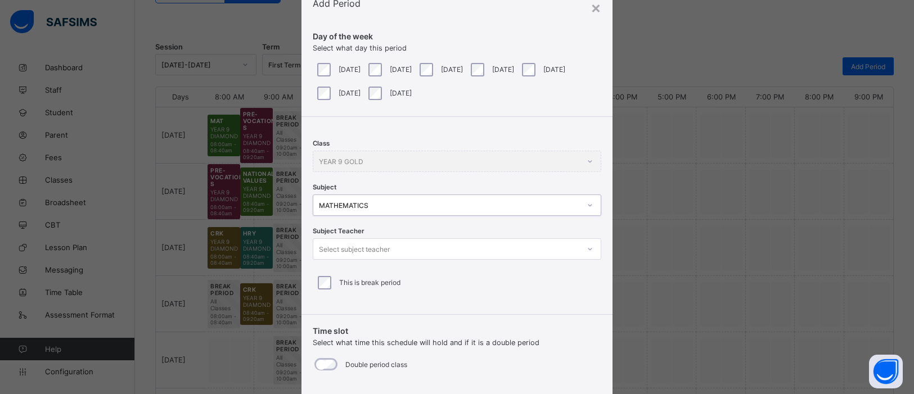
click at [580, 249] on div at bounding box center [589, 249] width 19 height 18
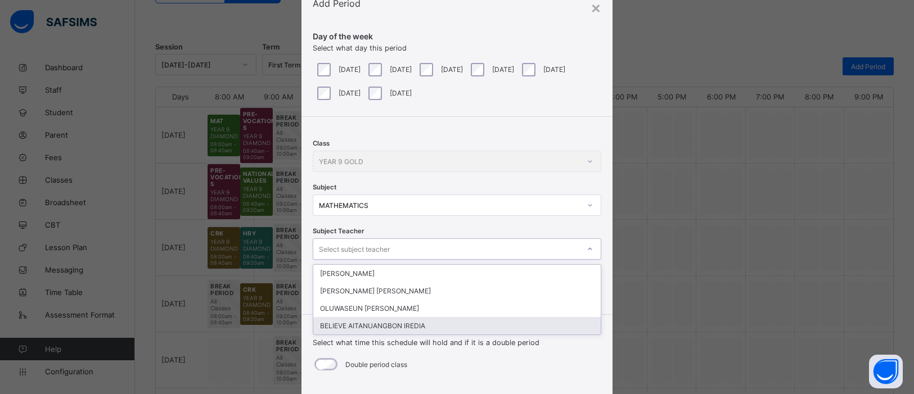
click at [464, 319] on div "BELIEVE AITANUANGBON IREDIA" at bounding box center [456, 325] width 287 height 17
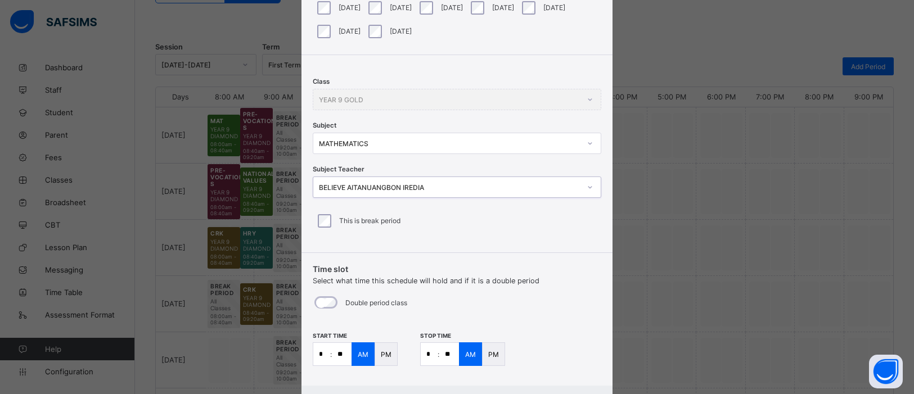
scroll to position [163, 0]
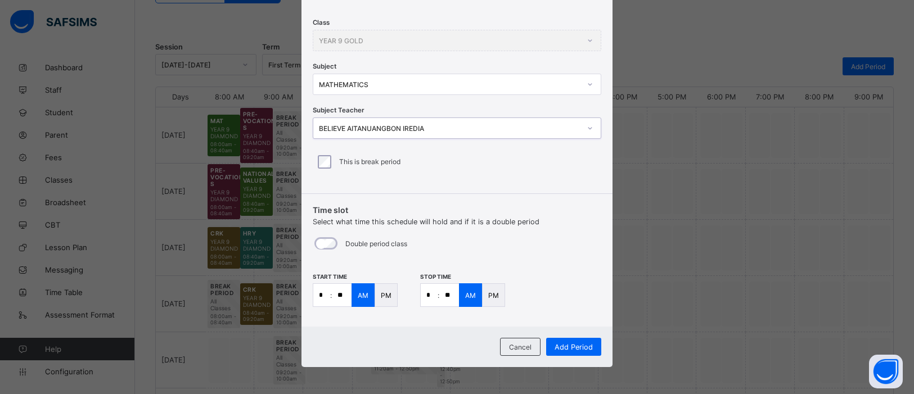
click at [342, 298] on input "**" at bounding box center [342, 295] width 20 height 22
type input "**"
click at [428, 297] on input "*" at bounding box center [429, 295] width 17 height 22
type input "*"
click at [452, 291] on input "**" at bounding box center [449, 295] width 20 height 22
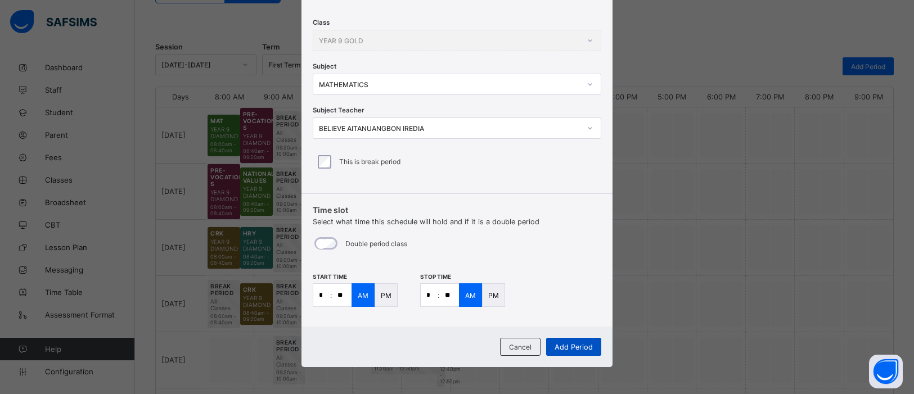
type input "**"
click at [569, 343] on span "Add Period" at bounding box center [574, 347] width 38 height 8
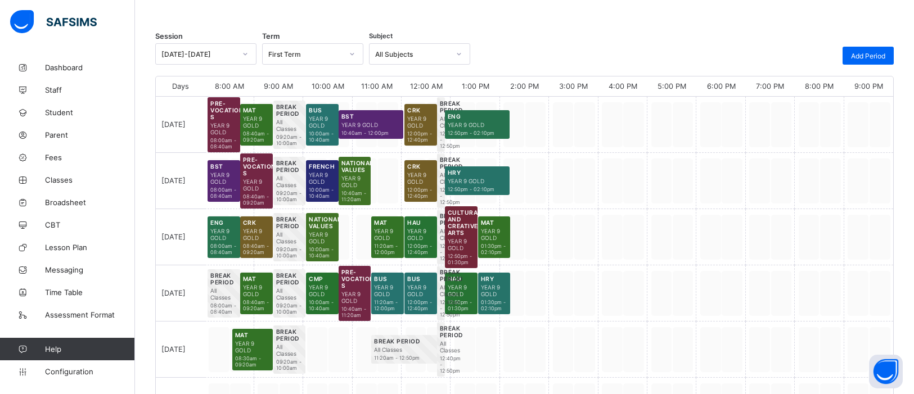
scroll to position [132, 0]
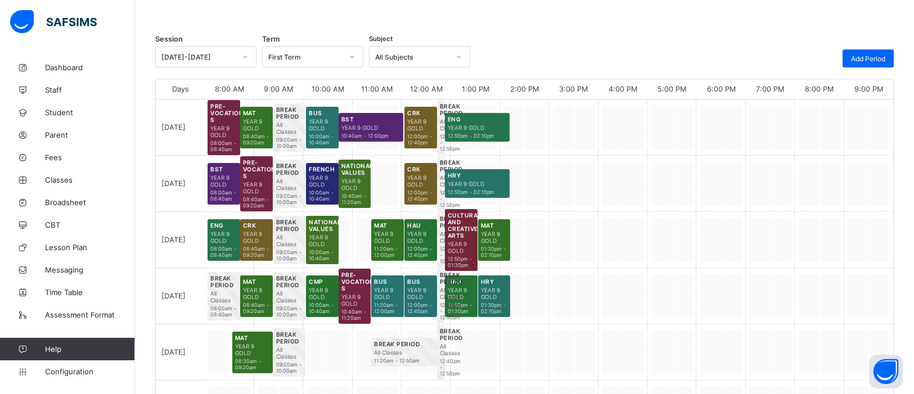
click at [238, 361] on span "08:30am - 09:20am" at bounding box center [252, 364] width 35 height 12
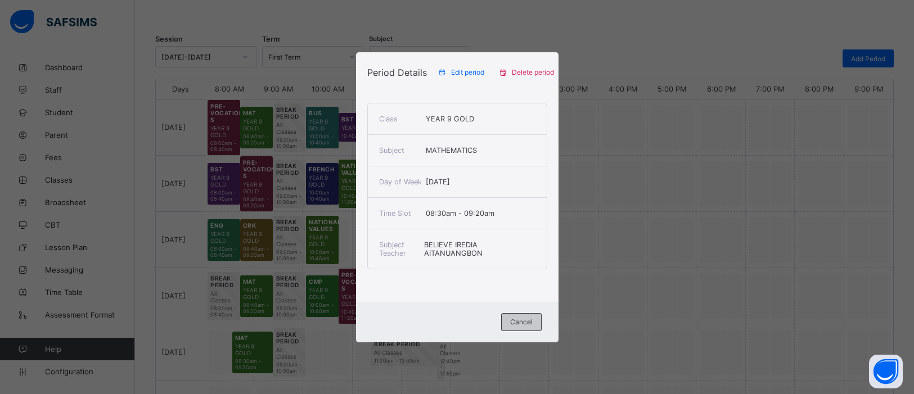
click at [528, 326] on span "Cancel" at bounding box center [521, 322] width 22 height 8
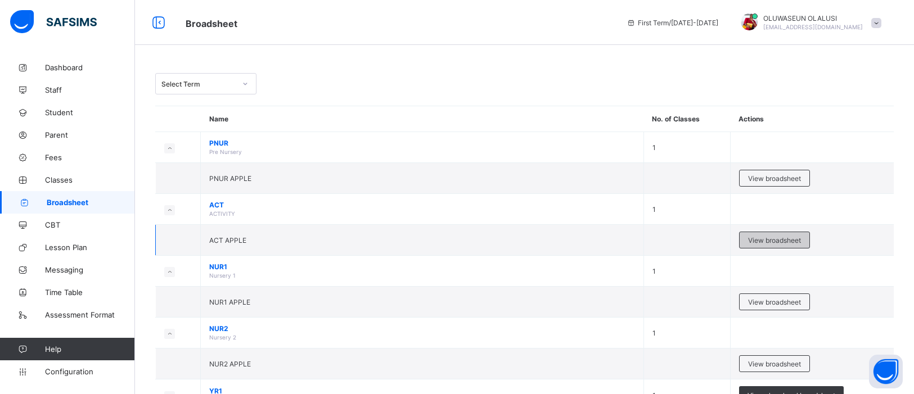
click at [776, 237] on span "View broadsheet" at bounding box center [774, 240] width 53 height 8
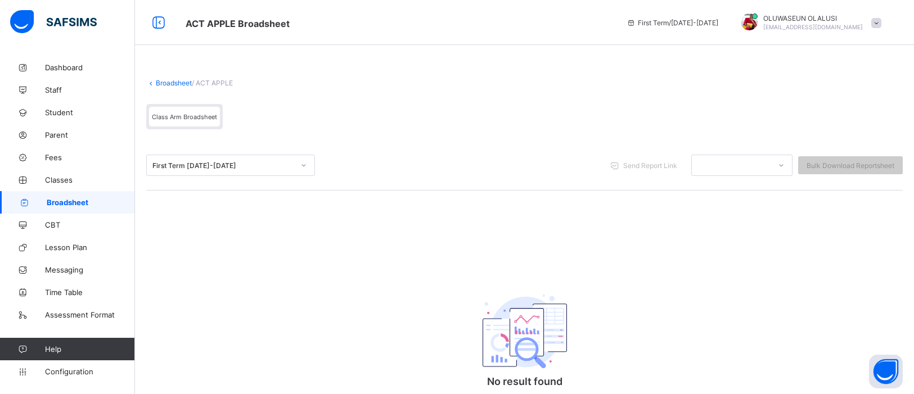
click at [780, 168] on icon at bounding box center [781, 165] width 7 height 11
click at [67, 181] on span "Classes" at bounding box center [90, 179] width 90 height 9
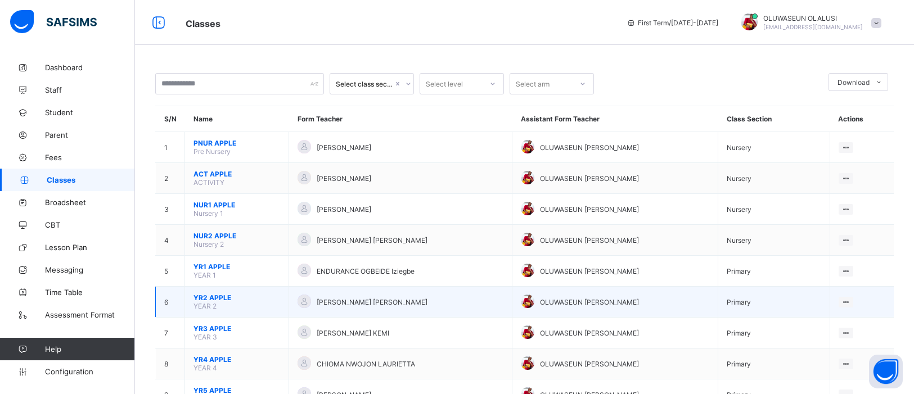
click at [231, 294] on span "YR2 APPLE" at bounding box center [236, 298] width 87 height 8
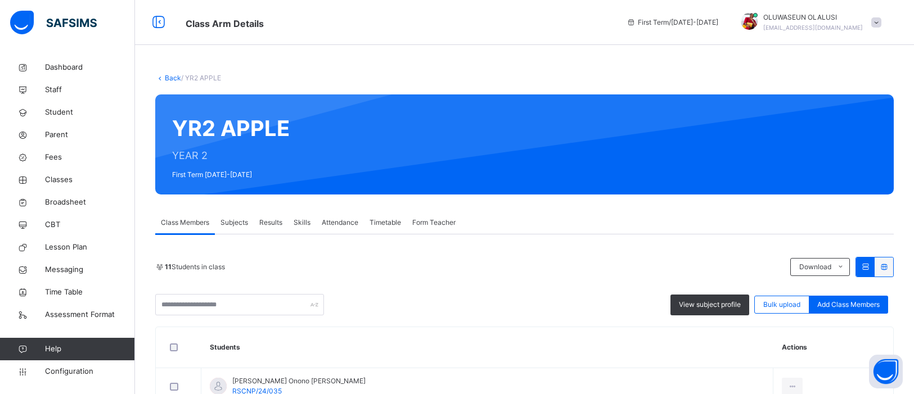
click at [244, 218] on span "Subjects" at bounding box center [234, 223] width 28 height 10
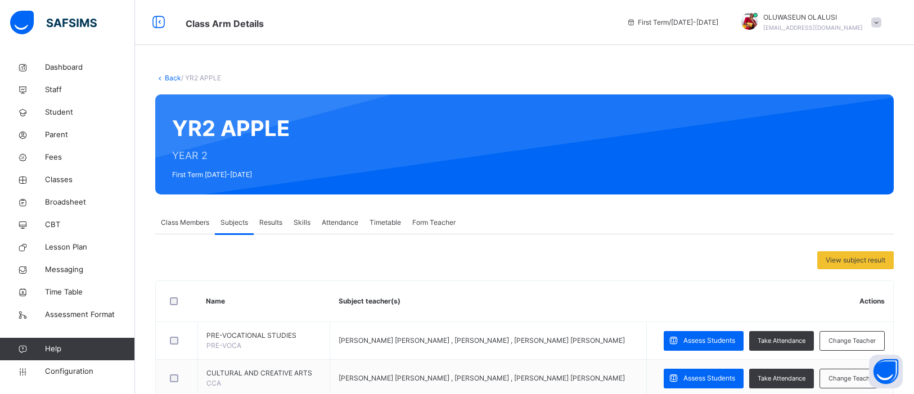
click at [273, 222] on span "Results" at bounding box center [270, 223] width 23 height 10
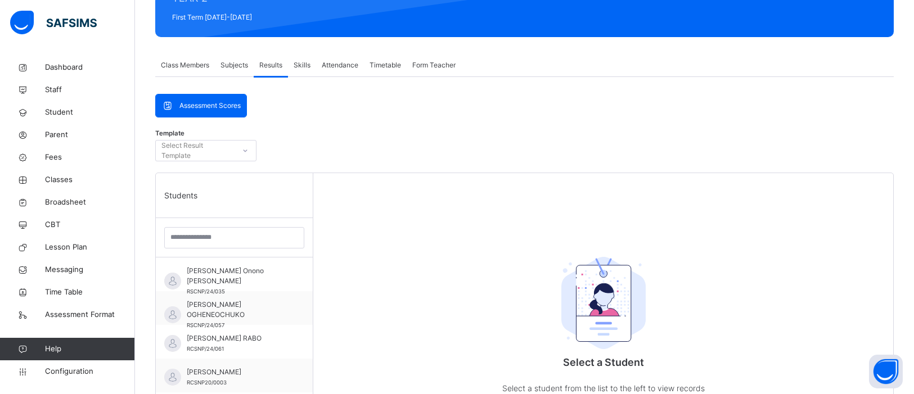
scroll to position [163, 0]
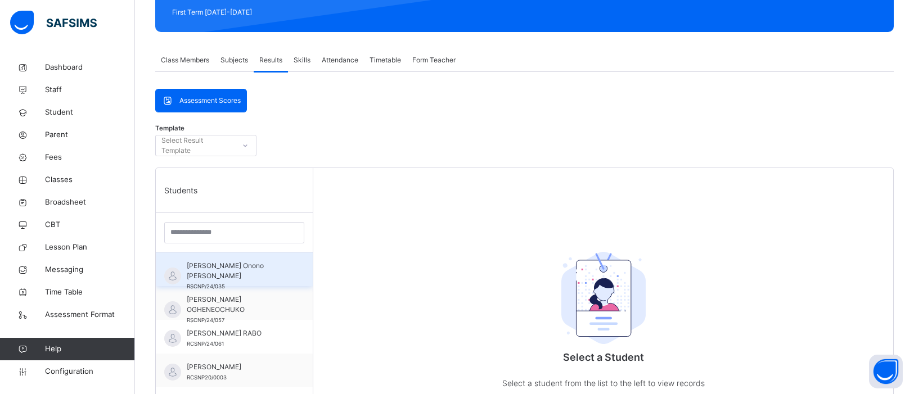
click at [222, 267] on span "BAHIJA Onono RUFAI" at bounding box center [237, 271] width 101 height 20
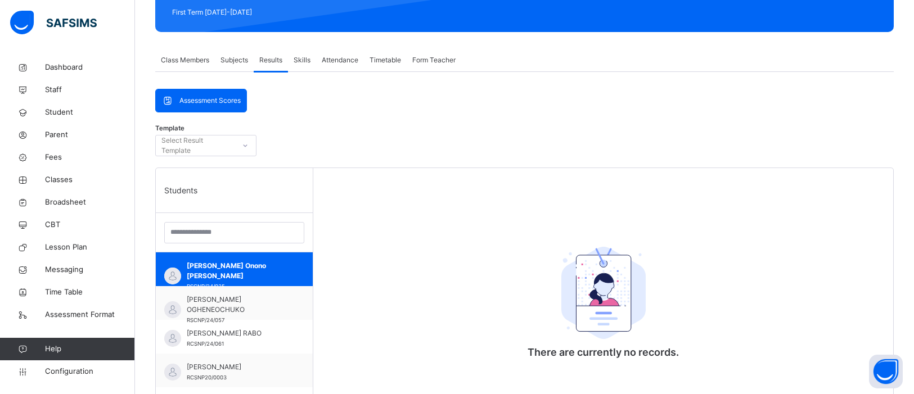
click at [242, 144] on icon at bounding box center [245, 145] width 7 height 11
click at [233, 170] on div "No options" at bounding box center [206, 170] width 100 height 19
click at [307, 58] on span "Skills" at bounding box center [302, 60] width 17 height 10
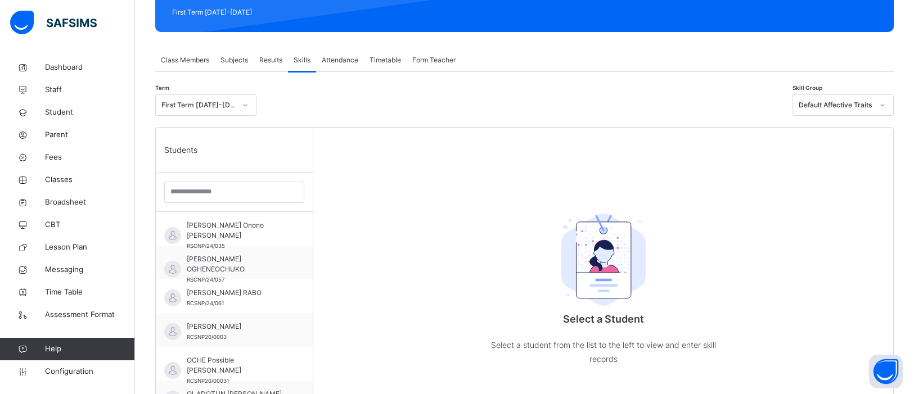
click at [266, 58] on span "Results" at bounding box center [270, 60] width 23 height 10
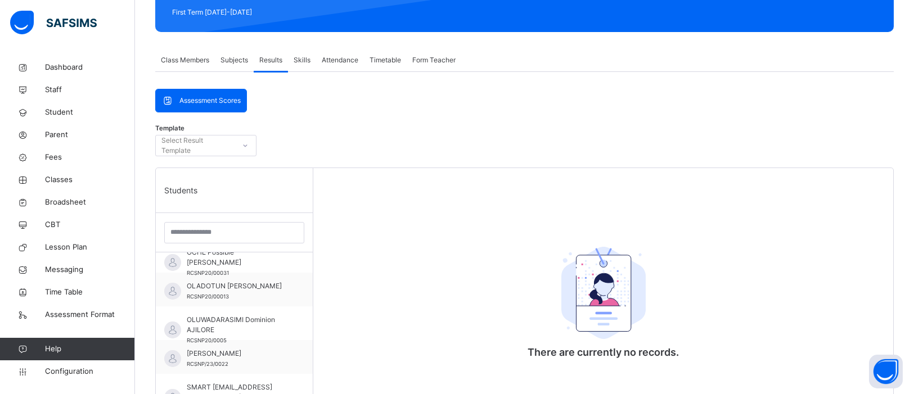
scroll to position [149, 0]
click at [67, 206] on span "Broadsheet" at bounding box center [90, 202] width 90 height 11
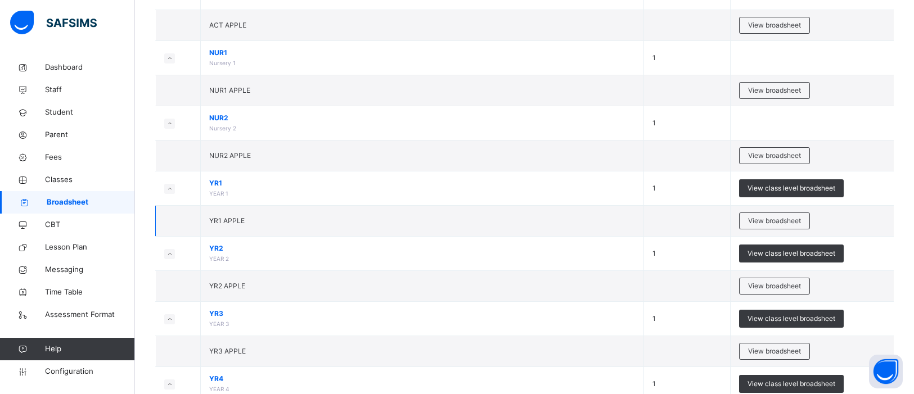
scroll to position [224, 0]
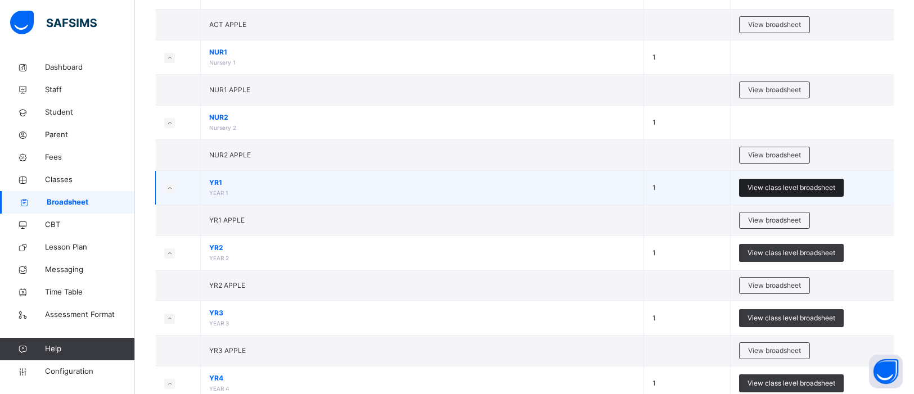
click at [796, 187] on span "View class level broadsheet" at bounding box center [791, 188] width 88 height 10
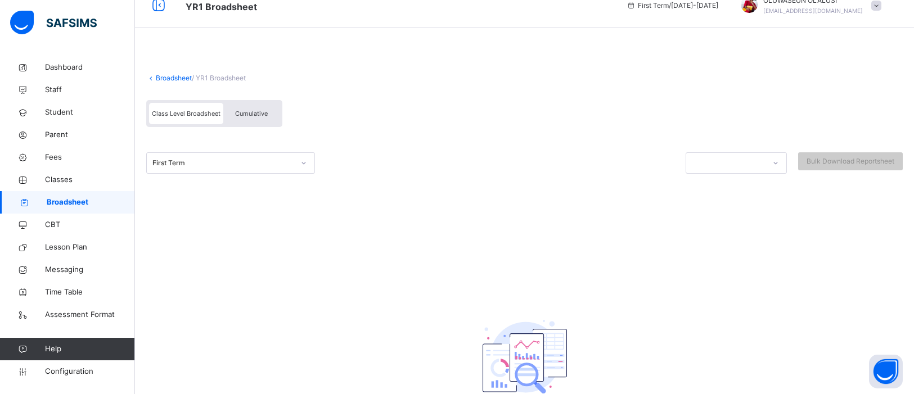
scroll to position [13, 0]
click at [772, 167] on icon at bounding box center [775, 166] width 7 height 11
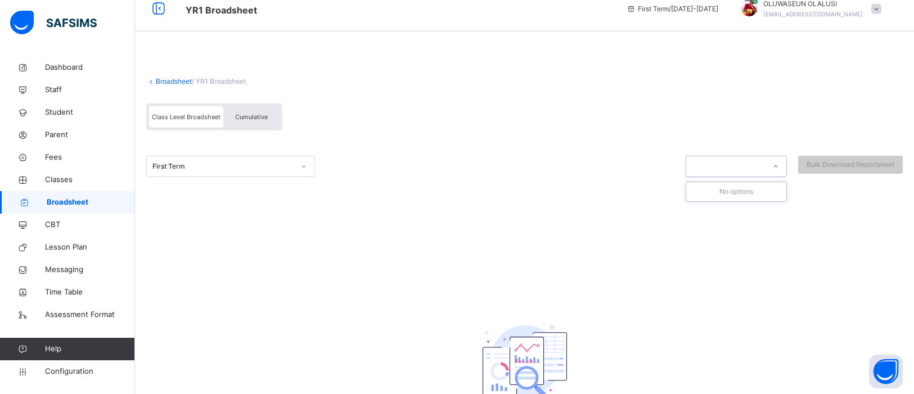
click at [767, 192] on div "No options" at bounding box center [736, 191] width 100 height 19
click at [619, 129] on div "Class Level Broadsheet Cumulative" at bounding box center [524, 120] width 756 height 44
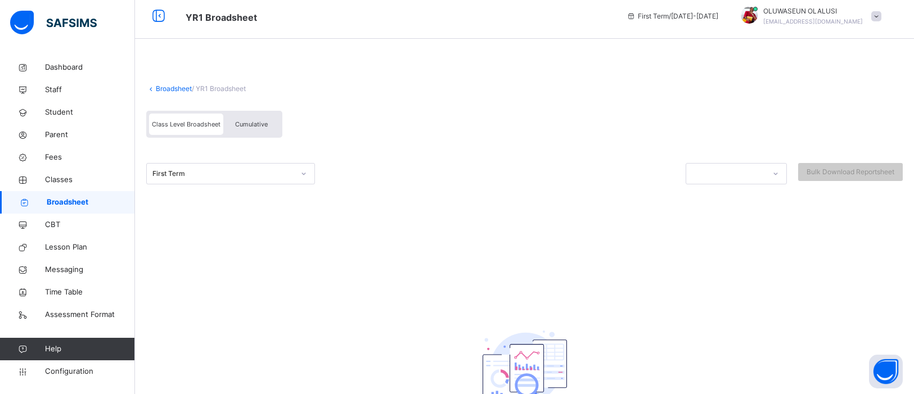
scroll to position [0, 0]
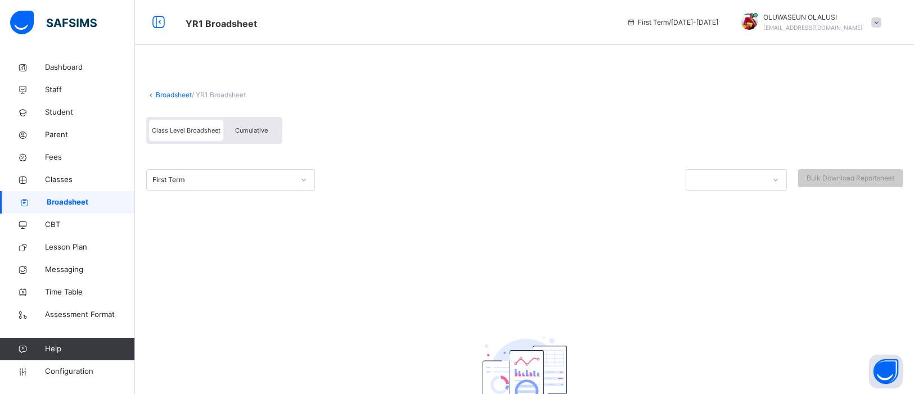
click at [156, 96] on link "Broadsheet" at bounding box center [174, 95] width 36 height 8
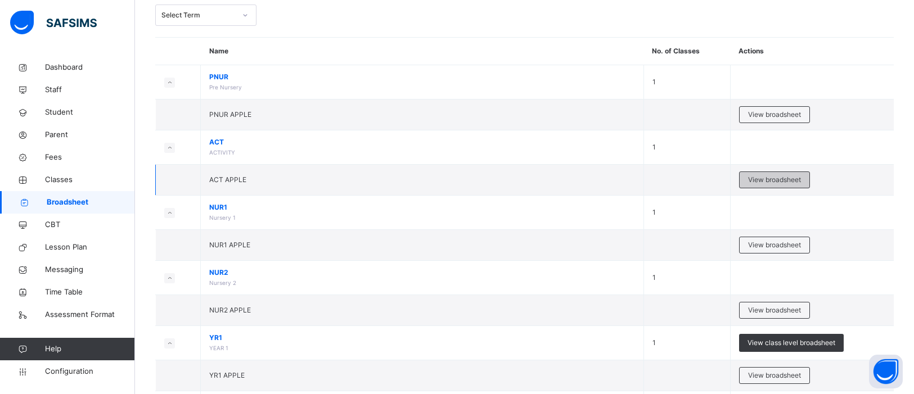
scroll to position [79, 0]
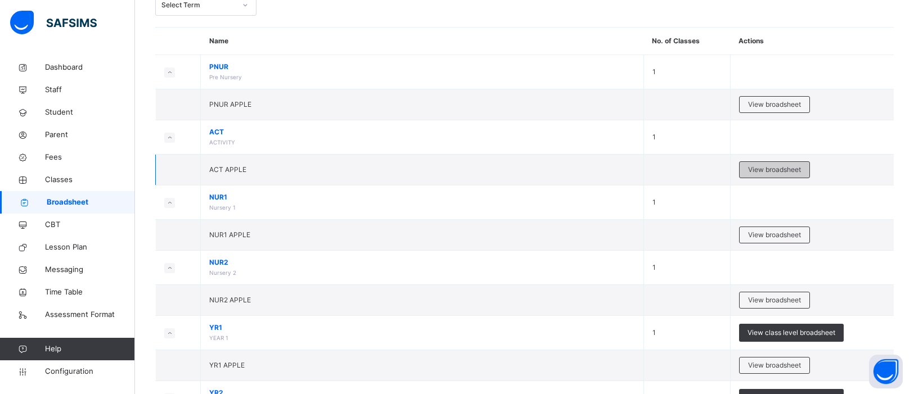
click at [765, 175] on div "View broadsheet" at bounding box center [774, 169] width 71 height 17
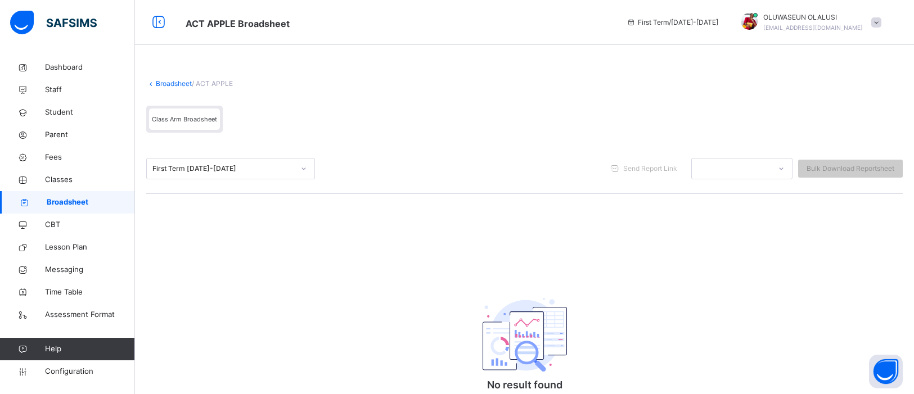
click at [160, 84] on link "Broadsheet" at bounding box center [174, 83] width 36 height 8
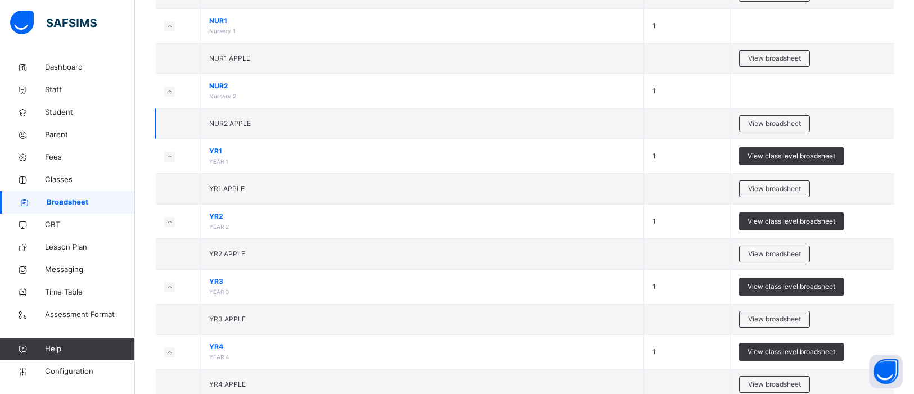
scroll to position [255, 0]
click at [773, 127] on span "View broadsheet" at bounding box center [774, 124] width 53 height 10
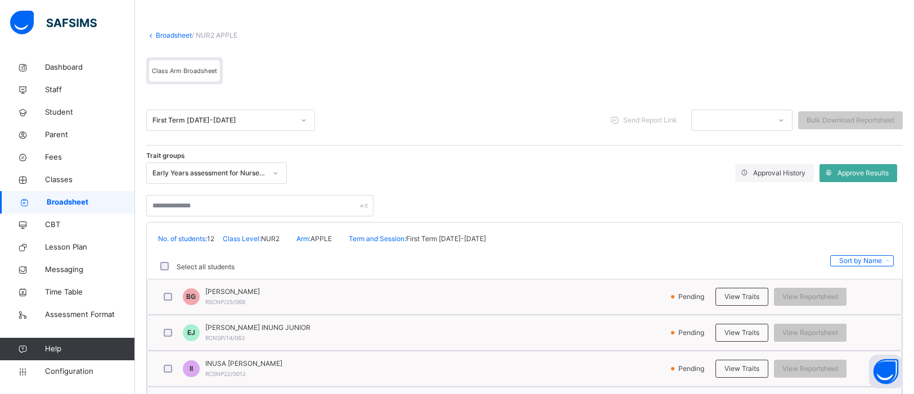
scroll to position [45, 0]
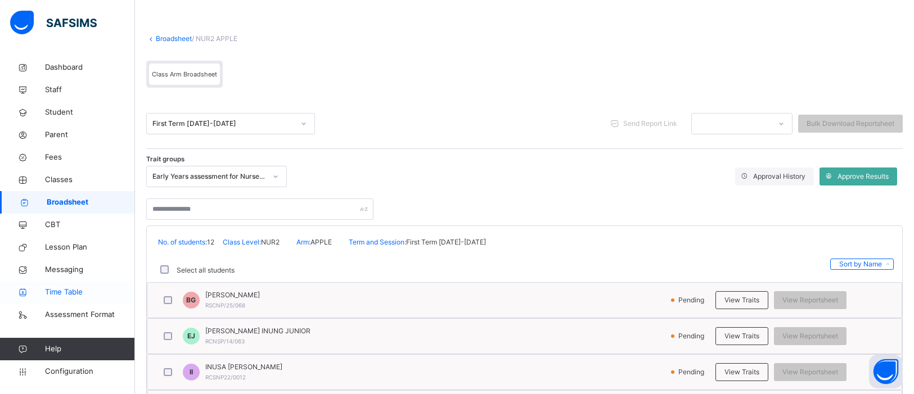
click at [64, 295] on span "Time Table" at bounding box center [90, 292] width 90 height 11
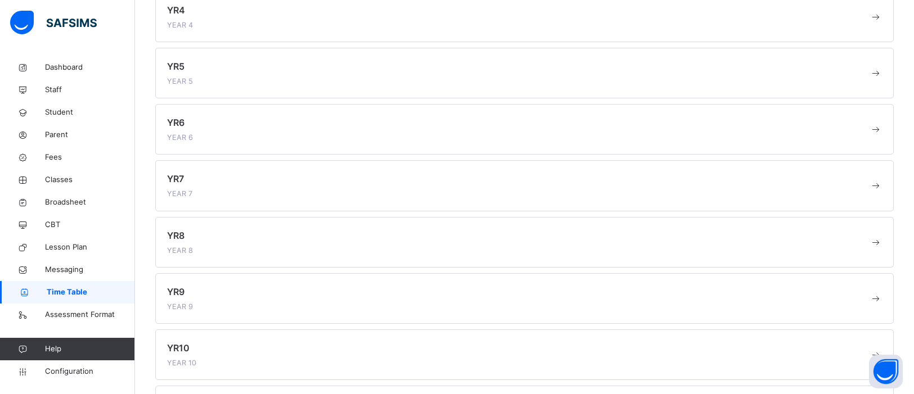
scroll to position [300, 0]
click at [215, 255] on div "YR8 YEAR 8" at bounding box center [524, 235] width 738 height 51
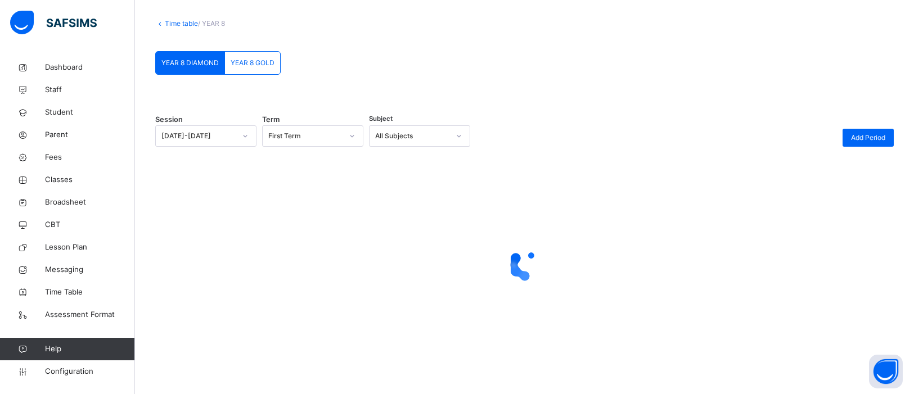
scroll to position [54, 0]
click at [258, 62] on span "YEAR 8 GOLD" at bounding box center [253, 63] width 44 height 10
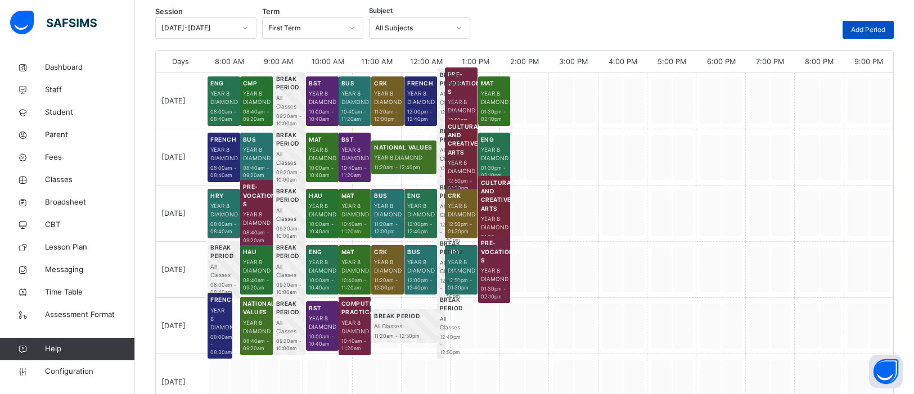
scroll to position [105, 0]
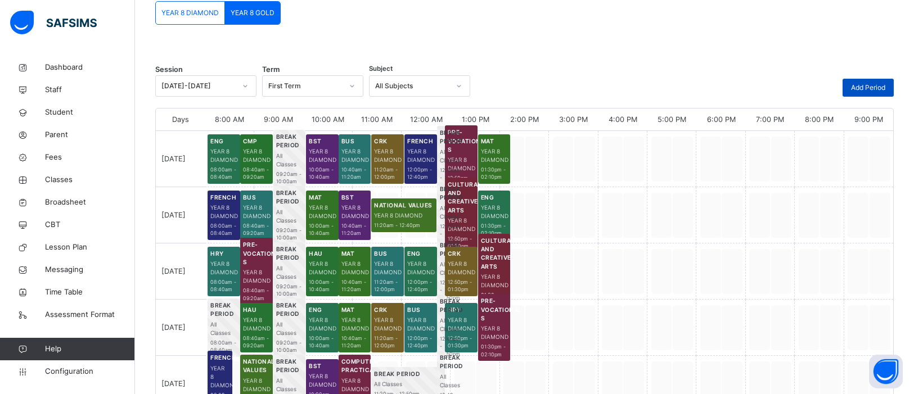
click at [862, 83] on span "Add Period" at bounding box center [868, 88] width 34 height 10
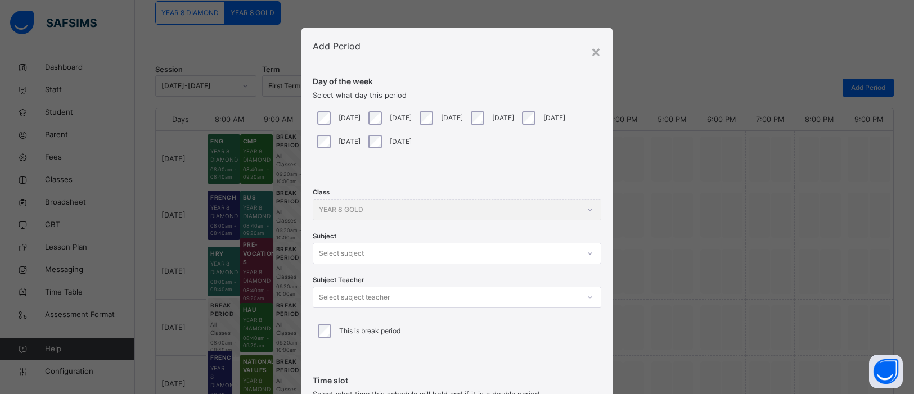
click at [585, 255] on div "Class YEAR 8 GOLD Subject Select subject Subject Teacher Select subject teacher…" at bounding box center [456, 259] width 311 height 189
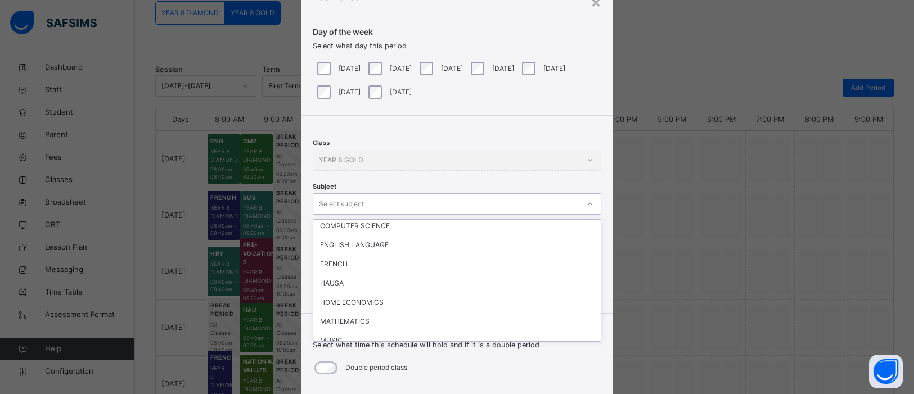
scroll to position [204, 0]
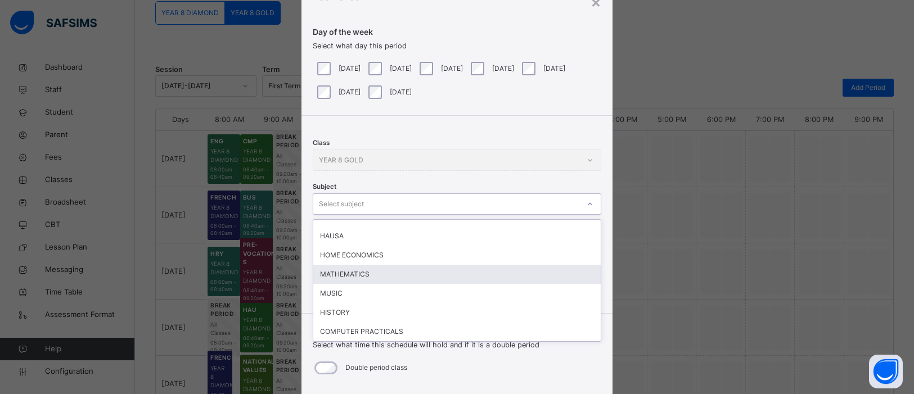
click at [366, 273] on div "MATHEMATICS" at bounding box center [456, 274] width 287 height 19
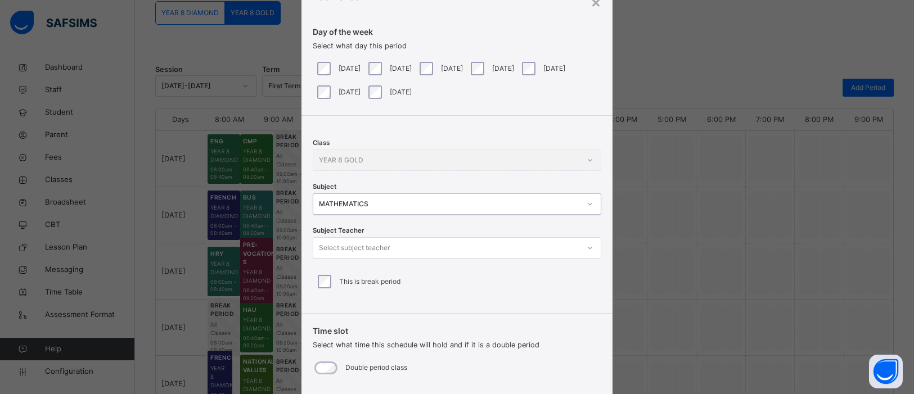
click at [587, 247] on icon at bounding box center [590, 247] width 7 height 11
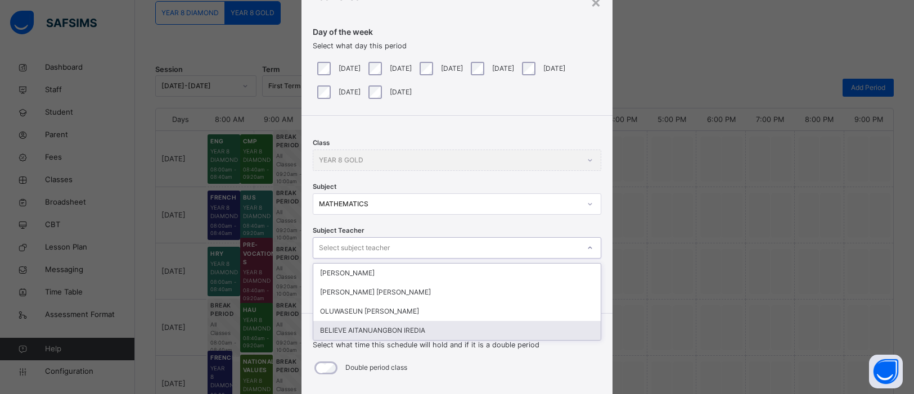
click at [449, 331] on div "BELIEVE AITANUANGBON IREDIA" at bounding box center [456, 330] width 287 height 19
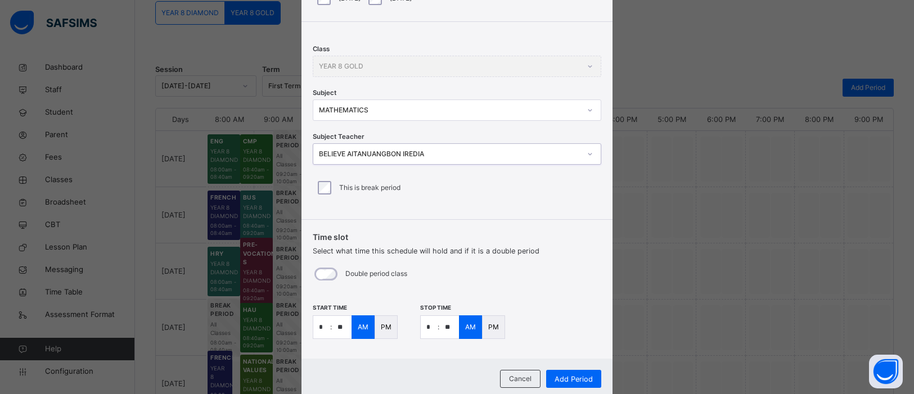
scroll to position [175, 0]
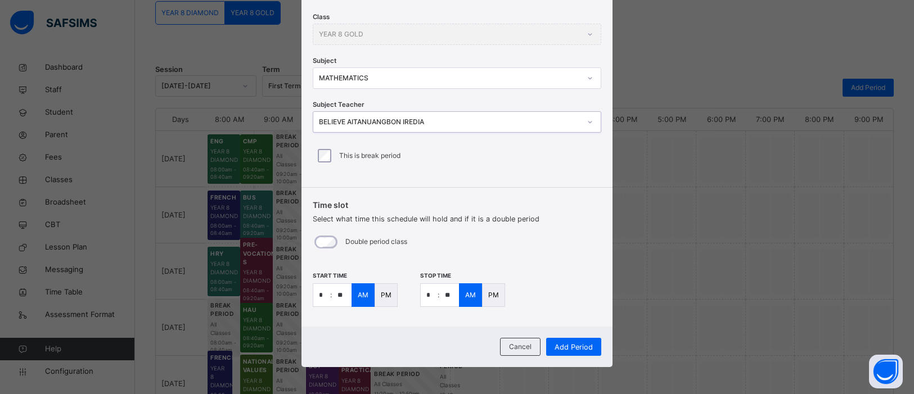
click at [323, 294] on input "*" at bounding box center [321, 295] width 17 height 22
click at [344, 292] on input "**" at bounding box center [342, 295] width 20 height 22
type input "**"
click at [429, 296] on input "*" at bounding box center [429, 295] width 17 height 22
type input "*"
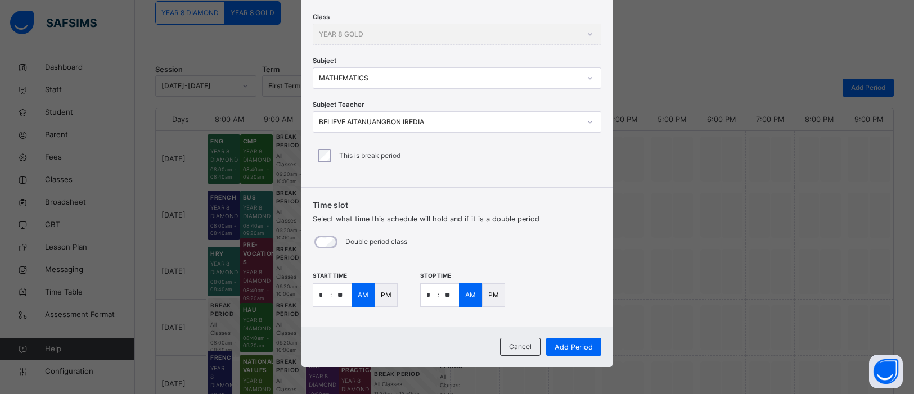
click at [448, 296] on input "**" at bounding box center [449, 295] width 20 height 22
type input "**"
click at [590, 345] on div "Add Period" at bounding box center [573, 347] width 55 height 18
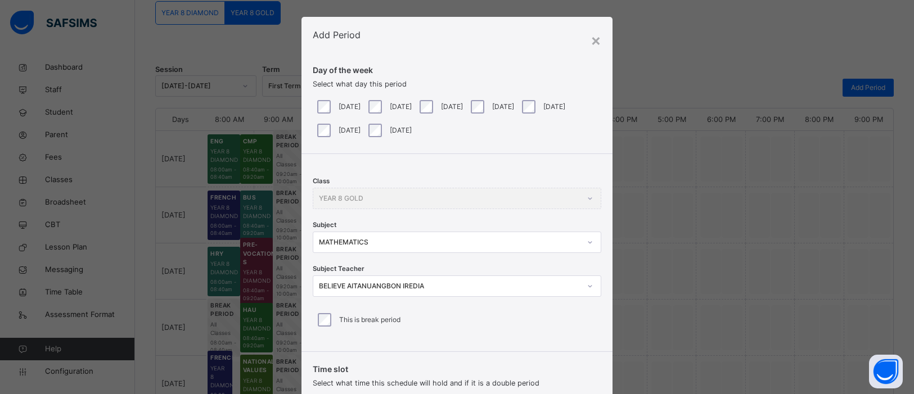
scroll to position [0, 0]
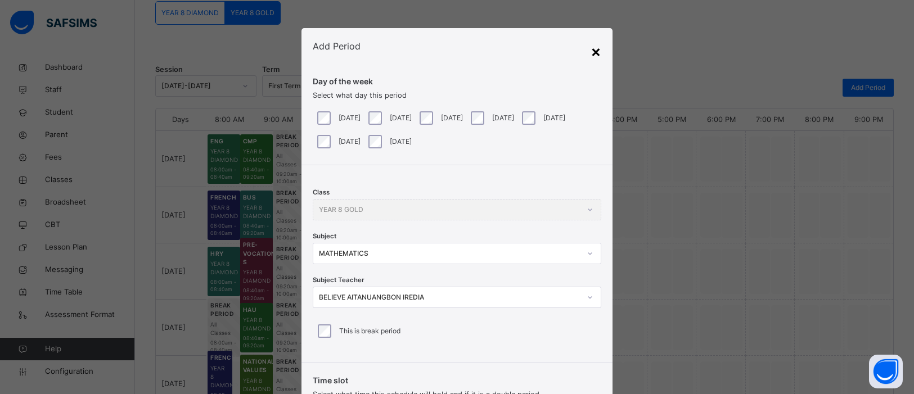
click at [598, 49] on div "×" at bounding box center [595, 51] width 11 height 24
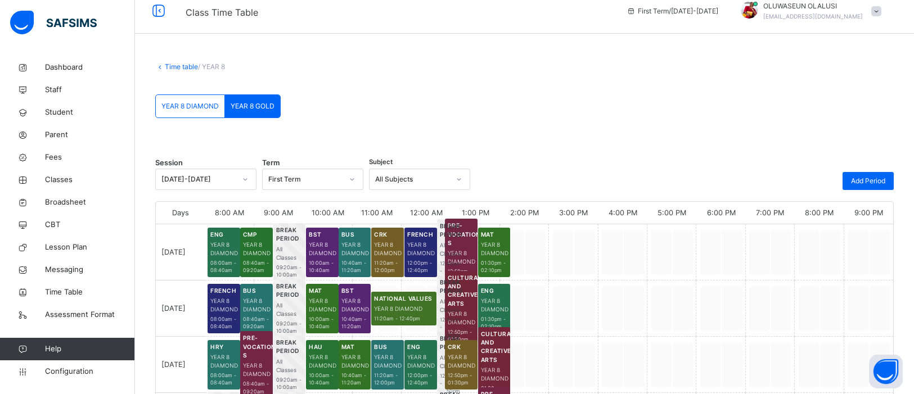
scroll to position [7, 0]
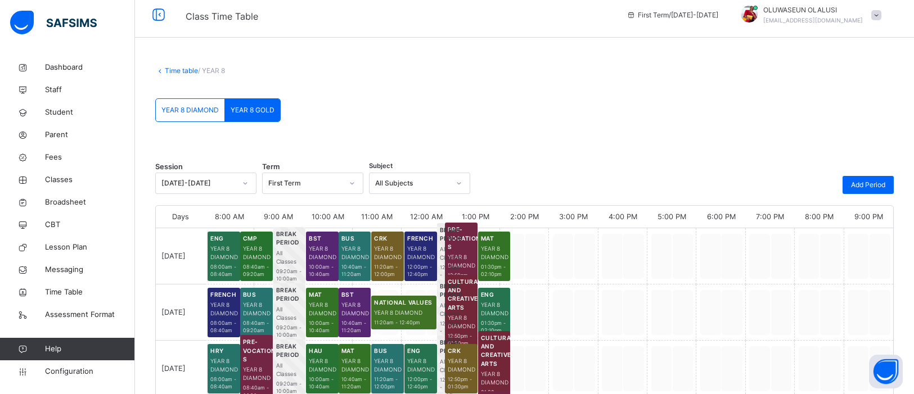
click at [168, 71] on link "Time table" at bounding box center [181, 70] width 33 height 8
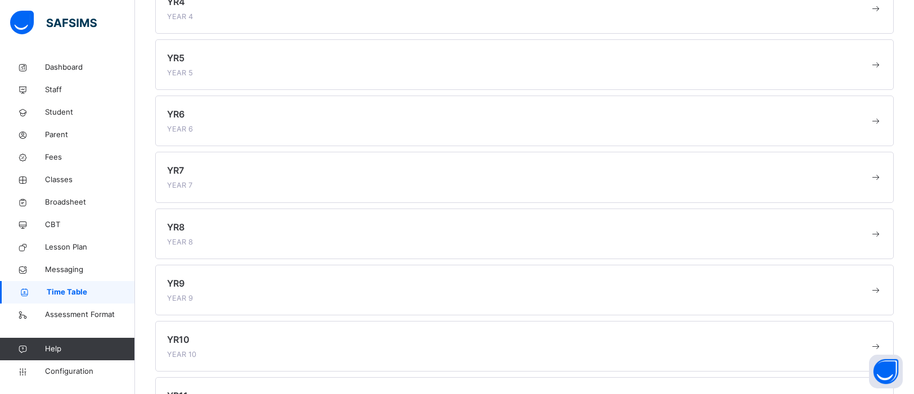
scroll to position [302, 0]
click at [274, 292] on span at bounding box center [518, 291] width 702 height 3
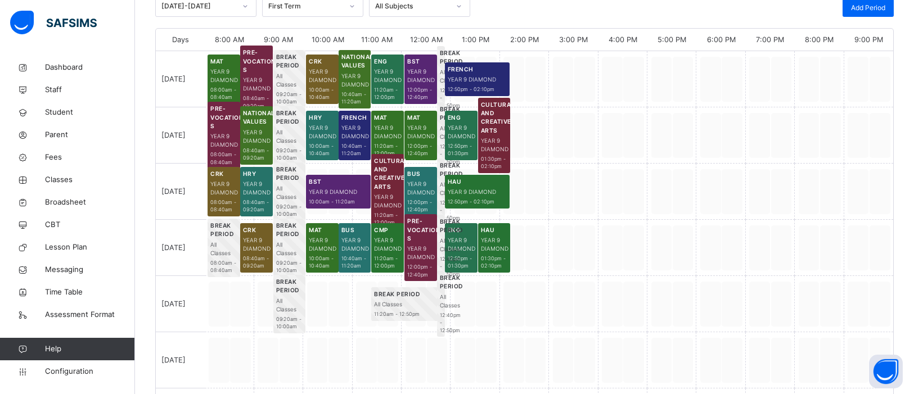
scroll to position [185, 0]
click at [260, 320] on div "Break Period All Classes 09:20am - 10:00am" at bounding box center [278, 304] width 49 height 56
click at [241, 305] on div at bounding box center [229, 304] width 49 height 56
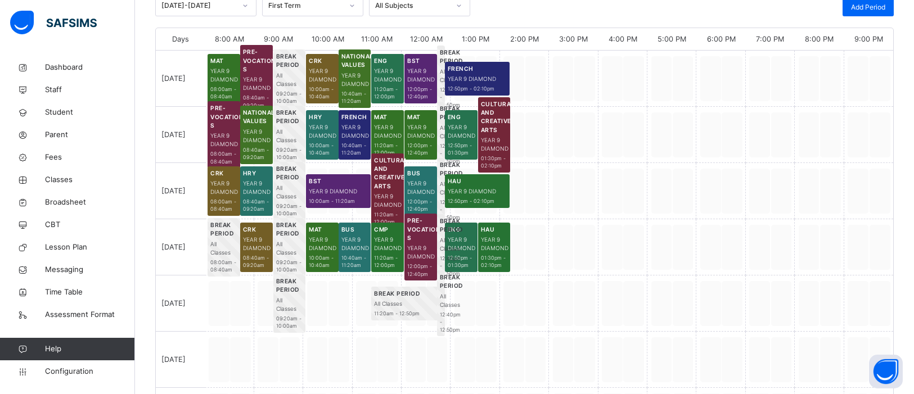
click at [264, 309] on div "Break Period All Classes 09:20am - 10:00am" at bounding box center [278, 304] width 49 height 56
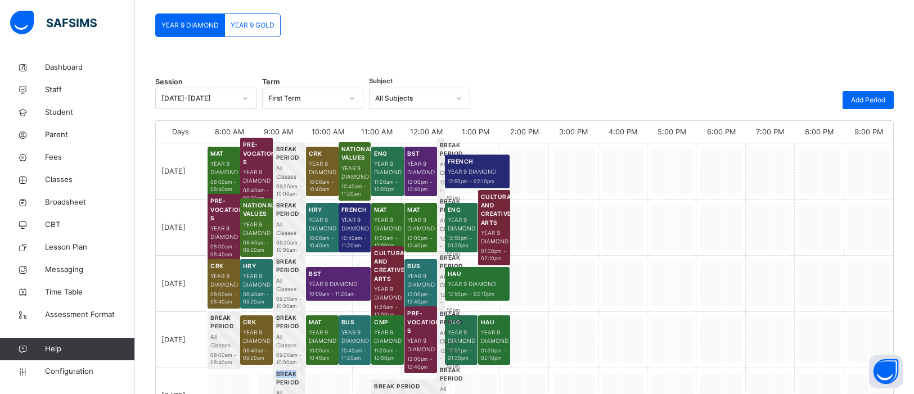
scroll to position [103, 0]
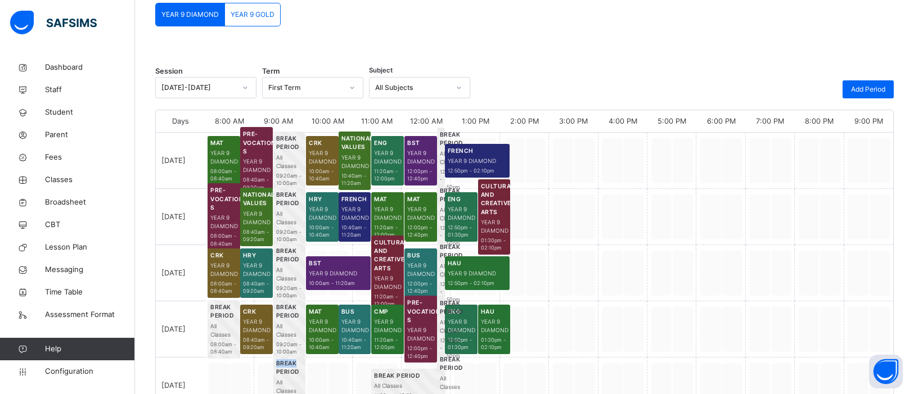
click at [260, 10] on span "YEAR 9 GOLD" at bounding box center [253, 15] width 44 height 10
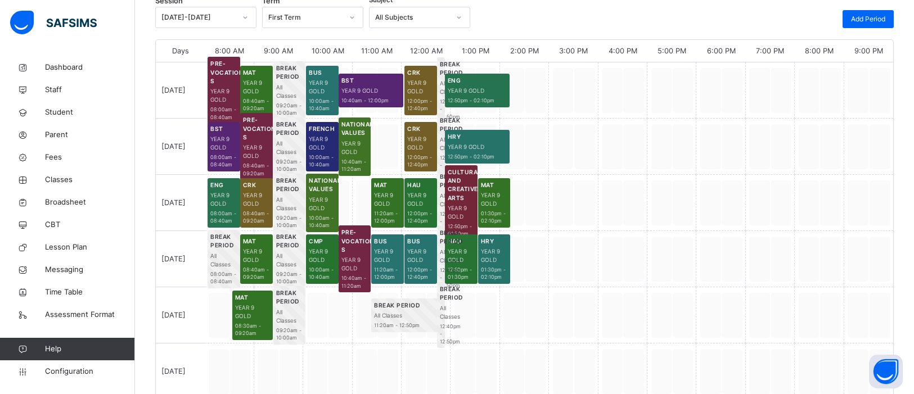
scroll to position [175, 0]
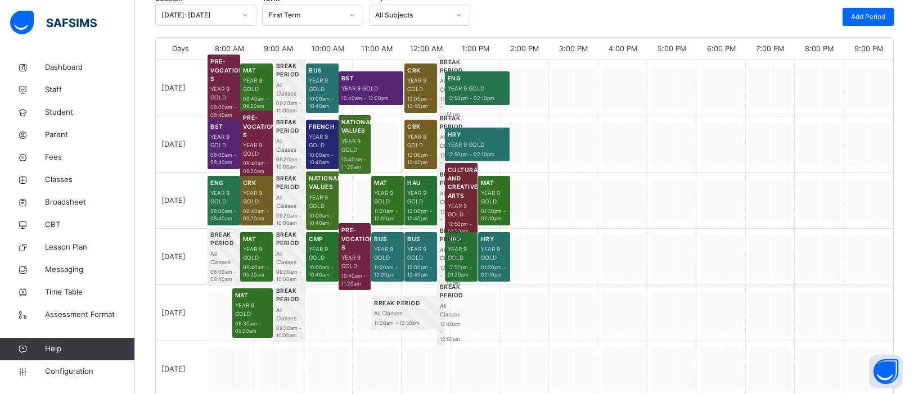
click at [256, 310] on span "YEAR 9 GOLD" at bounding box center [252, 309] width 35 height 17
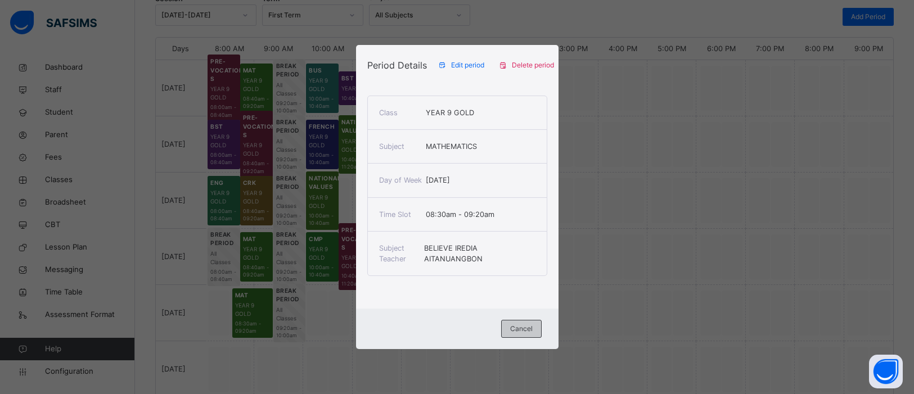
click at [524, 332] on span "Cancel" at bounding box center [521, 329] width 22 height 10
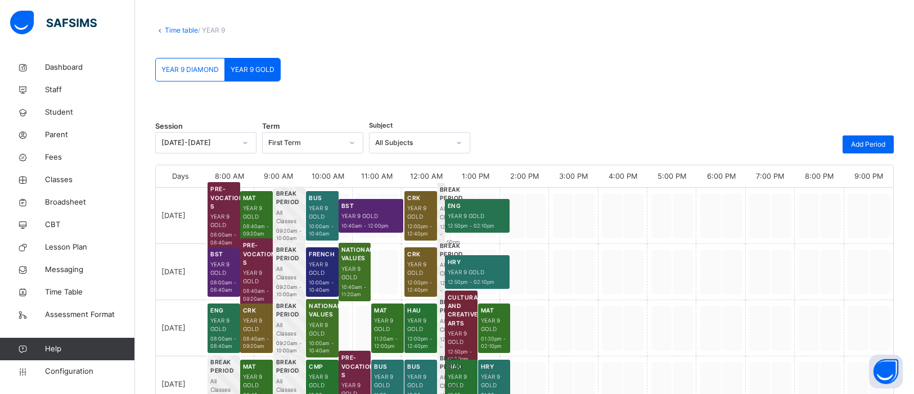
scroll to position [0, 0]
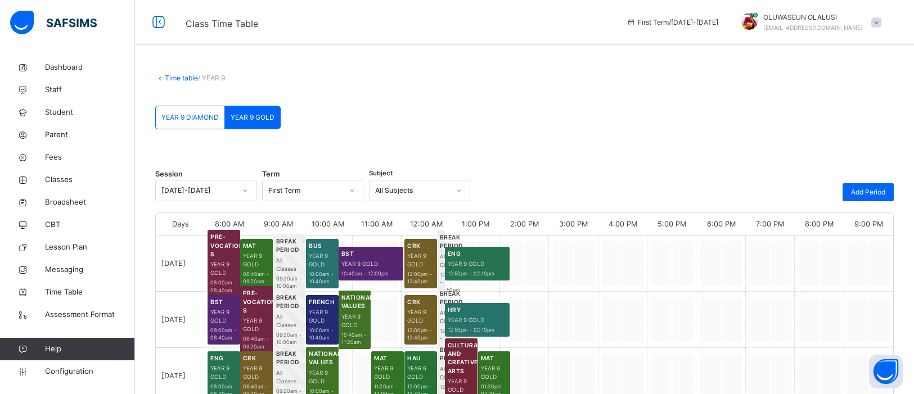
click at [157, 76] on icon at bounding box center [160, 78] width 10 height 8
click at [169, 79] on link "Time table" at bounding box center [181, 78] width 33 height 8
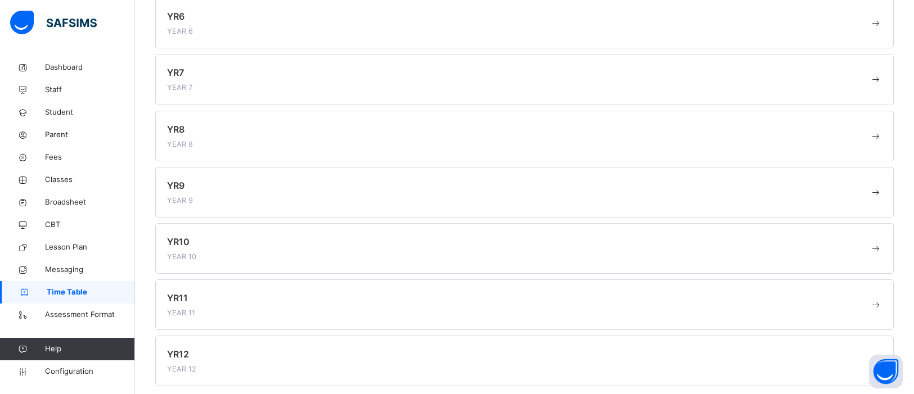
click at [345, 136] on div "YR8 YEAR 8" at bounding box center [518, 136] width 702 height 27
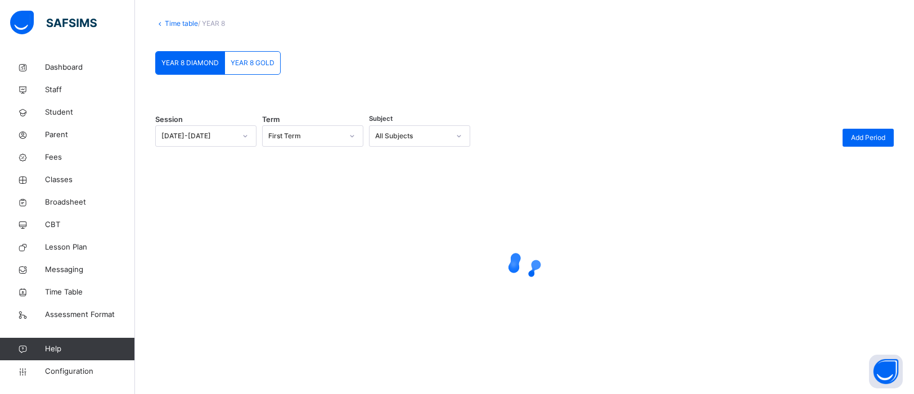
scroll to position [54, 0]
click at [243, 65] on span "YEAR 8 GOLD" at bounding box center [253, 63] width 44 height 10
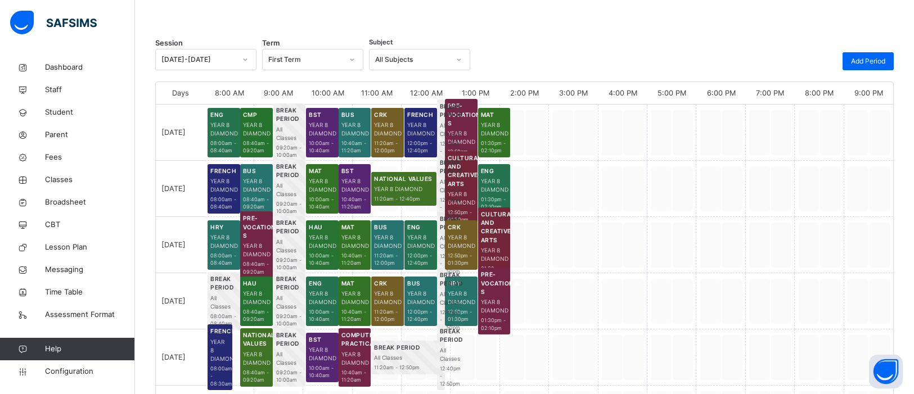
scroll to position [136, 0]
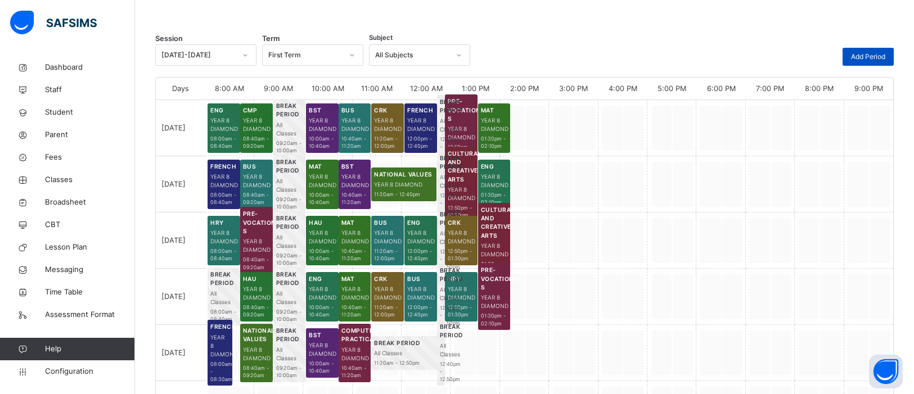
click at [885, 55] on span "Add Period" at bounding box center [868, 57] width 34 height 10
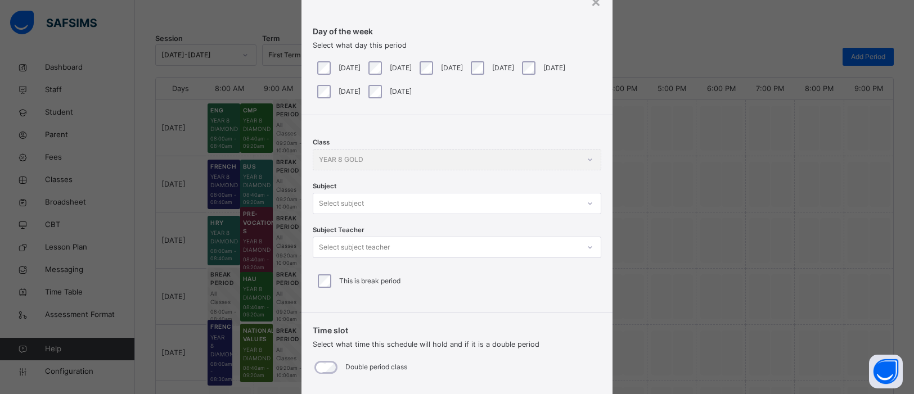
scroll to position [115, 0]
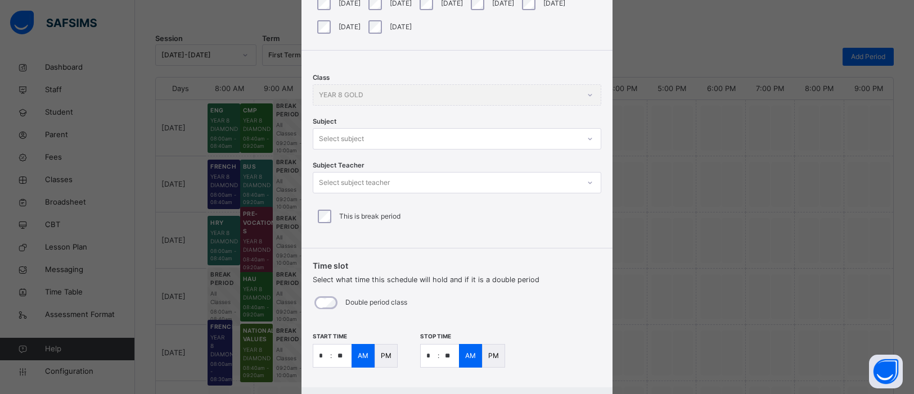
click at [589, 137] on icon at bounding box center [590, 138] width 7 height 11
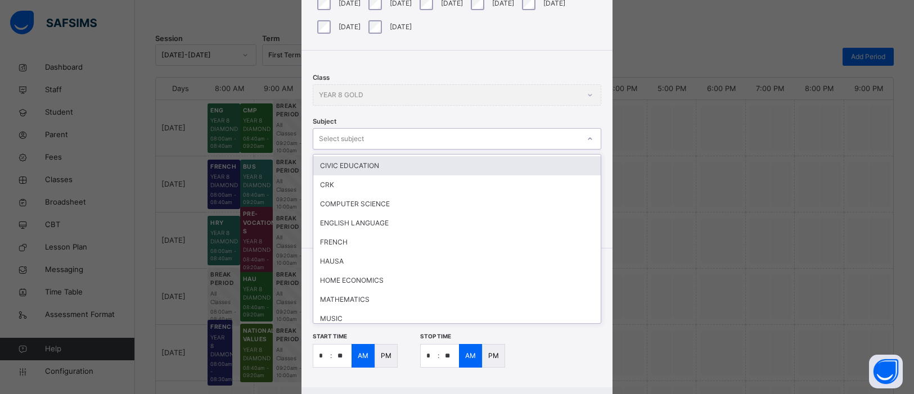
scroll to position [156, 0]
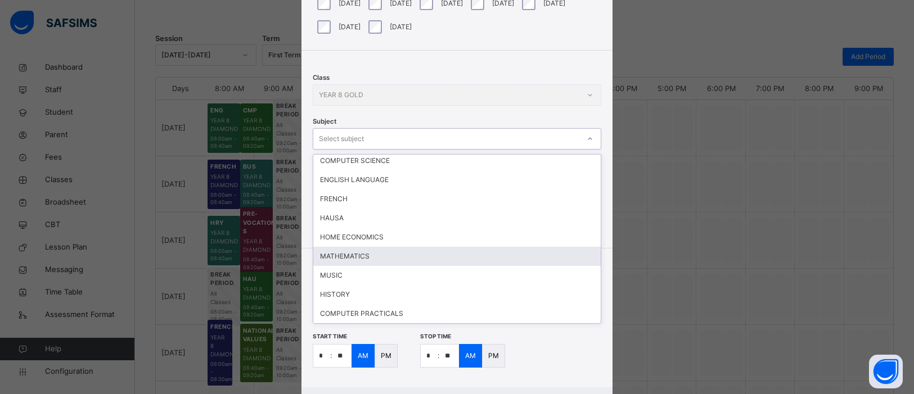
click at [367, 253] on div "MATHEMATICS" at bounding box center [456, 256] width 287 height 19
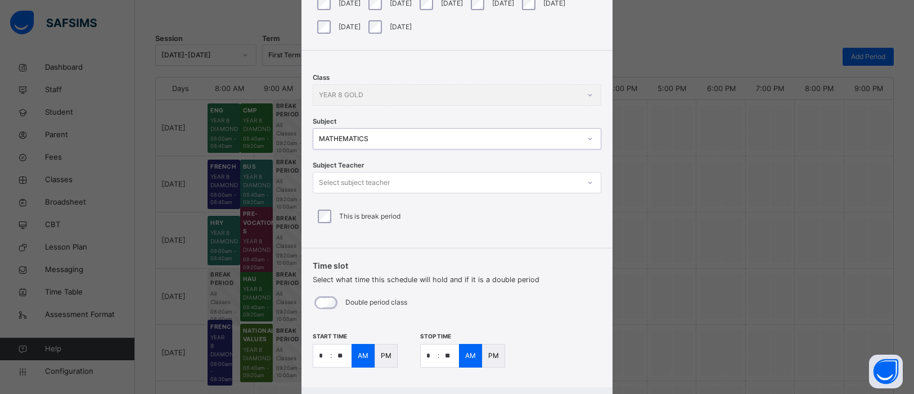
click at [588, 183] on icon at bounding box center [590, 182] width 7 height 11
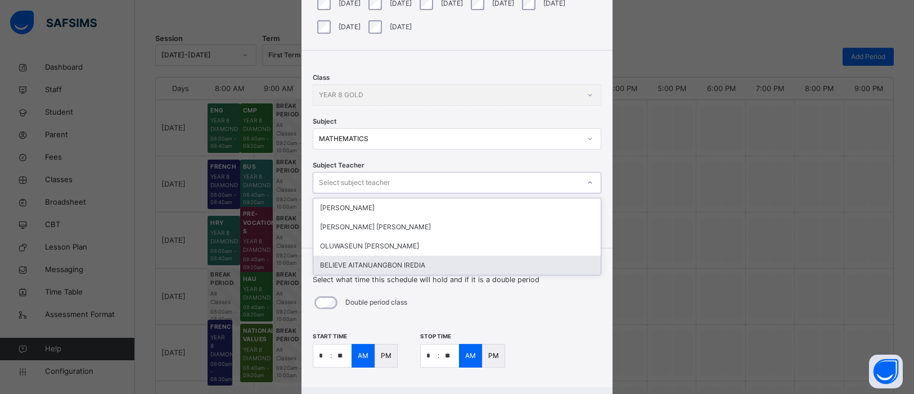
click at [490, 265] on div "BELIEVE AITANUANGBON IREDIA" at bounding box center [456, 265] width 287 height 19
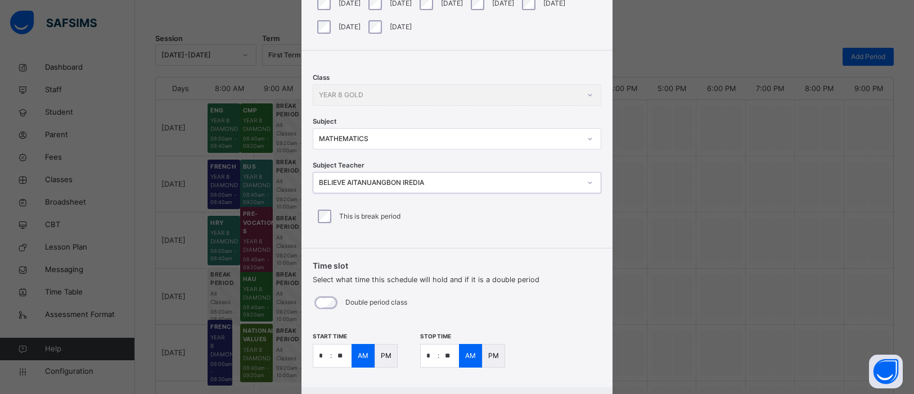
click at [323, 357] on input "*" at bounding box center [321, 356] width 17 height 22
type input "*"
click at [341, 354] on input "**" at bounding box center [342, 356] width 20 height 22
type input "**"
click at [431, 359] on input "*" at bounding box center [429, 356] width 17 height 22
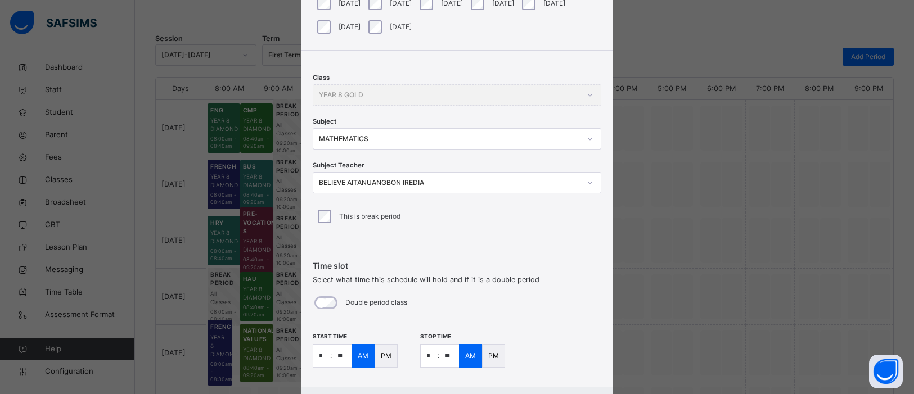
type input "**"
click at [714, 274] on div "× Add Period Day of the week Select what day this period Monday Tuesday Wednesd…" at bounding box center [457, 197] width 914 height 394
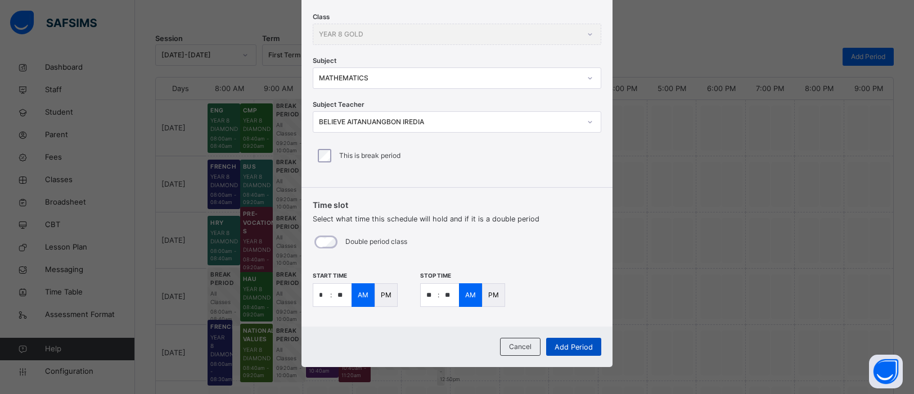
click at [575, 345] on span "Add Period" at bounding box center [574, 347] width 38 height 11
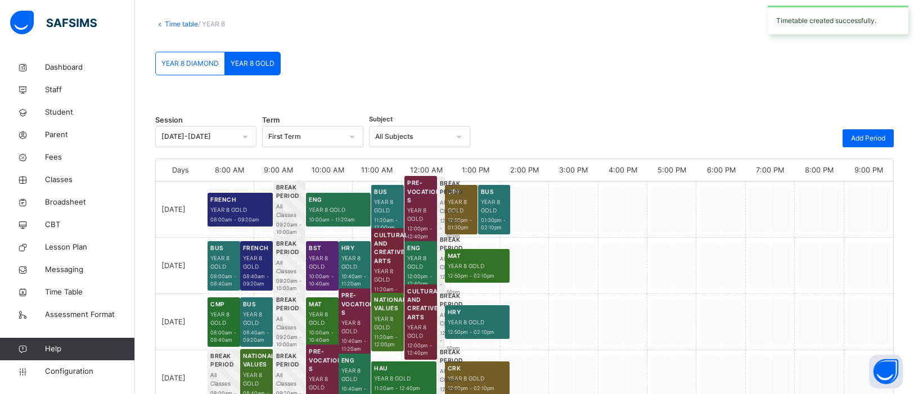
scroll to position [136, 0]
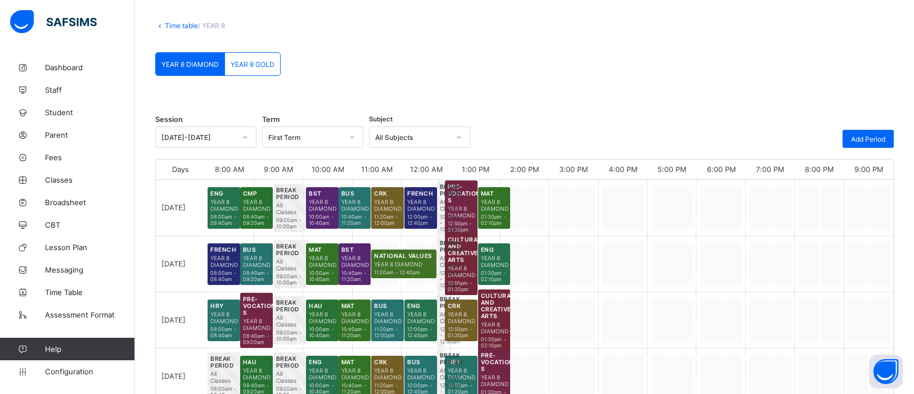
scroll to position [52, 0]
click at [165, 25] on link "Time table" at bounding box center [181, 25] width 33 height 8
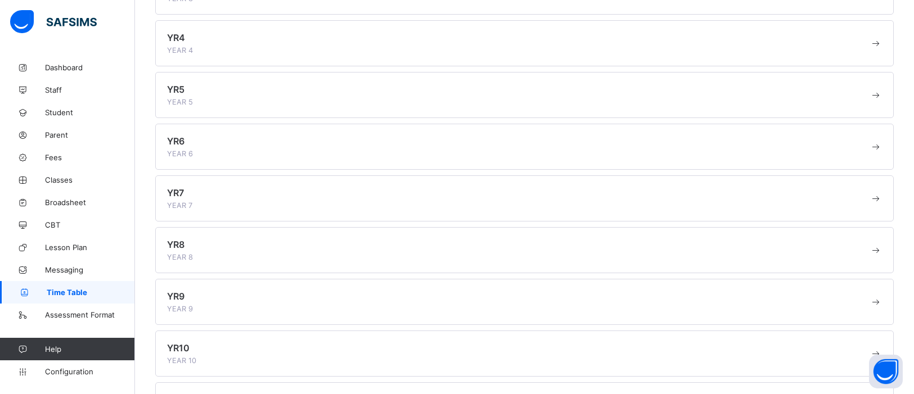
scroll to position [244, 0]
click at [241, 291] on div "YR9 YEAR 9" at bounding box center [524, 304] width 738 height 46
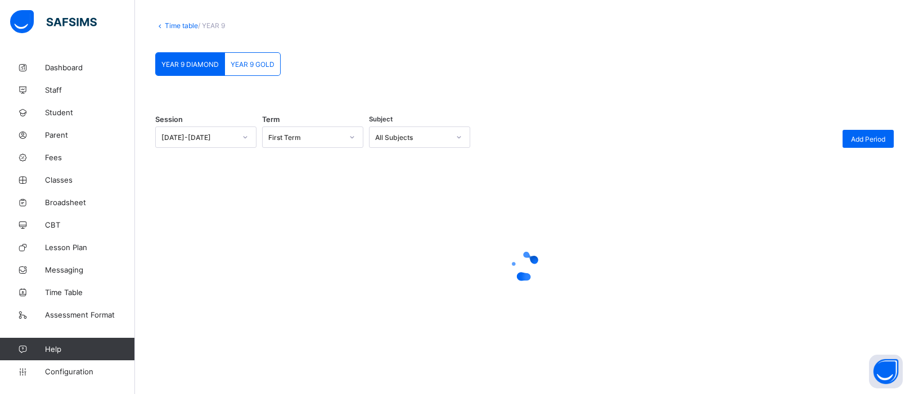
click at [269, 65] on span "YEAR 9 GOLD" at bounding box center [253, 64] width 44 height 8
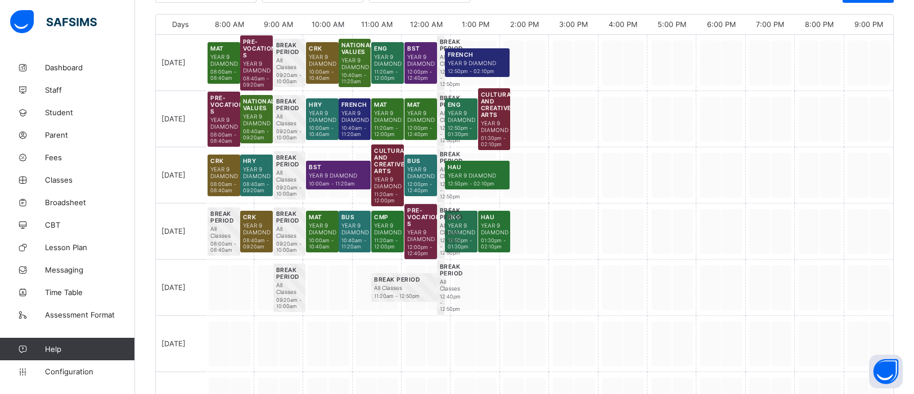
scroll to position [201, 0]
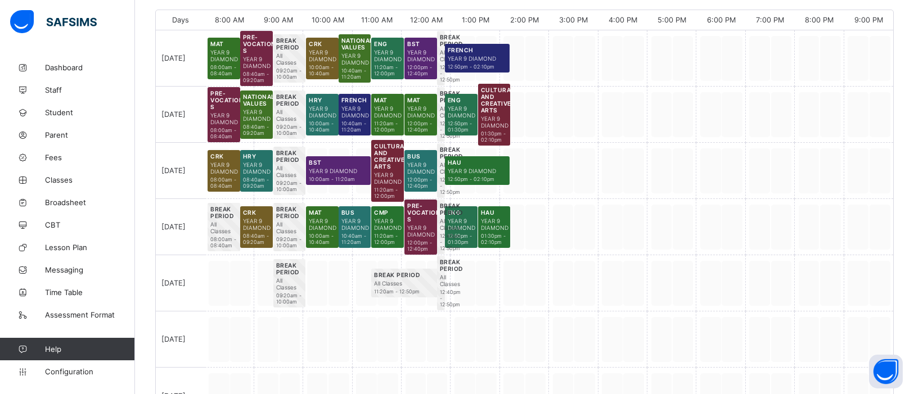
click at [240, 277] on div at bounding box center [229, 283] width 49 height 56
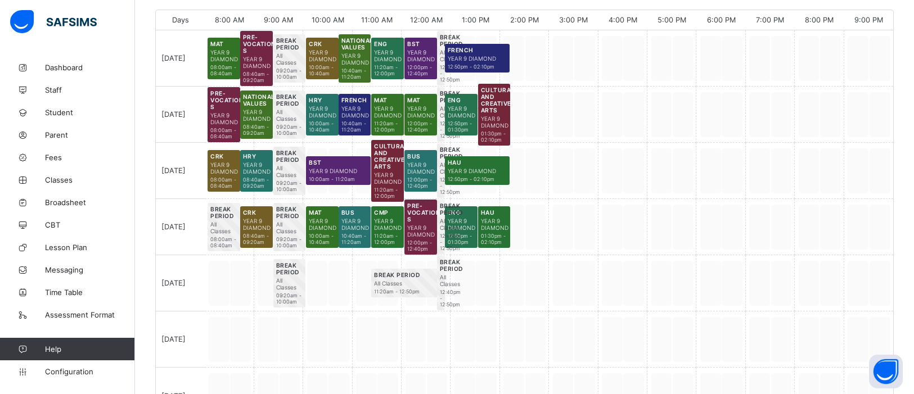
click at [237, 302] on div at bounding box center [229, 283] width 49 height 56
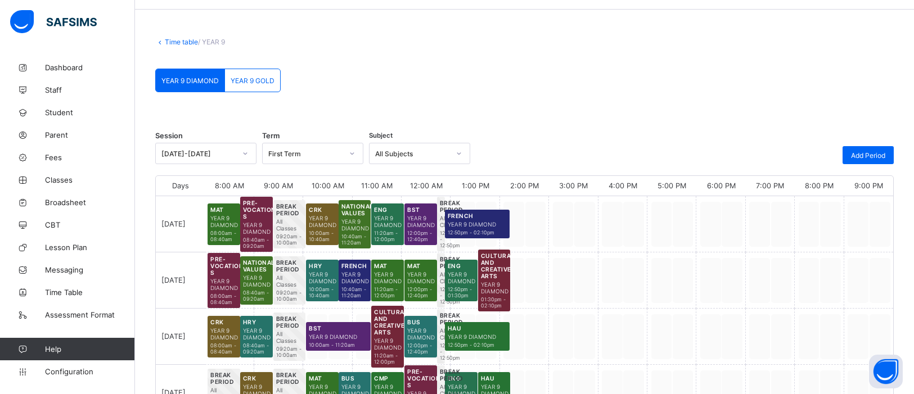
scroll to position [34, 0]
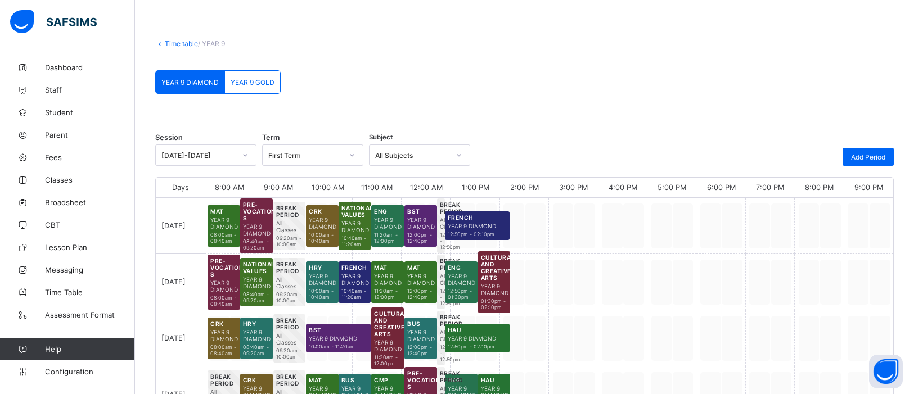
click at [258, 86] on div "YEAR 9 GOLD" at bounding box center [252, 82] width 55 height 22
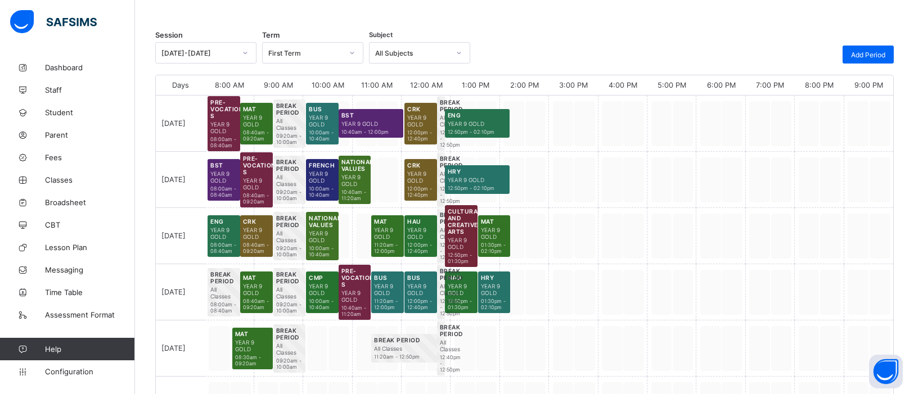
scroll to position [137, 0]
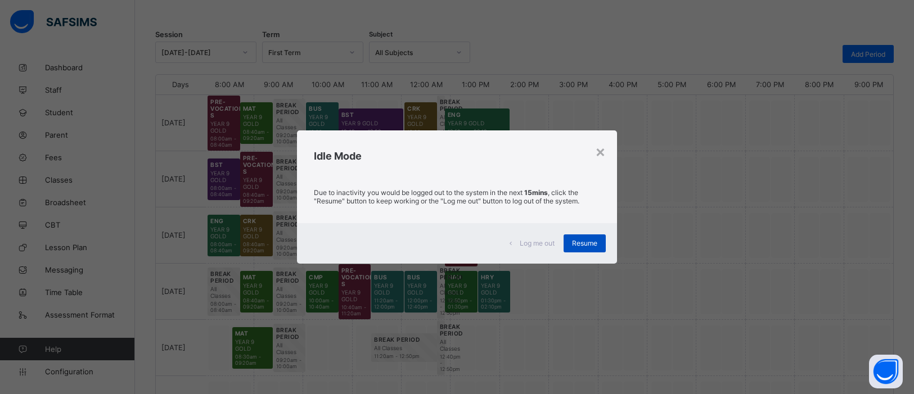
click at [584, 238] on div "Resume" at bounding box center [585, 244] width 42 height 18
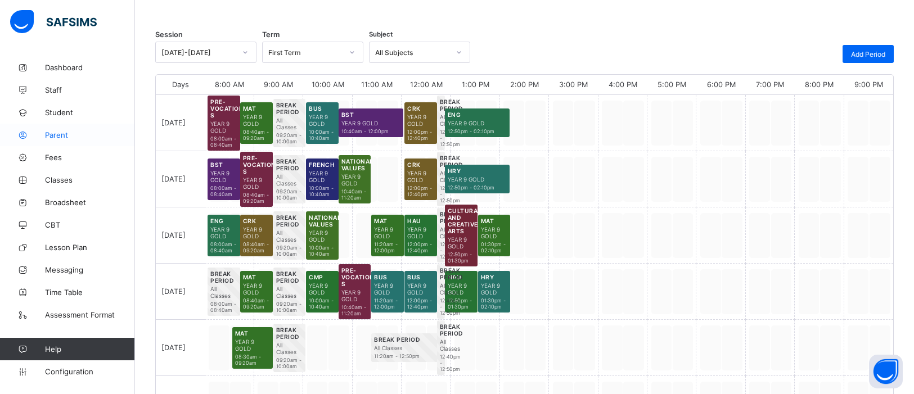
click at [66, 133] on span "Parent" at bounding box center [90, 134] width 90 height 9
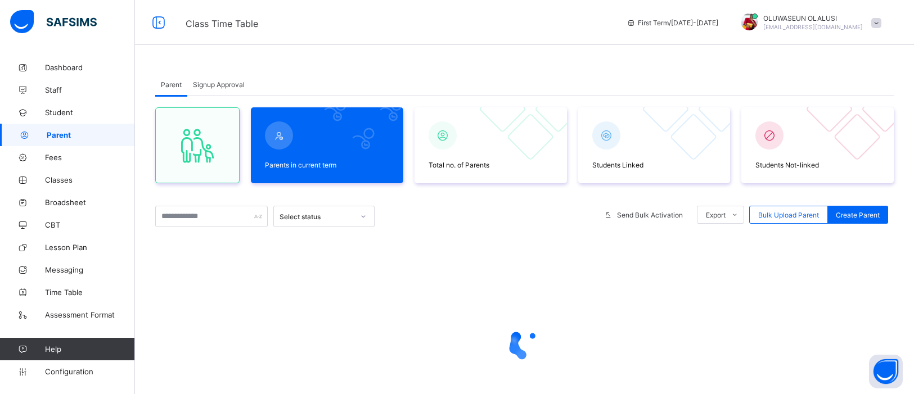
click at [223, 82] on span "Signup Approval" at bounding box center [219, 84] width 52 height 8
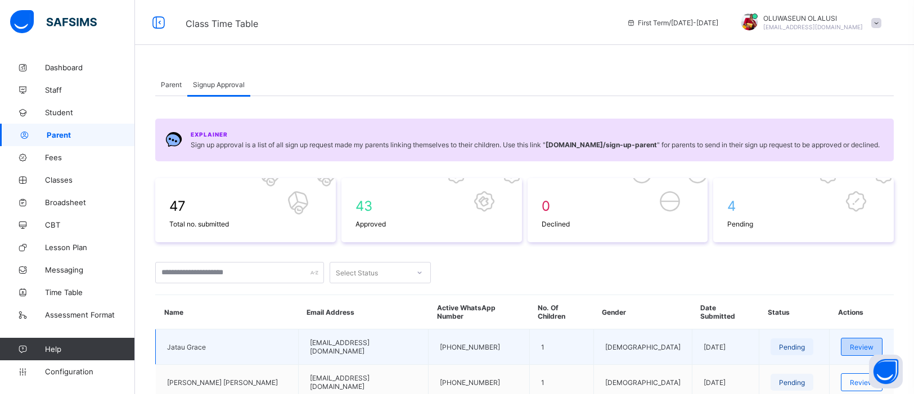
click at [850, 343] on span "Review" at bounding box center [862, 347] width 24 height 8
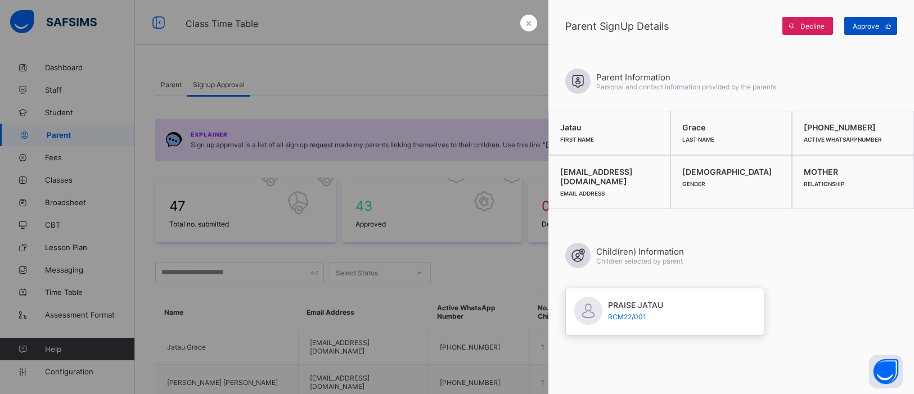
click at [873, 24] on span "Approve" at bounding box center [866, 26] width 26 height 8
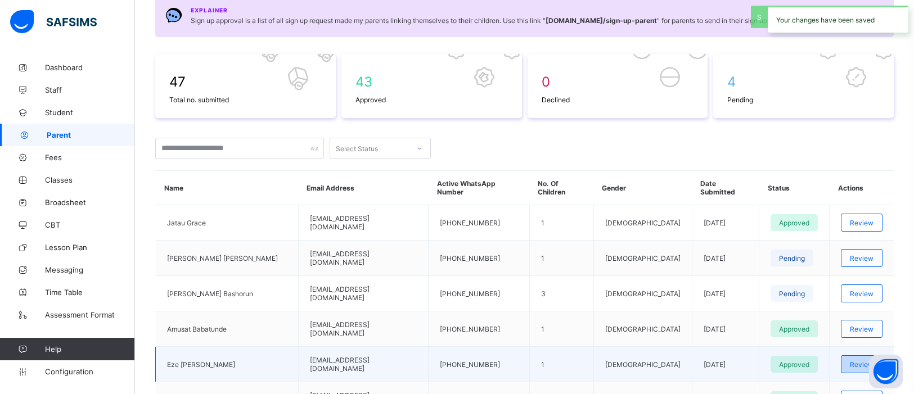
scroll to position [129, 0]
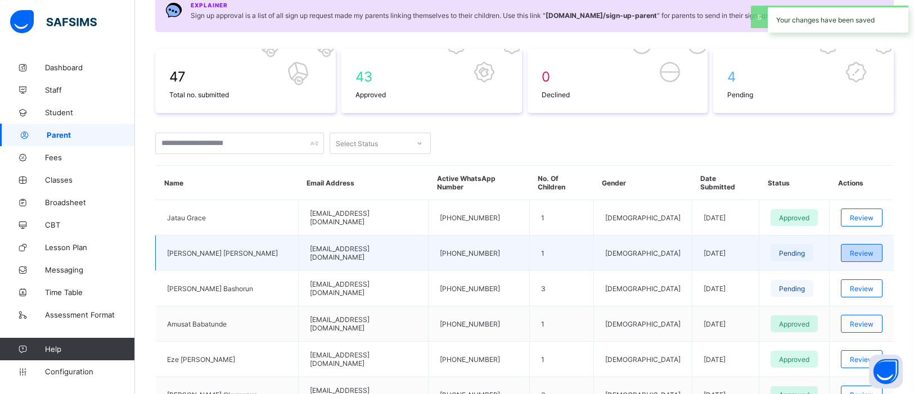
click at [857, 256] on div "Review" at bounding box center [862, 253] width 42 height 18
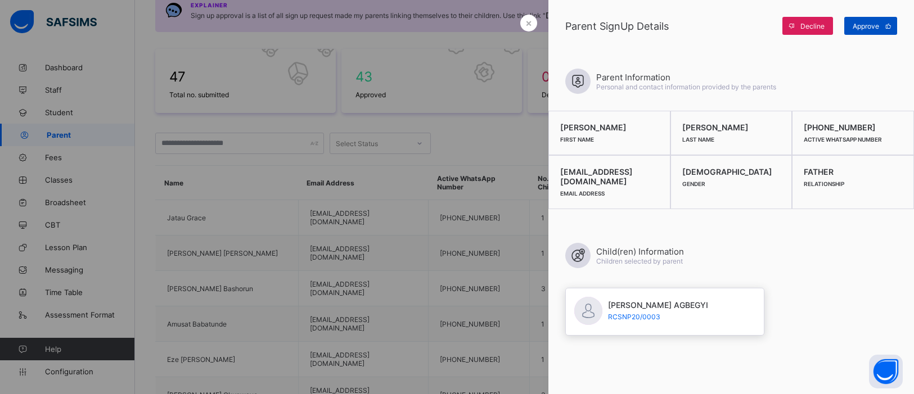
click at [878, 29] on span "Approve" at bounding box center [866, 26] width 26 height 8
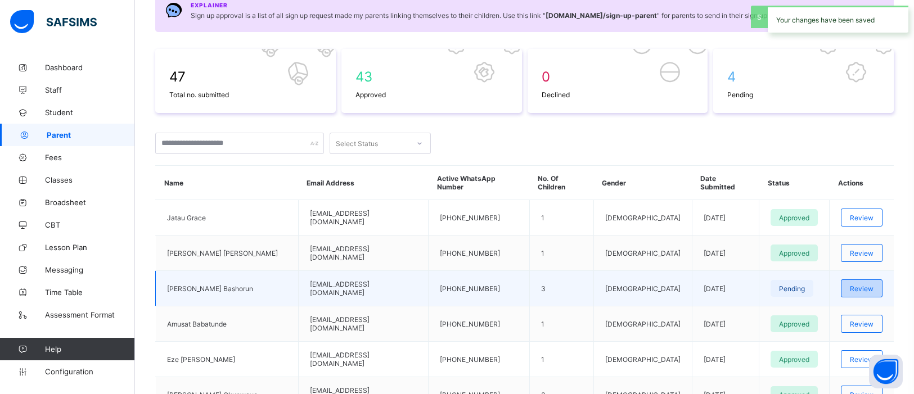
click at [850, 289] on span "Review" at bounding box center [862, 289] width 24 height 8
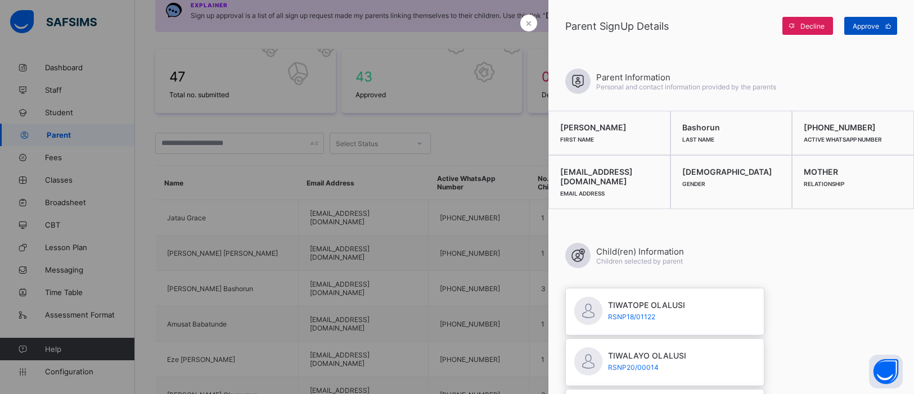
click at [873, 31] on div "Approve" at bounding box center [870, 26] width 53 height 18
click at [811, 26] on span "Decline" at bounding box center [812, 26] width 24 height 8
click at [804, 29] on span "Decline" at bounding box center [812, 26] width 24 height 8
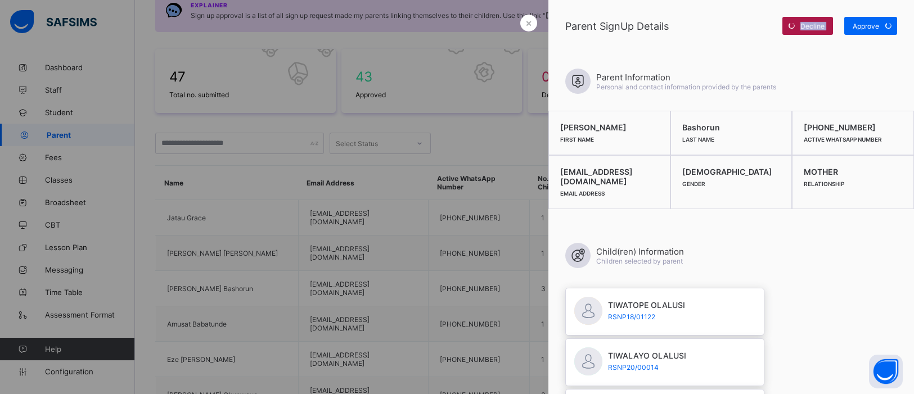
click at [808, 25] on div "Decline" at bounding box center [807, 26] width 51 height 18
click at [808, 25] on span "Decline" at bounding box center [812, 26] width 24 height 8
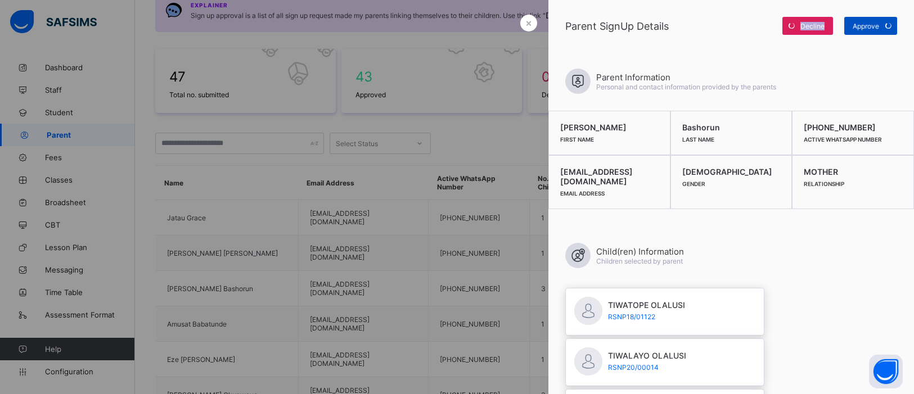
click at [885, 26] on icon at bounding box center [887, 26] width 9 height 8
click at [409, 127] on div at bounding box center [457, 197] width 914 height 394
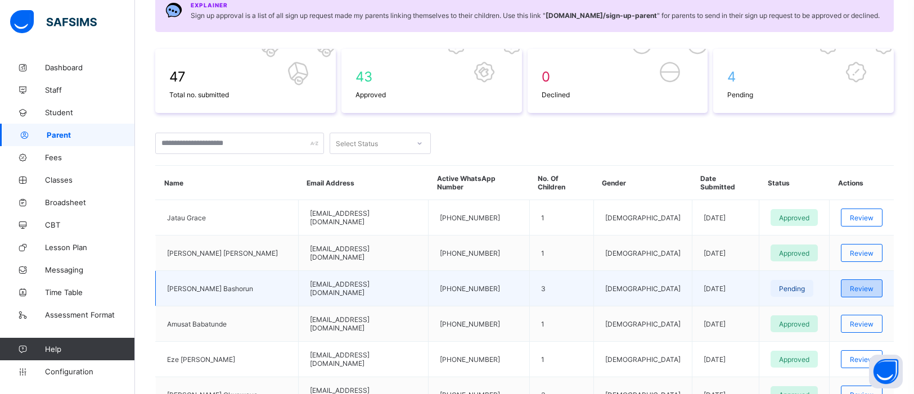
click at [850, 285] on span "Review" at bounding box center [862, 289] width 24 height 8
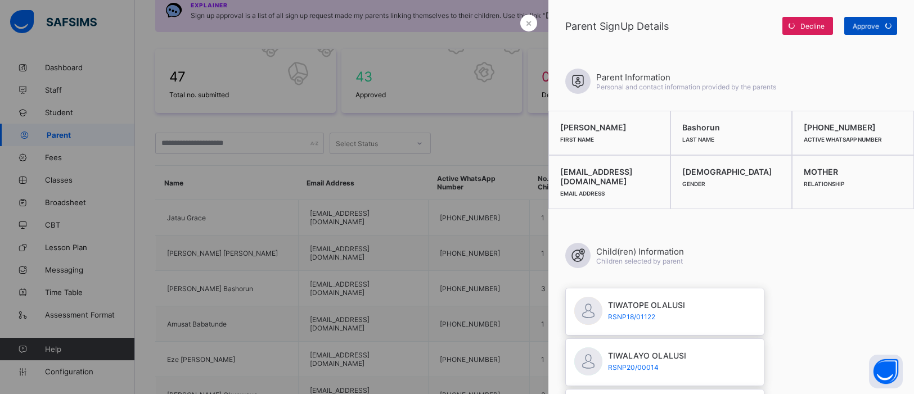
click at [888, 26] on icon at bounding box center [888, 25] width 8 height 7
click at [291, 192] on div at bounding box center [457, 197] width 914 height 394
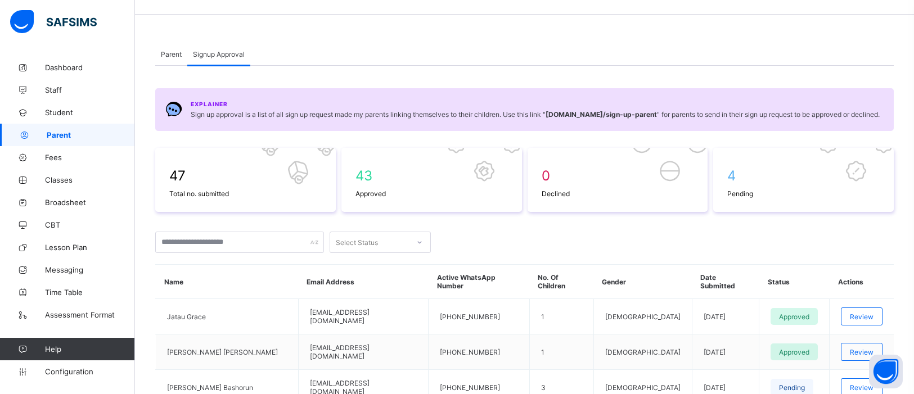
scroll to position [32, 0]
click at [58, 204] on span "Broadsheet" at bounding box center [90, 202] width 90 height 9
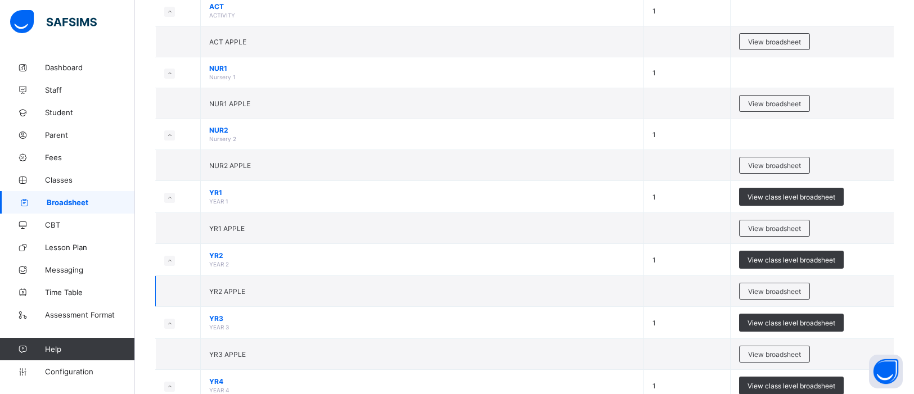
scroll to position [209, 0]
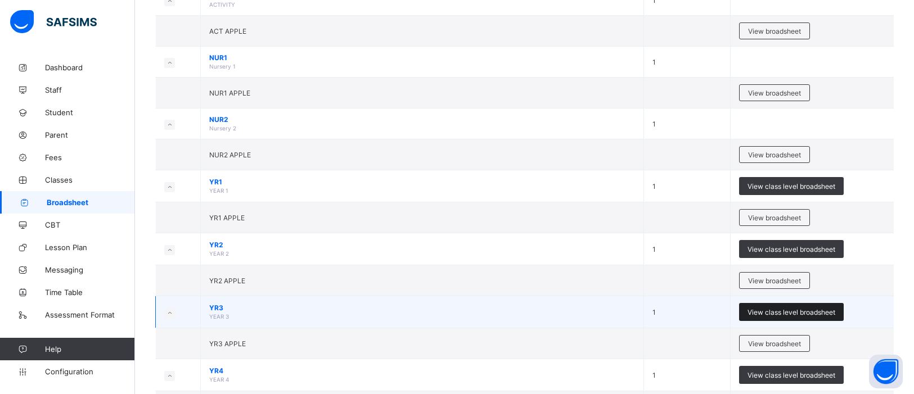
click at [824, 312] on span "View class level broadsheet" at bounding box center [791, 312] width 88 height 8
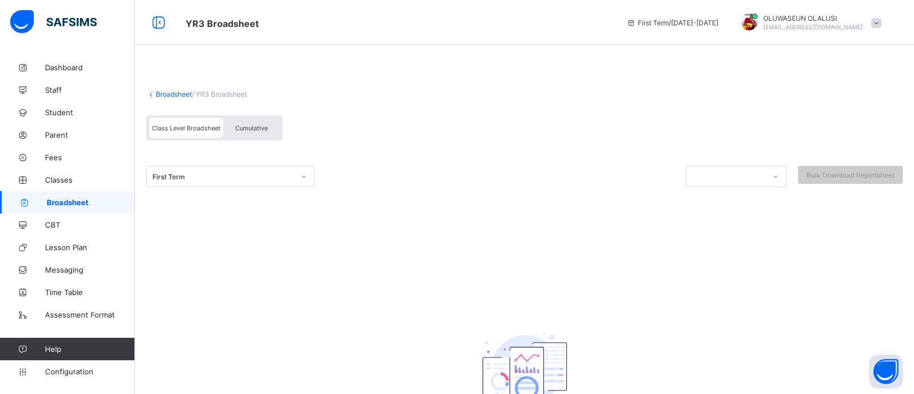
click at [164, 94] on link "Broadsheet" at bounding box center [174, 94] width 36 height 8
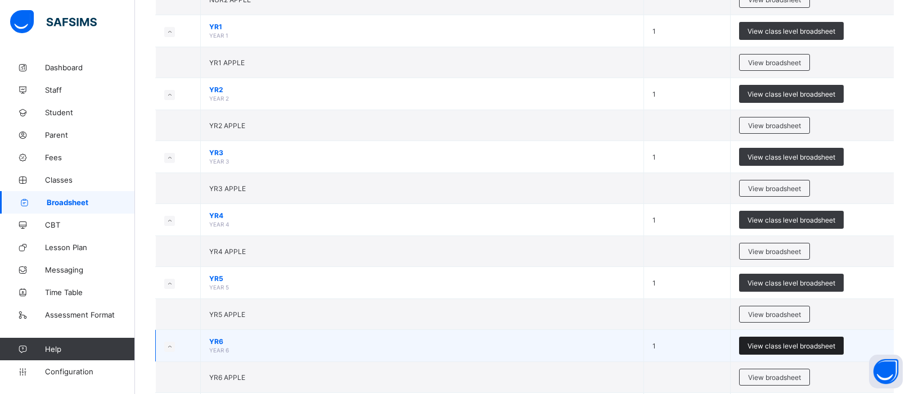
scroll to position [365, 0]
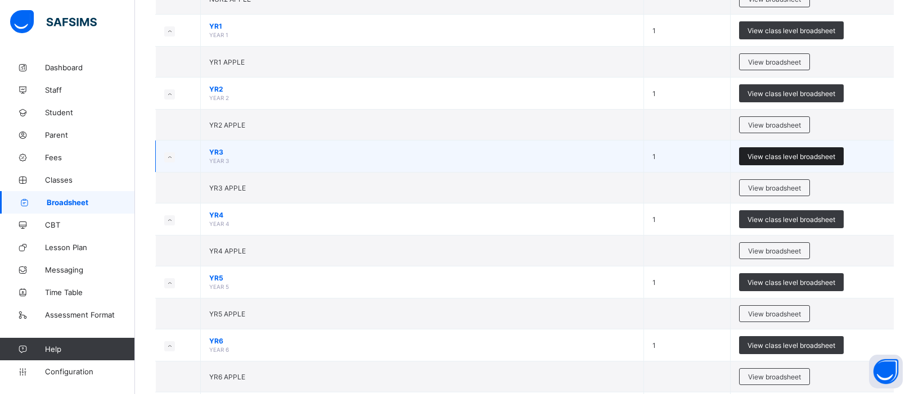
click at [773, 156] on span "View class level broadsheet" at bounding box center [791, 156] width 88 height 8
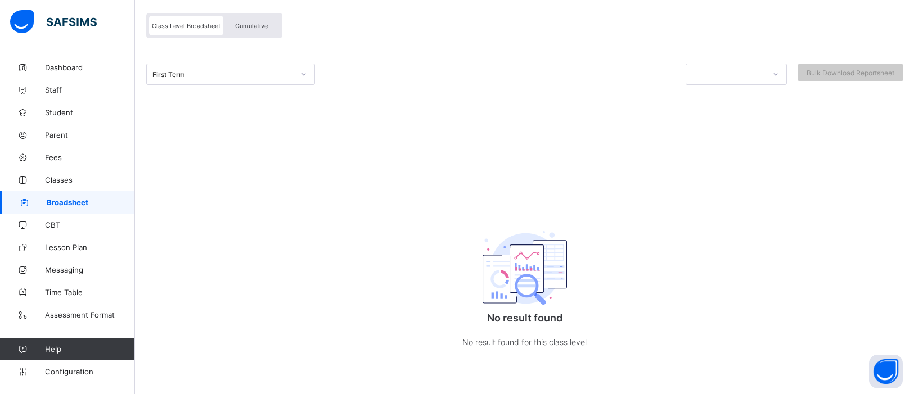
scroll to position [102, 0]
click at [52, 205] on span "Broadsheet" at bounding box center [91, 202] width 88 height 9
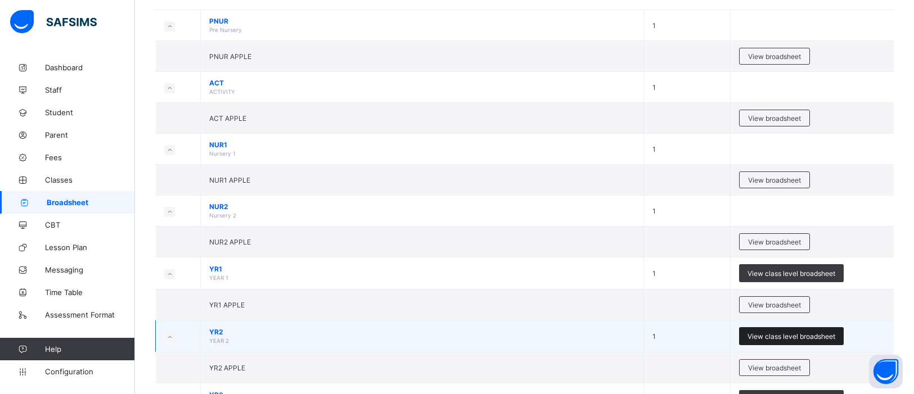
scroll to position [129, 0]
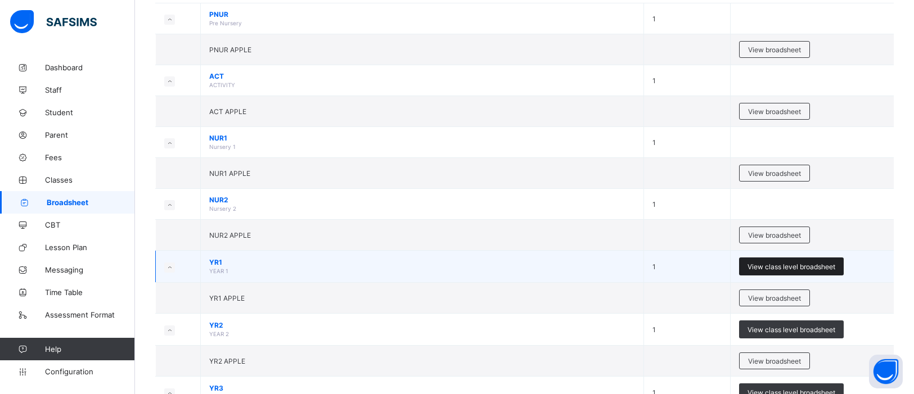
click at [789, 263] on span "View class level broadsheet" at bounding box center [791, 267] width 88 height 8
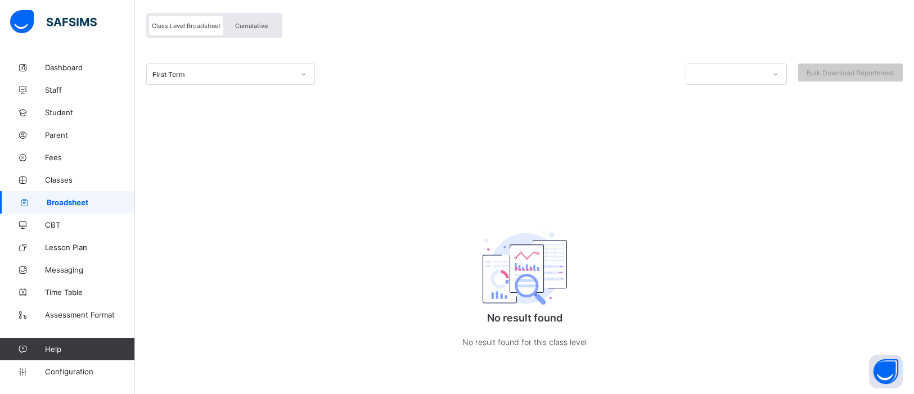
click at [251, 20] on div "Cumulative" at bounding box center [251, 26] width 56 height 20
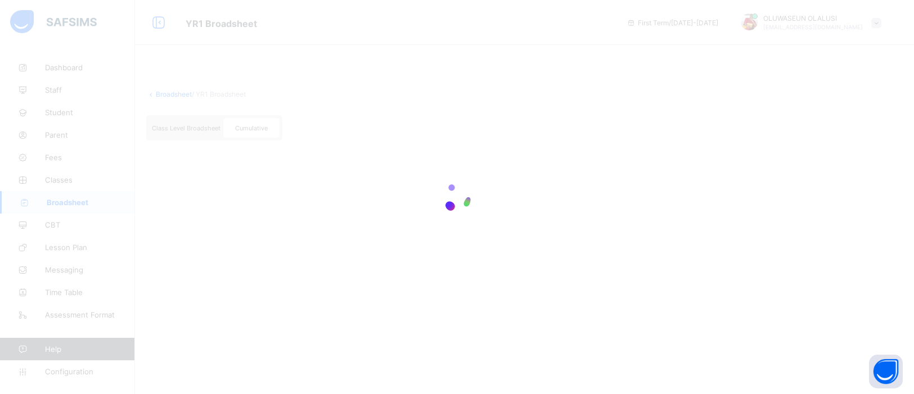
scroll to position [0, 0]
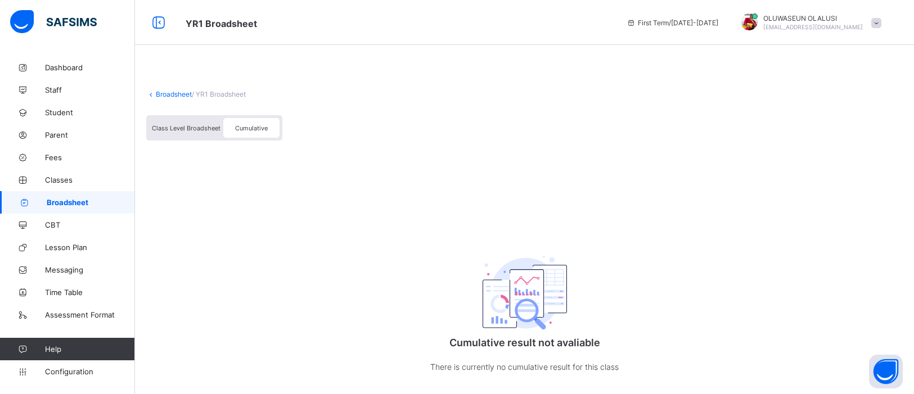
click at [258, 116] on div "Class Level Broadsheet Cumulative" at bounding box center [214, 127] width 136 height 25
click at [195, 120] on div "Class Level Broadsheet" at bounding box center [186, 128] width 74 height 20
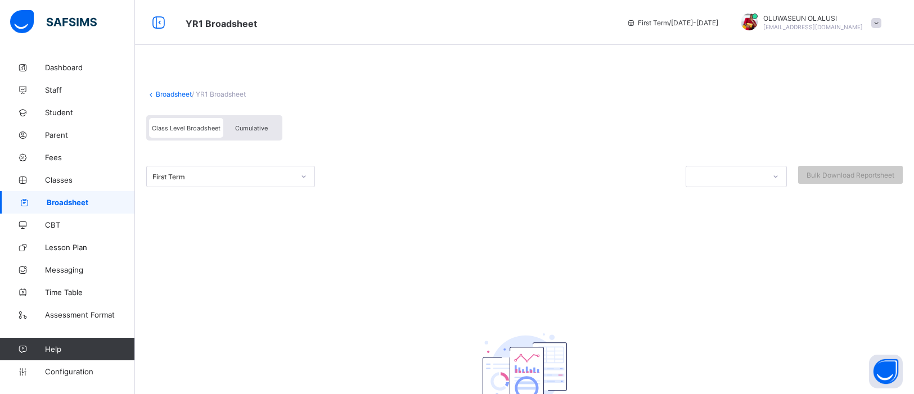
click at [266, 133] on div "Cumulative" at bounding box center [251, 128] width 56 height 20
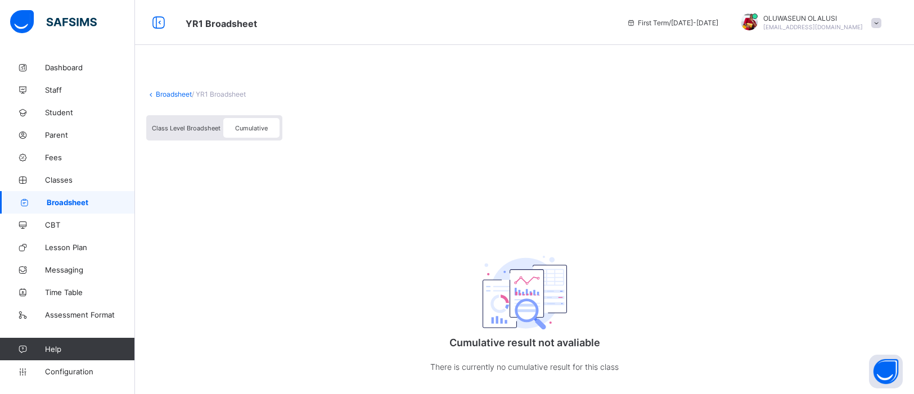
click at [162, 96] on link "Broadsheet" at bounding box center [174, 94] width 36 height 8
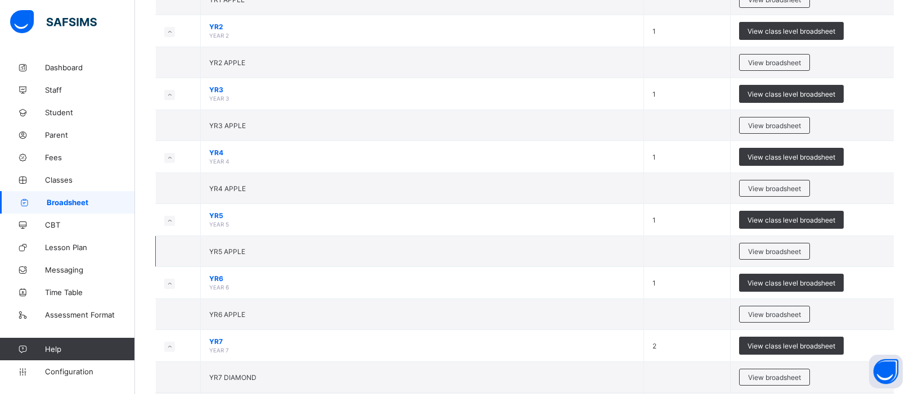
scroll to position [429, 0]
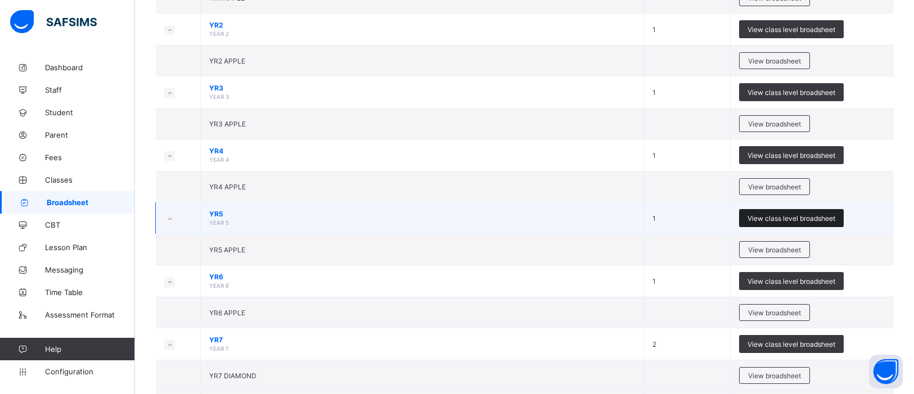
click at [772, 215] on span "View class level broadsheet" at bounding box center [791, 218] width 88 height 8
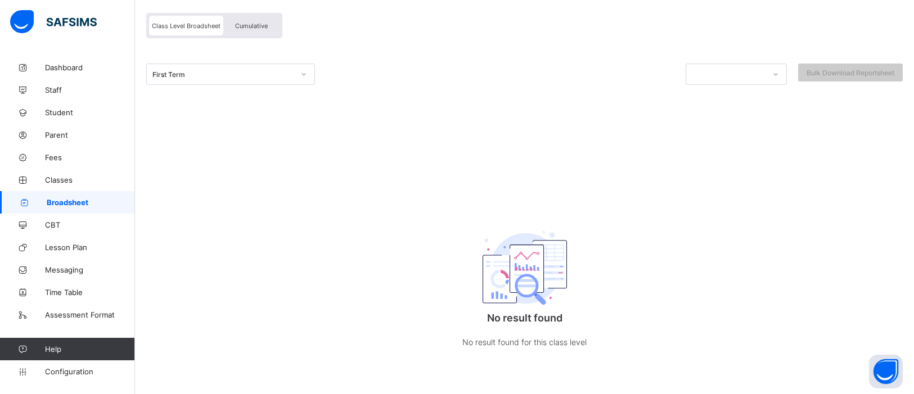
scroll to position [102, 0]
click at [242, 24] on span "Cumulative" at bounding box center [251, 26] width 33 height 8
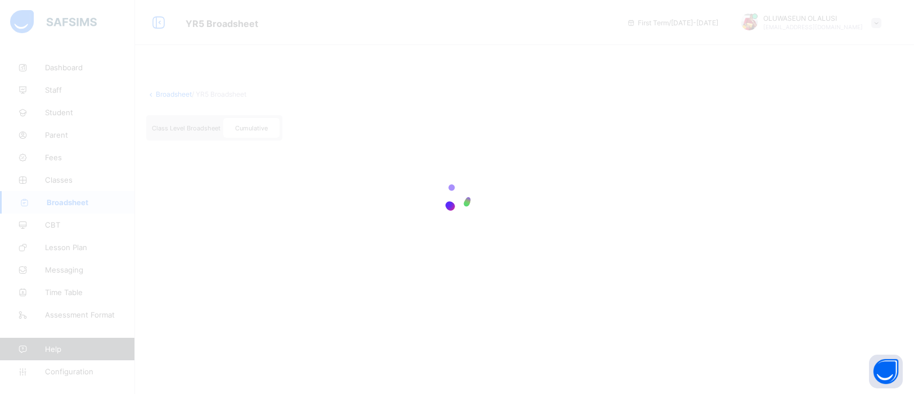
scroll to position [0, 0]
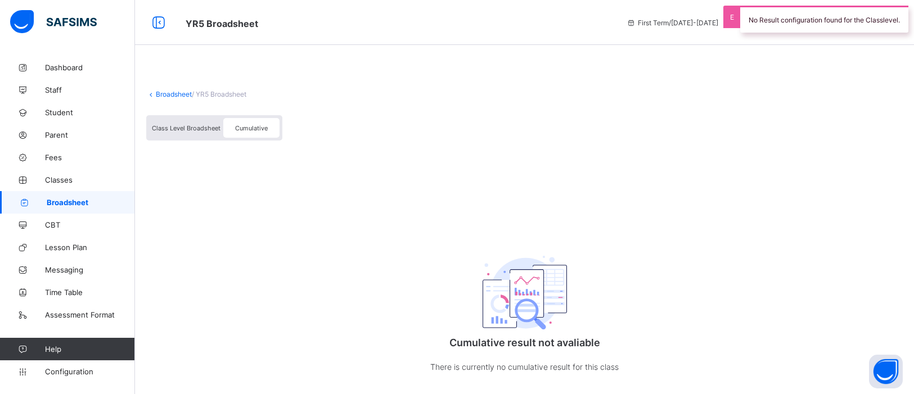
click at [63, 202] on span "Broadsheet" at bounding box center [91, 202] width 88 height 9
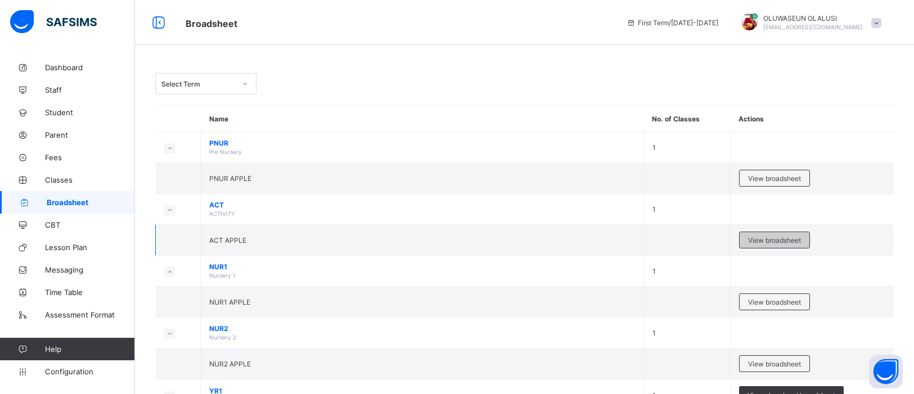
click at [761, 237] on span "View broadsheet" at bounding box center [774, 240] width 53 height 8
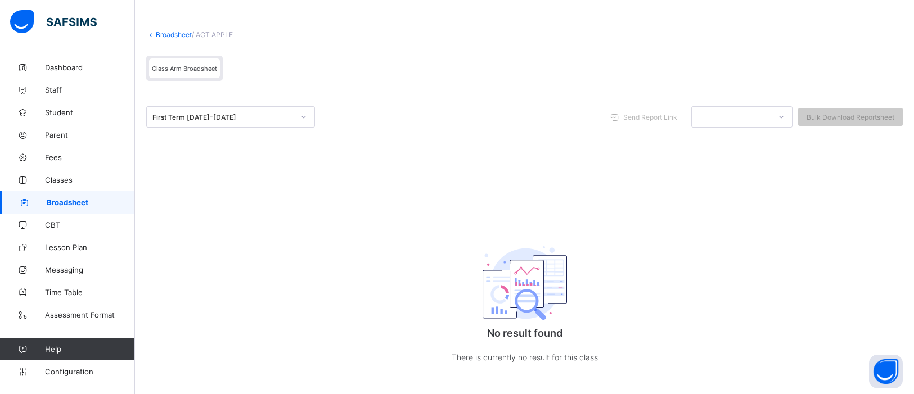
scroll to position [64, 0]
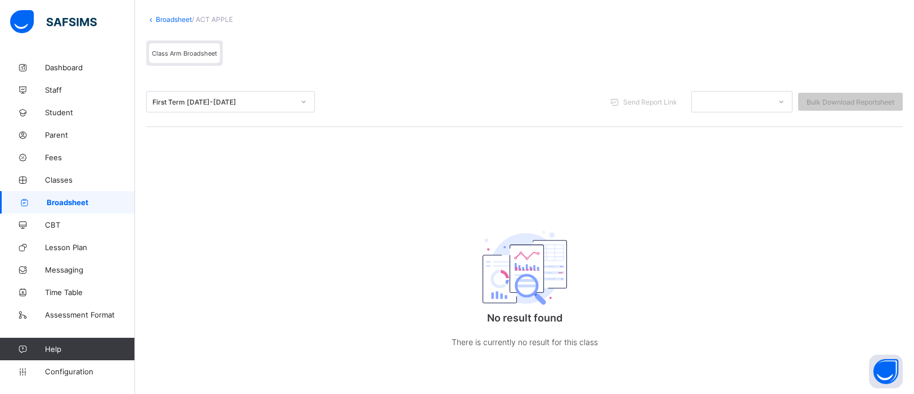
click at [89, 202] on span "Broadsheet" at bounding box center [91, 202] width 88 height 9
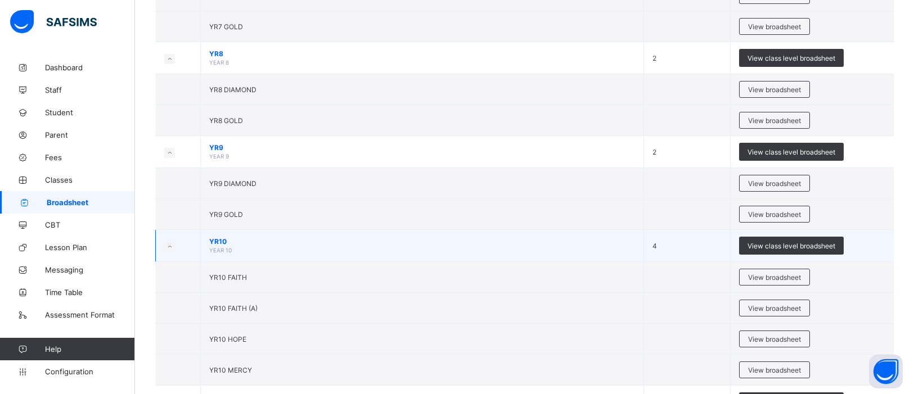
scroll to position [810, 0]
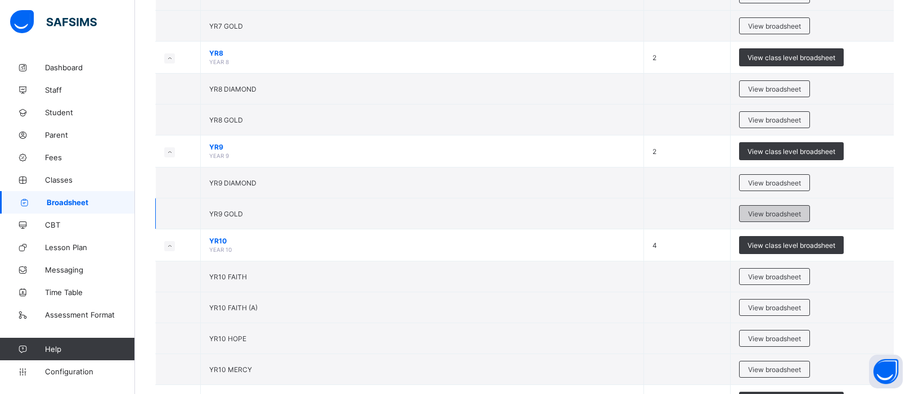
click at [781, 206] on div "View broadsheet" at bounding box center [774, 213] width 71 height 17
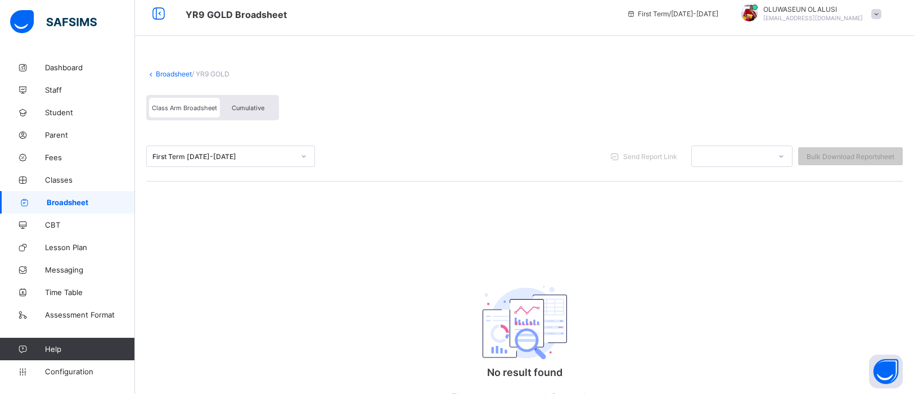
scroll to position [64, 0]
